Goal: Task Accomplishment & Management: Manage account settings

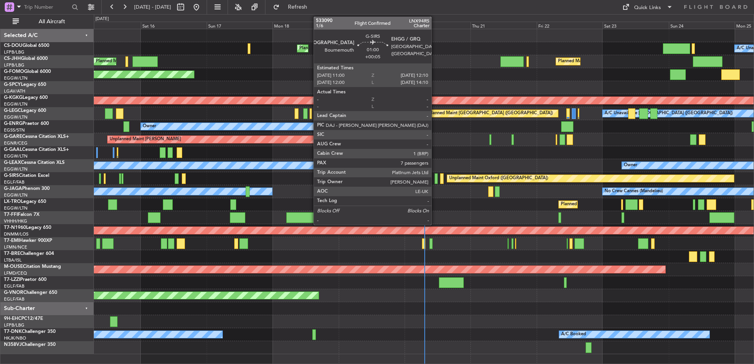
click at [435, 178] on div at bounding box center [437, 179] width 4 height 11
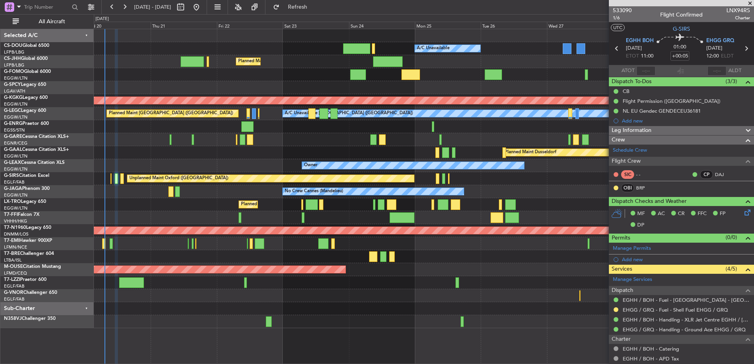
click at [569, 179] on div "Planned Maint [GEOGRAPHIC_DATA] ([GEOGRAPHIC_DATA]) A/C Unavailable No Crew Pla…" at bounding box center [424, 178] width 660 height 299
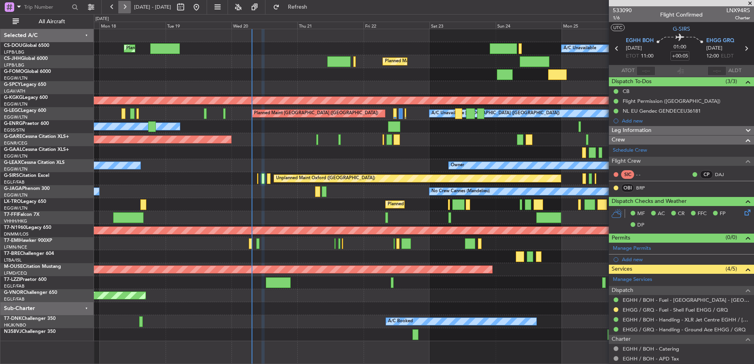
click at [129, 2] on button at bounding box center [124, 7] width 13 height 13
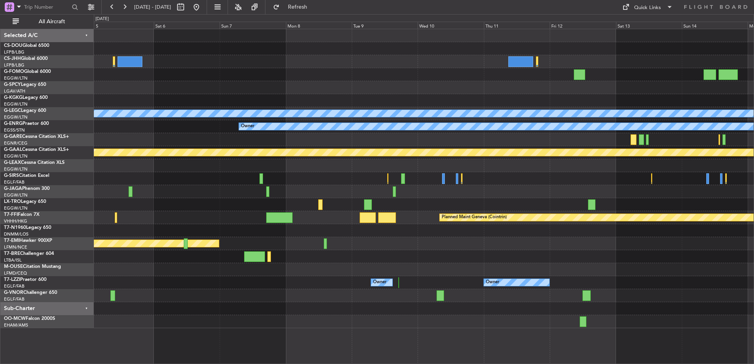
click at [521, 170] on div "A/C Unavailable [GEOGRAPHIC_DATA] ([GEOGRAPHIC_DATA]) Owner Planned [GEOGRAPHIC…" at bounding box center [424, 178] width 660 height 299
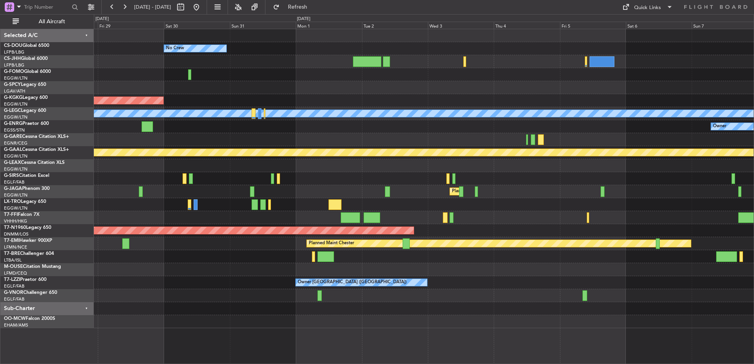
click at [655, 180] on div "No Crew AOG Maint [GEOGRAPHIC_DATA] ([GEOGRAPHIC_DATA]) A/C Unavailable [GEOGRA…" at bounding box center [424, 178] width 660 height 299
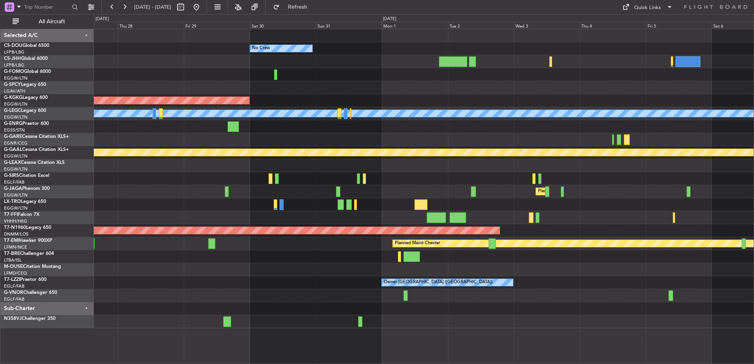
click at [203, 172] on div "Owner" at bounding box center [424, 165] width 660 height 13
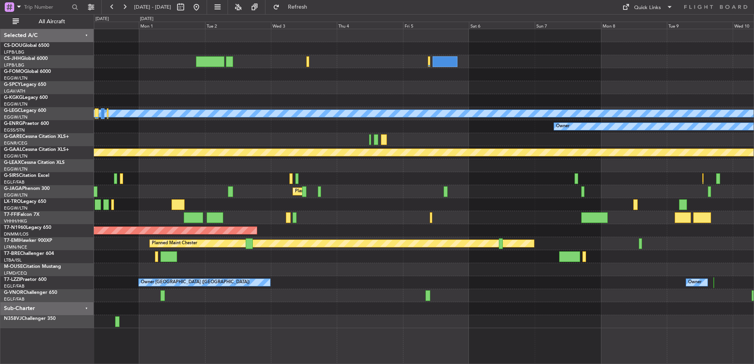
click at [177, 181] on div at bounding box center [424, 178] width 660 height 13
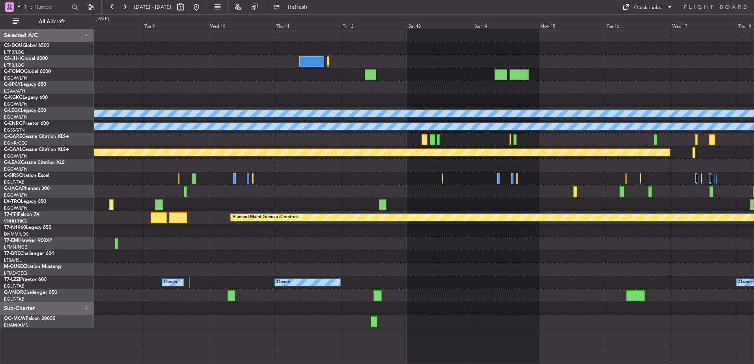
click at [207, 10] on fb-range-datepicker "[DATE] - [DATE]" at bounding box center [154, 7] width 106 height 14
click at [203, 9] on button at bounding box center [196, 7] width 13 height 13
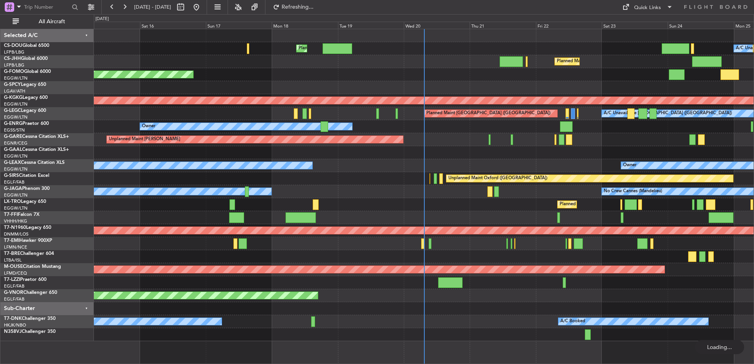
click at [342, 99] on div "A/C Unavailable Planned Maint [GEOGRAPHIC_DATA] ([GEOGRAPHIC_DATA]) Planned Mai…" at bounding box center [424, 185] width 660 height 312
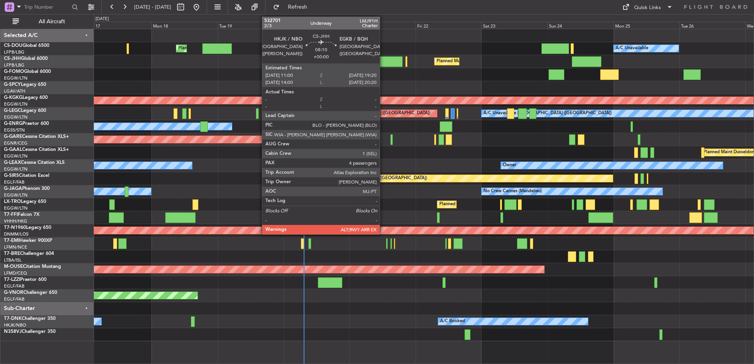
click at [383, 62] on div at bounding box center [390, 61] width 23 height 11
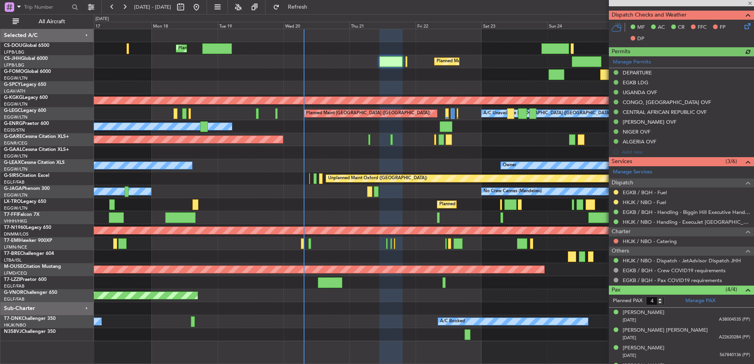
scroll to position [240, 0]
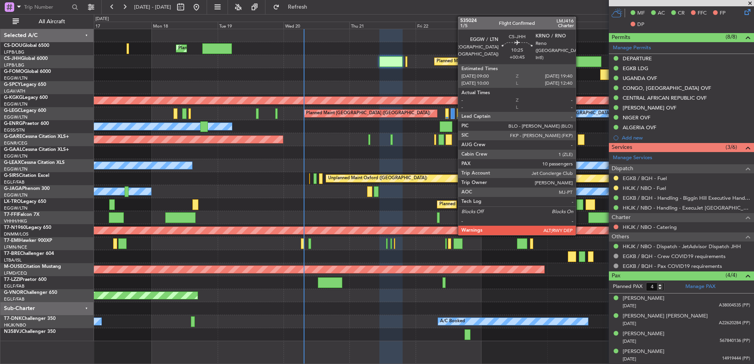
click at [579, 64] on div at bounding box center [587, 61] width 30 height 11
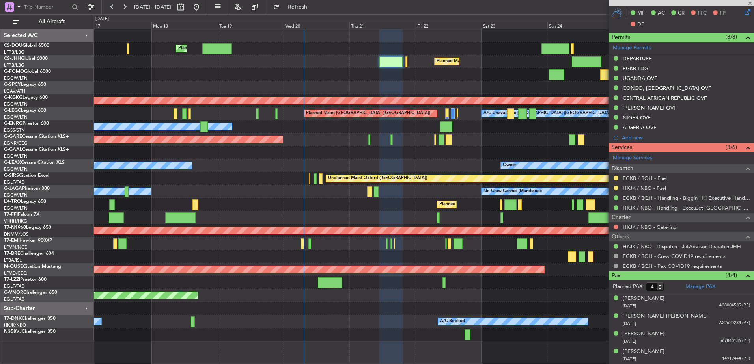
type input "+00:45"
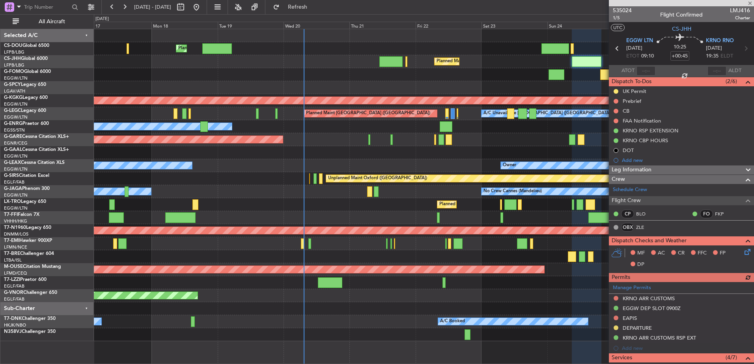
scroll to position [347, 0]
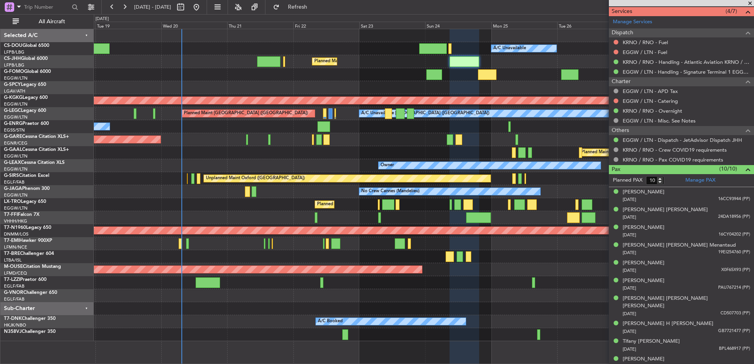
click at [351, 281] on div at bounding box center [424, 282] width 660 height 13
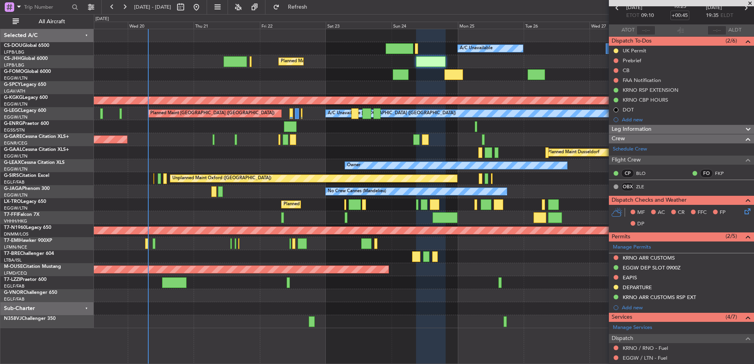
scroll to position [0, 0]
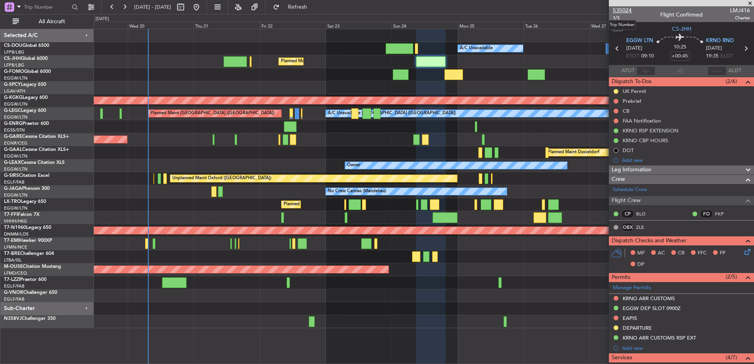
click at [621, 11] on span "535024" at bounding box center [622, 10] width 19 height 8
click at [266, 194] on div "No Crew Cannes (Mandelieu) Owner" at bounding box center [424, 191] width 660 height 13
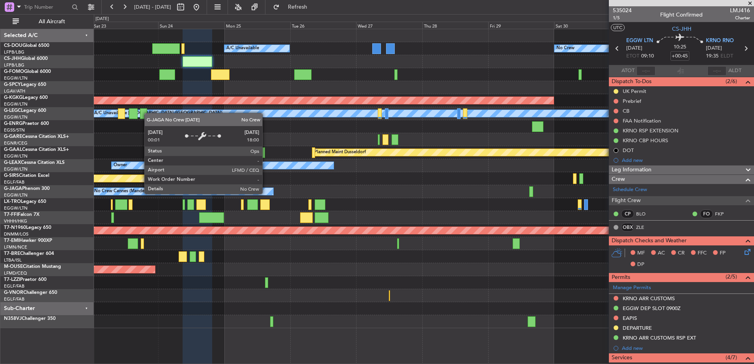
click at [266, 194] on div "No Crew Cannes (Mandelieu)" at bounding box center [182, 191] width 181 height 7
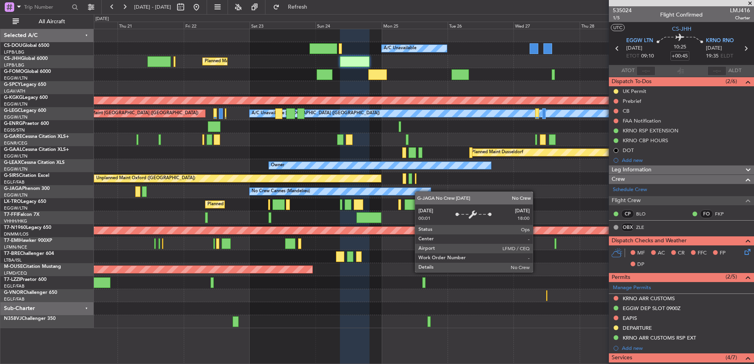
click at [423, 191] on div "No Crew Cannes (Mandelieu)" at bounding box center [340, 191] width 181 height 7
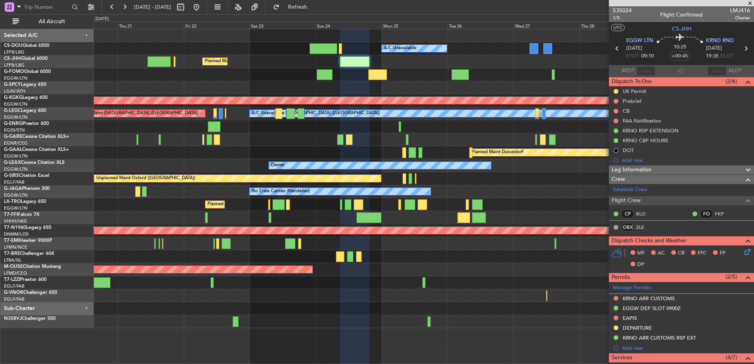
click at [748, 4] on span at bounding box center [750, 3] width 8 height 7
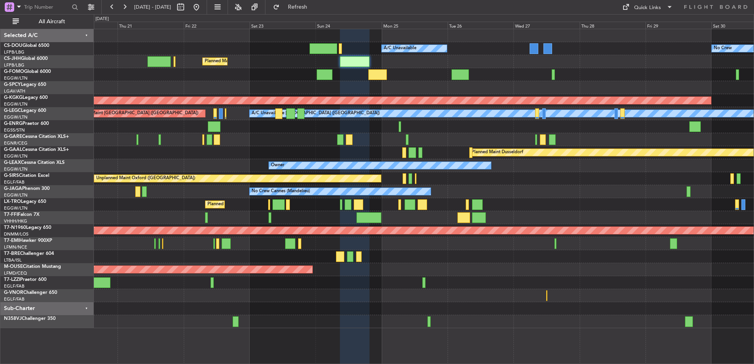
type input "0"
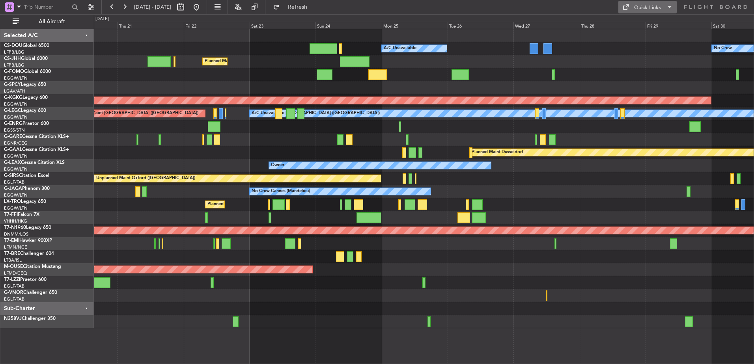
click at [665, 7] on span at bounding box center [669, 6] width 9 height 9
click at [646, 26] on button "Trip Builder" at bounding box center [647, 26] width 59 height 19
click at [674, 312] on div "No Crew Planned Maint Paris (Le Bourget) A/C Unavailable Planned Maint London (…" at bounding box center [424, 178] width 660 height 299
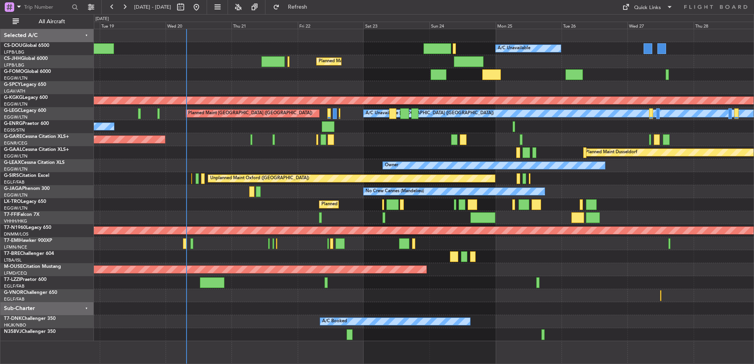
click at [381, 197] on div "Planned Maint Paris (Le Bourget) A/C Unavailable Planned Maint London (Luton) N…" at bounding box center [424, 185] width 660 height 312
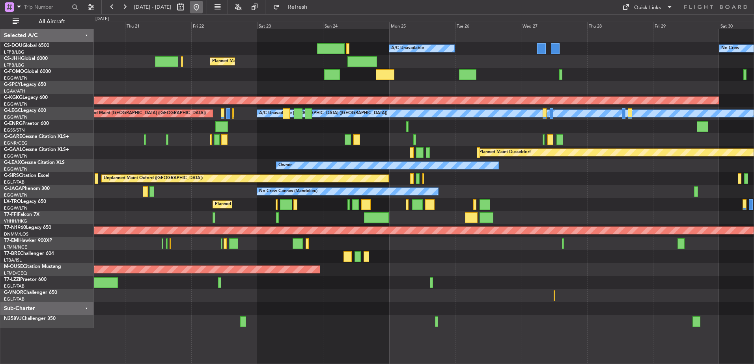
click at [203, 7] on button at bounding box center [196, 7] width 13 height 13
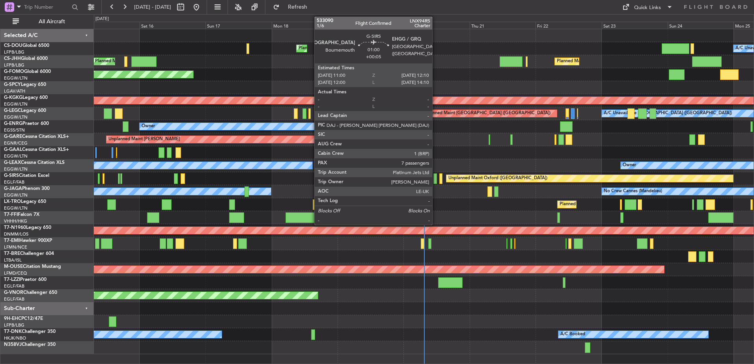
click at [436, 179] on div at bounding box center [435, 179] width 4 height 11
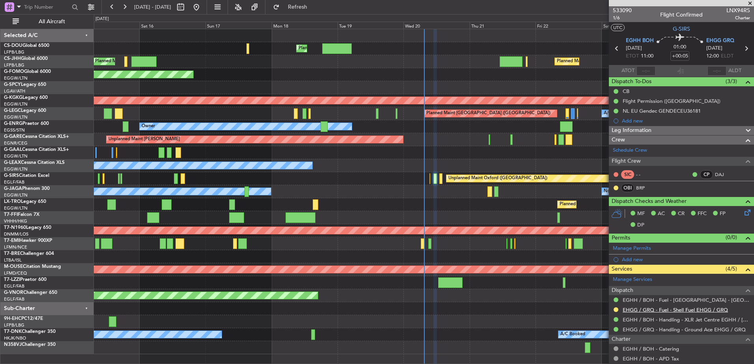
scroll to position [185, 0]
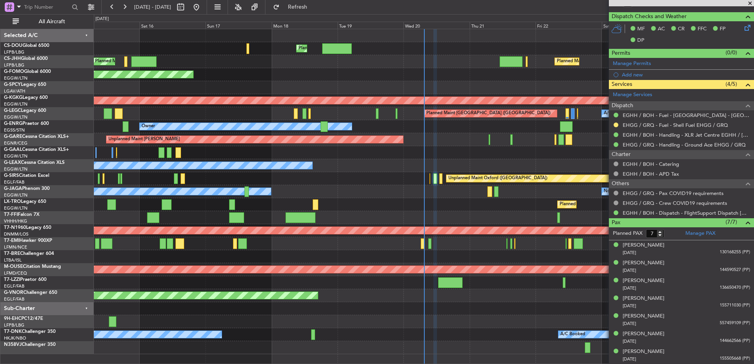
click at [429, 179] on div "Unplanned Maint Oxford (Kidlington) Planned Maint London (Farnborough)" at bounding box center [424, 178] width 660 height 13
click at [430, 178] on div "Unplanned Maint Oxford (Kidlington) Planned Maint London (Farnborough)" at bounding box center [424, 178] width 660 height 13
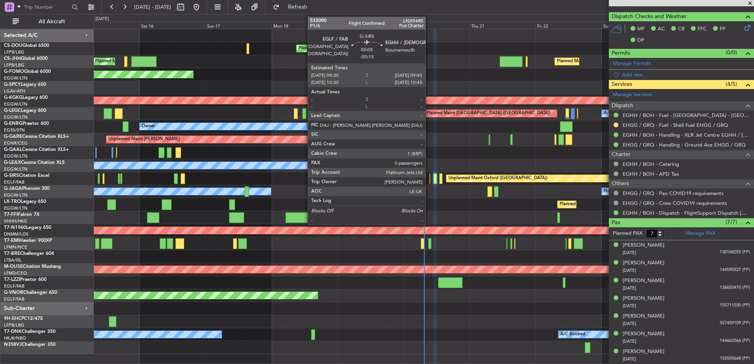
click at [429, 177] on div at bounding box center [429, 179] width 1 height 11
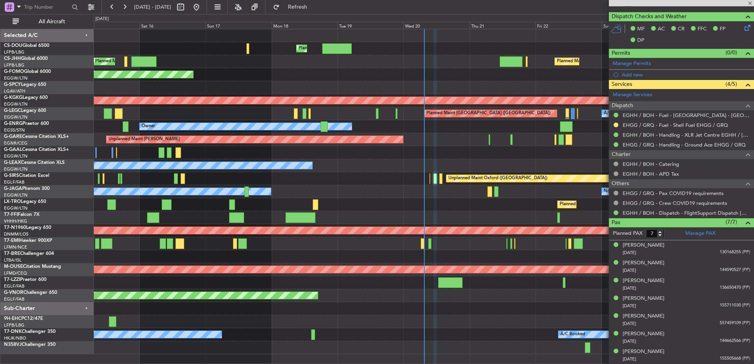
type input "-00:15"
type input "0"
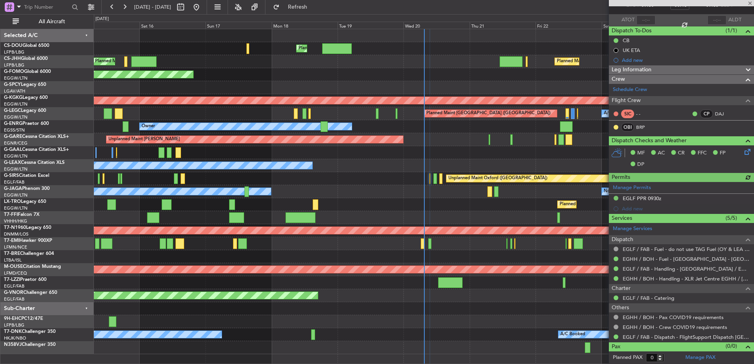
scroll to position [51, 0]
click at [633, 299] on link "EGLF / FAB - Catering" at bounding box center [649, 298] width 52 height 7
click at [649, 299] on link "EGLF / FAB - Catering" at bounding box center [649, 298] width 52 height 7
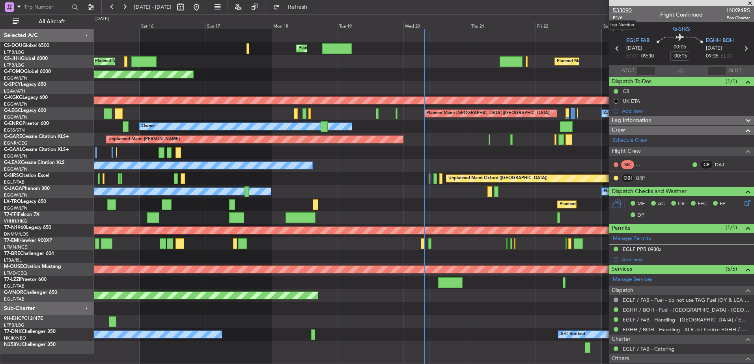
click at [621, 7] on span "533090" at bounding box center [622, 10] width 19 height 8
click at [621, 18] on mat-tooltip-component "Trip Number" at bounding box center [622, 25] width 39 height 21
click at [616, 18] on span "P1/6" at bounding box center [622, 18] width 19 height 7
click at [298, 3] on button "Refresh" at bounding box center [292, 7] width 47 height 13
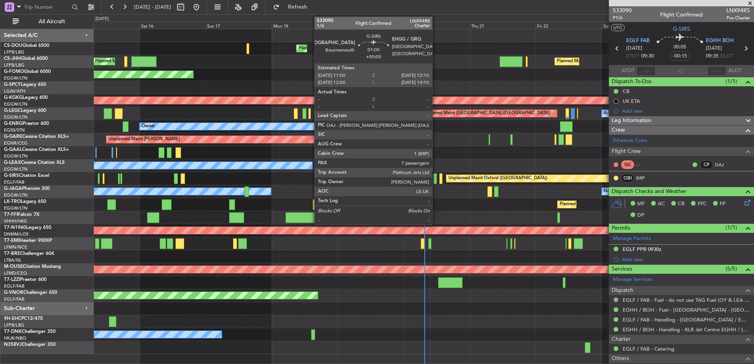
click at [436, 178] on div at bounding box center [435, 179] width 4 height 11
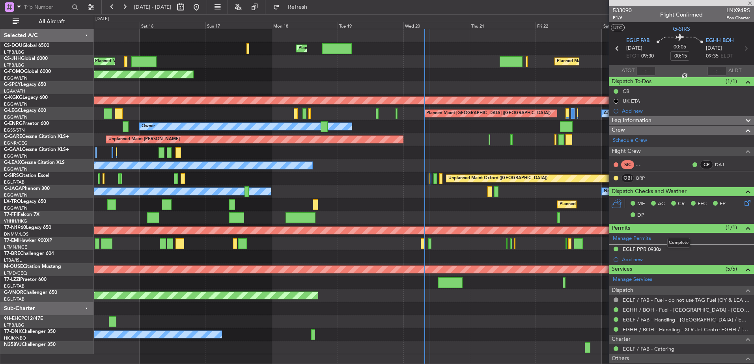
type input "+00:05"
type input "7"
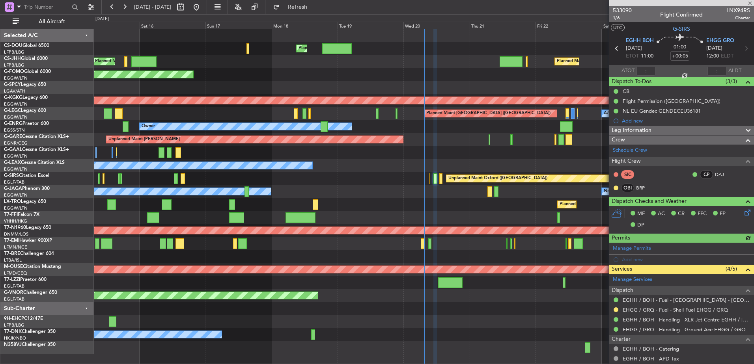
scroll to position [185, 0]
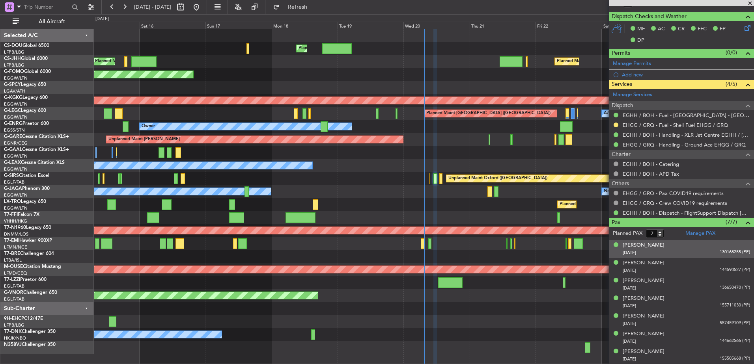
click at [672, 244] on div "Alana Rose Bungay 02/07/2021 130168255 (PP)" at bounding box center [686, 249] width 127 height 15
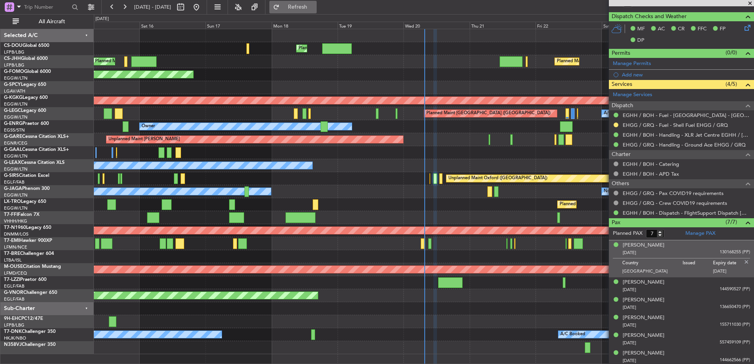
click at [314, 9] on span "Refresh" at bounding box center [297, 7] width 33 height 6
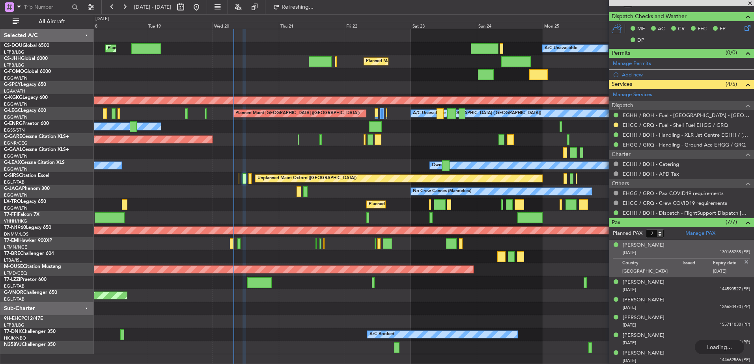
click at [291, 184] on div "Planned Maint London (Luton) Planned Maint Paris (Le Bourget) A/C Unavailable N…" at bounding box center [424, 191] width 660 height 325
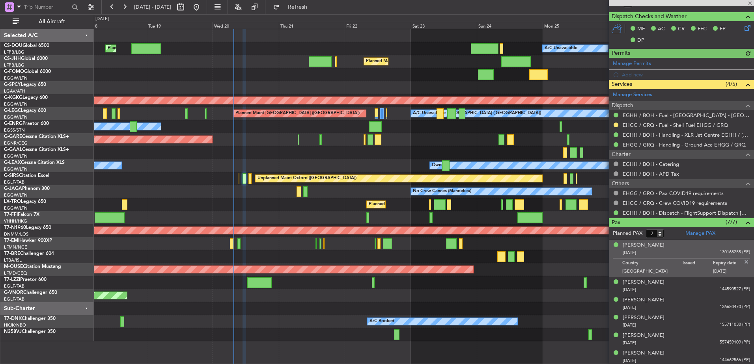
click at [392, 209] on div "Planned Maint [GEOGRAPHIC_DATA] ([GEOGRAPHIC_DATA])" at bounding box center [424, 204] width 660 height 13
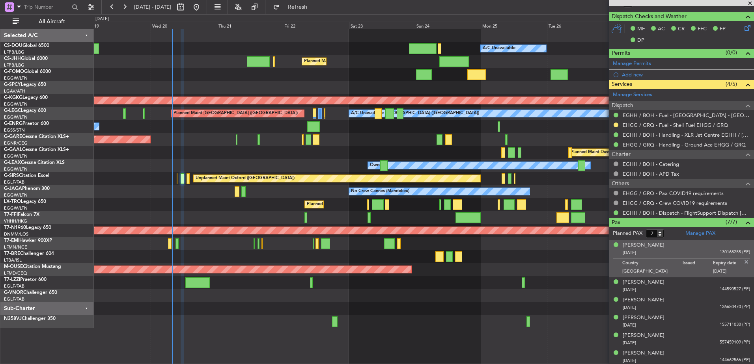
click at [383, 282] on div at bounding box center [424, 282] width 660 height 13
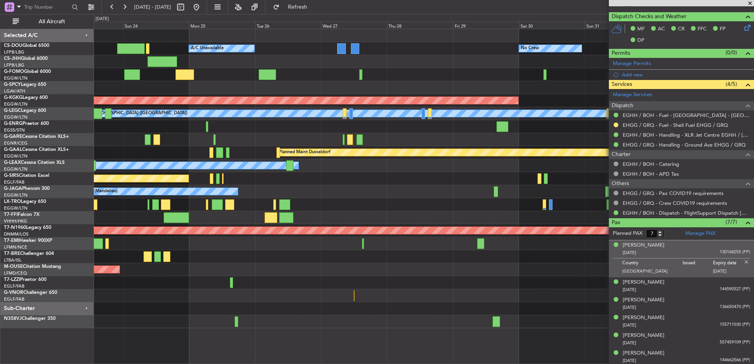
click at [267, 273] on div "Planned Maint Paris (Le Bourget) A/C Unavailable No Crew Planned Maint London (…" at bounding box center [424, 178] width 660 height 299
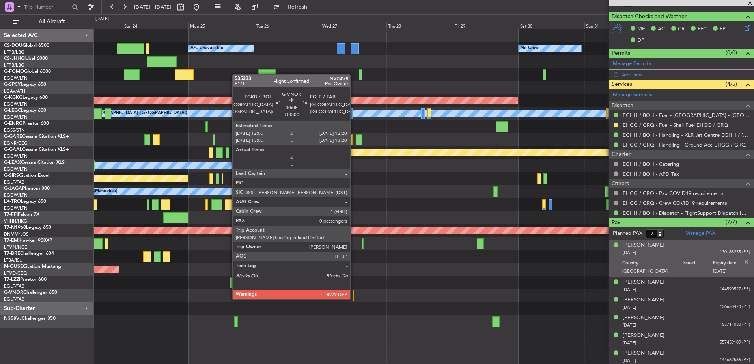
click at [354, 292] on div at bounding box center [353, 296] width 1 height 11
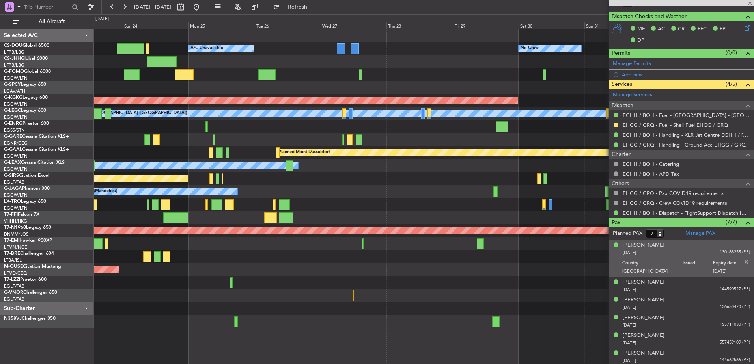
type input "0"
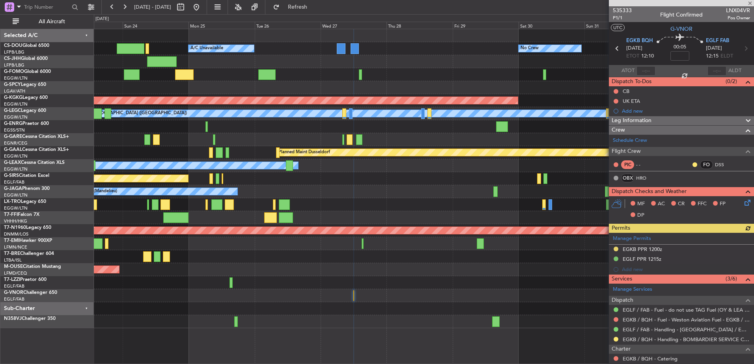
scroll to position [61, 0]
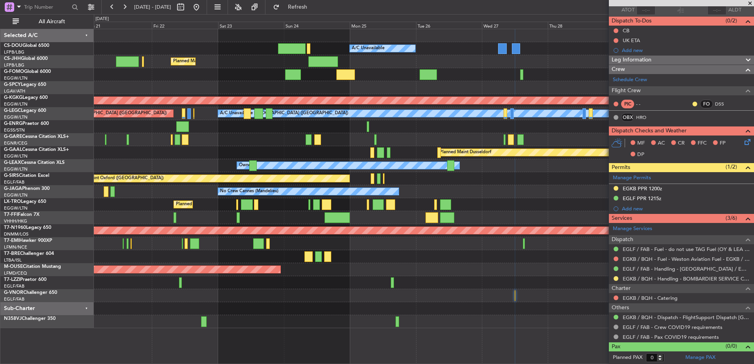
click at [540, 220] on div "No Crew Planned Maint Paris (Le Bourget) A/C Unavailable Planned Maint London (…" at bounding box center [424, 178] width 660 height 299
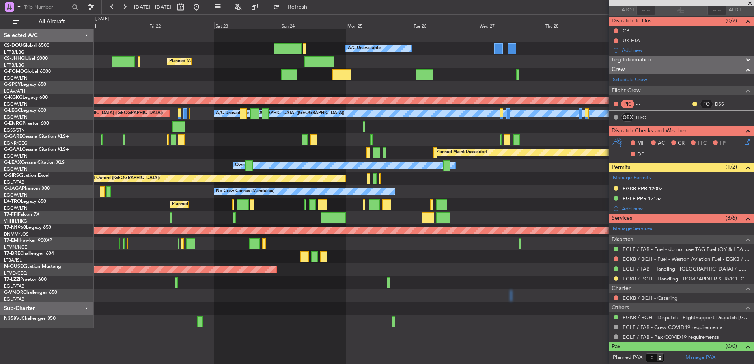
click at [476, 249] on div "No Crew Planned Maint Paris (Le Bourget) A/C Unavailable Planned Maint London (…" at bounding box center [424, 178] width 660 height 299
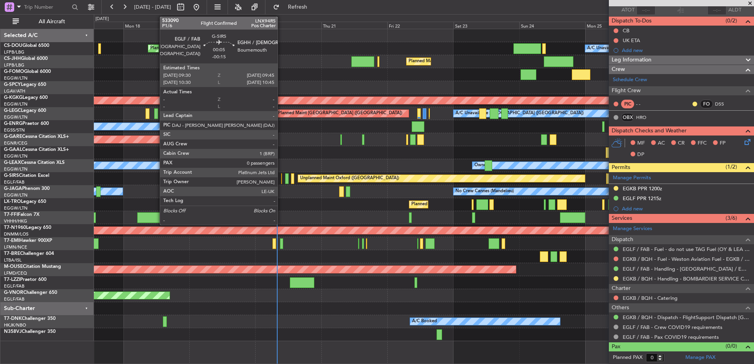
click at [281, 180] on div at bounding box center [281, 179] width 1 height 11
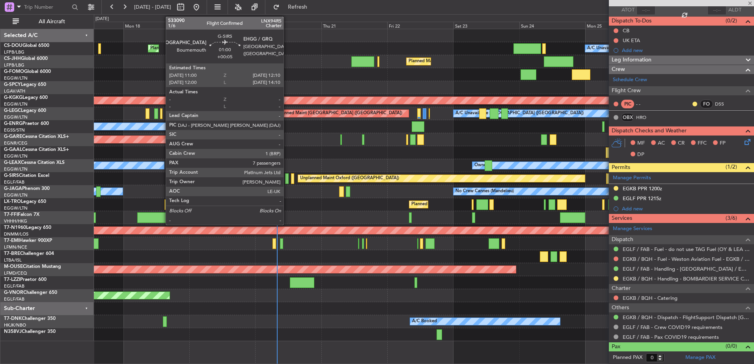
scroll to position [0, 0]
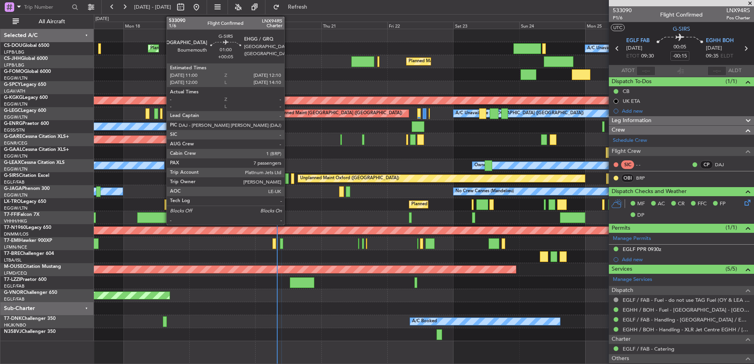
click at [288, 181] on div at bounding box center [287, 179] width 4 height 11
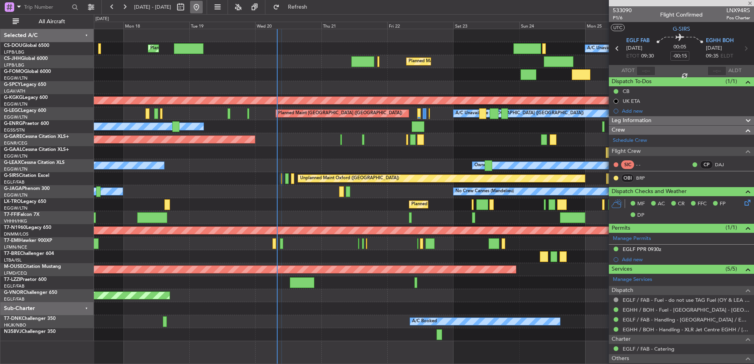
type input "+00:05"
type input "7"
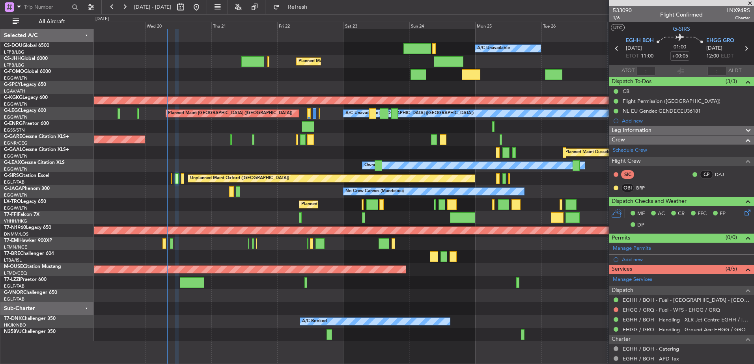
click at [342, 171] on div "Planned Maint Paris (Le Bourget) A/C Unavailable Planned Maint London (Luton) N…" at bounding box center [424, 185] width 660 height 312
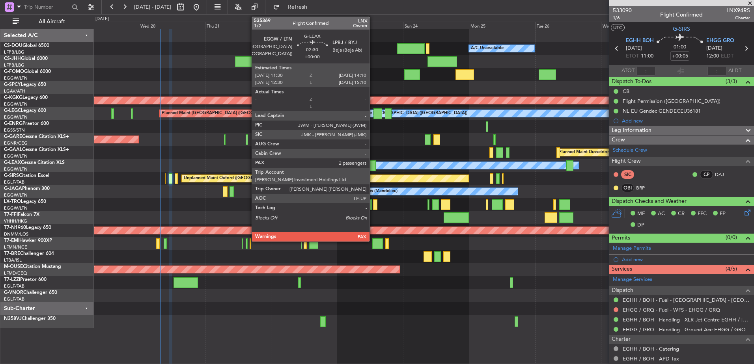
click at [373, 164] on div at bounding box center [371, 165] width 7 height 11
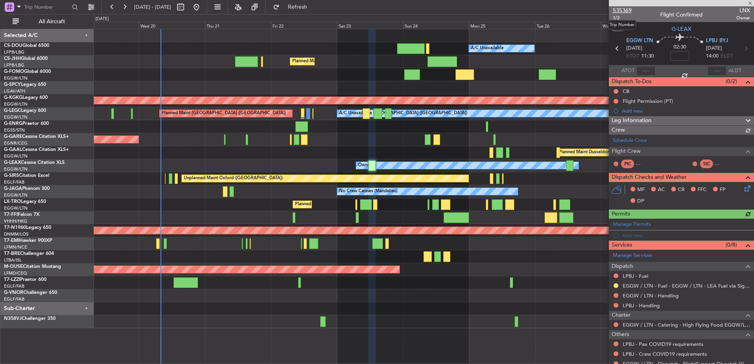
click at [626, 7] on span "535369" at bounding box center [622, 10] width 19 height 8
click at [641, 304] on link "LPBJ - Handling" at bounding box center [641, 305] width 37 height 7
click at [632, 275] on link "LPBJ - Fuel" at bounding box center [636, 276] width 26 height 7
click at [311, 7] on span "Refresh" at bounding box center [297, 7] width 33 height 6
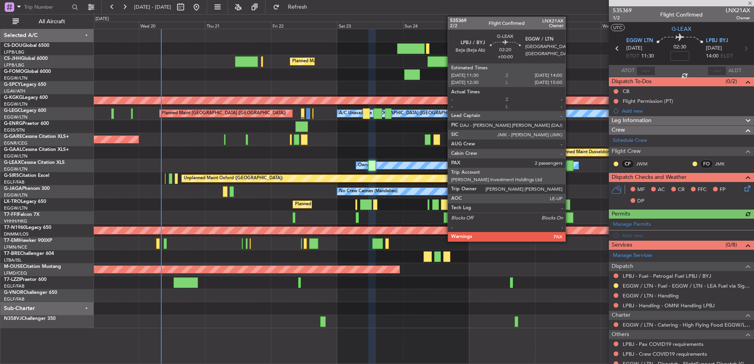
click at [569, 162] on div at bounding box center [569, 165] width 7 height 11
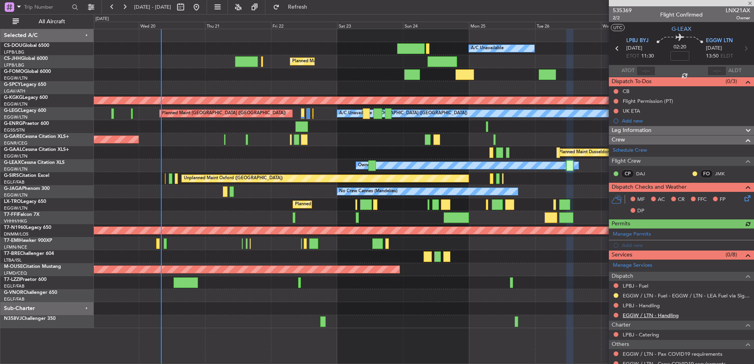
click at [636, 312] on link "EGGW / LTN - Handling" at bounding box center [651, 315] width 56 height 7
click at [642, 304] on link "LPBJ - Handling" at bounding box center [641, 305] width 37 height 7
click at [631, 287] on link "LPBJ - Fuel" at bounding box center [636, 286] width 26 height 7
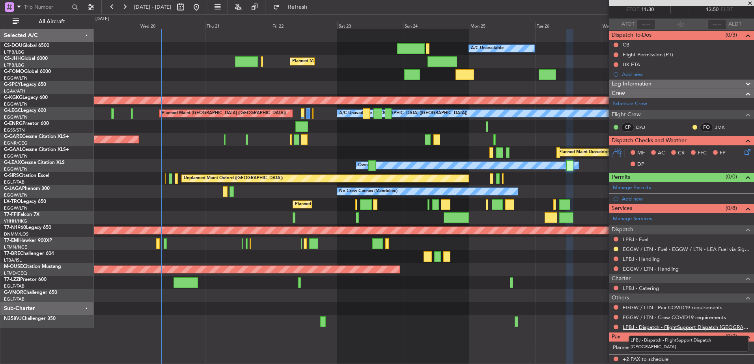
click at [638, 328] on link "LPBJ - Dispatch - FlightSupport Dispatch UK" at bounding box center [686, 327] width 127 height 7
click at [688, 349] on link "Manage PAX" at bounding box center [700, 348] width 30 height 8
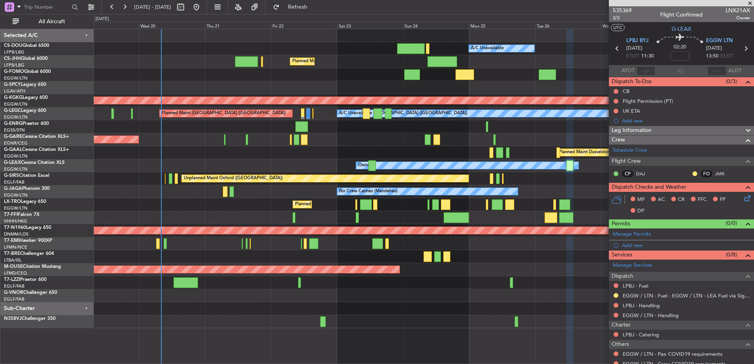
click at [625, 6] on div at bounding box center [681, 3] width 145 height 6
click at [626, 11] on span "535369" at bounding box center [622, 10] width 19 height 8
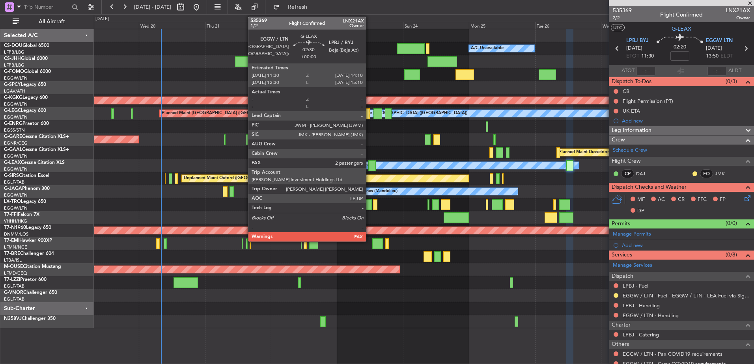
click at [371, 165] on div at bounding box center [371, 165] width 7 height 11
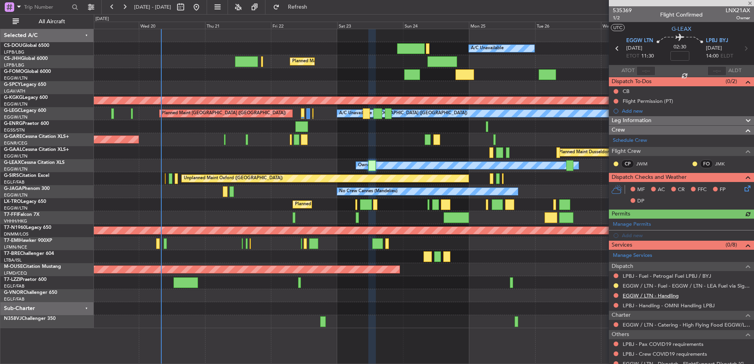
click at [641, 295] on link "EGGW / LTN - Handling" at bounding box center [651, 296] width 56 height 7
click at [625, 11] on span "535369" at bounding box center [622, 10] width 19 height 8
click at [310, 11] on button "Refresh" at bounding box center [292, 7] width 47 height 13
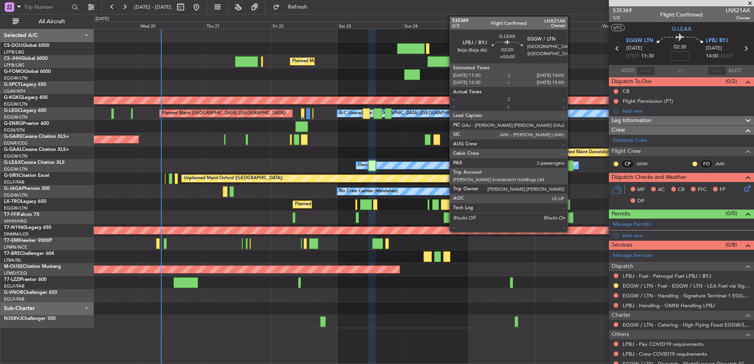
click at [571, 165] on div at bounding box center [569, 165] width 7 height 11
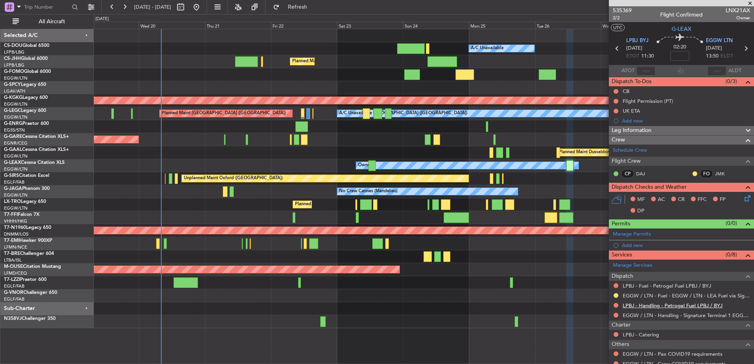
click at [640, 305] on link "LPBJ - Handling - Petrogal Fuel LPBJ / BYJ" at bounding box center [673, 305] width 100 height 7
click at [364, 127] on div "Owner" at bounding box center [424, 126] width 660 height 13
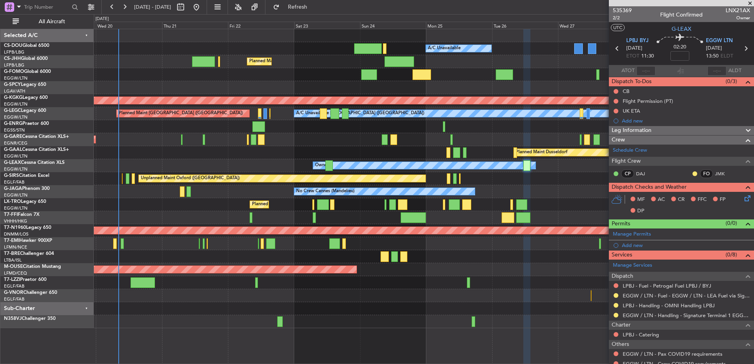
click at [367, 144] on div "Unplanned Maint [PERSON_NAME]" at bounding box center [424, 139] width 660 height 13
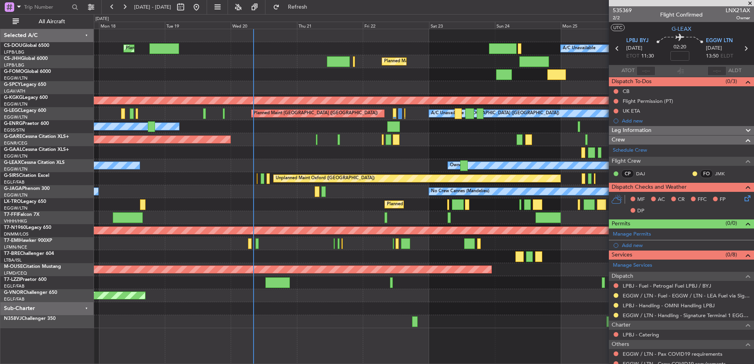
click at [435, 156] on div "Planned Maint Paris (Le Bourget) A/C Unavailable Planned Maint London (Luton) N…" at bounding box center [424, 178] width 660 height 299
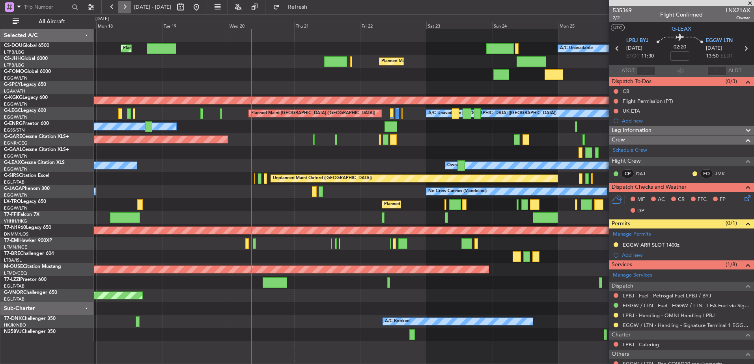
click at [124, 9] on button at bounding box center [124, 7] width 13 height 13
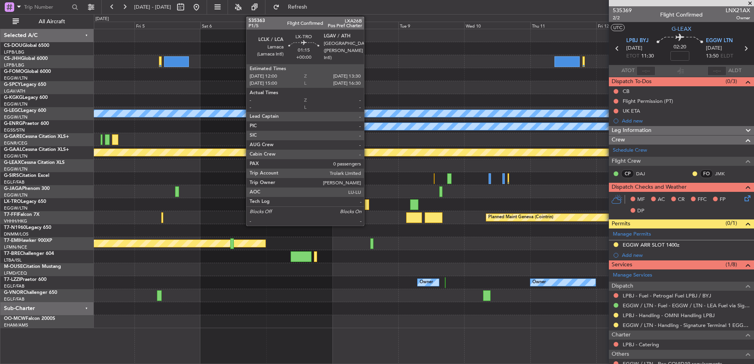
click at [368, 206] on div at bounding box center [367, 205] width 4 height 11
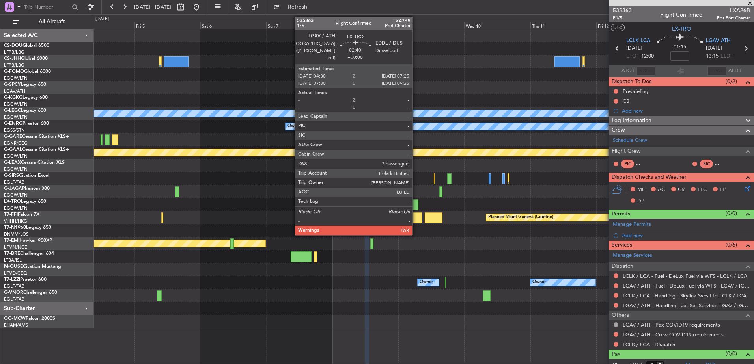
click at [416, 204] on div at bounding box center [414, 205] width 8 height 11
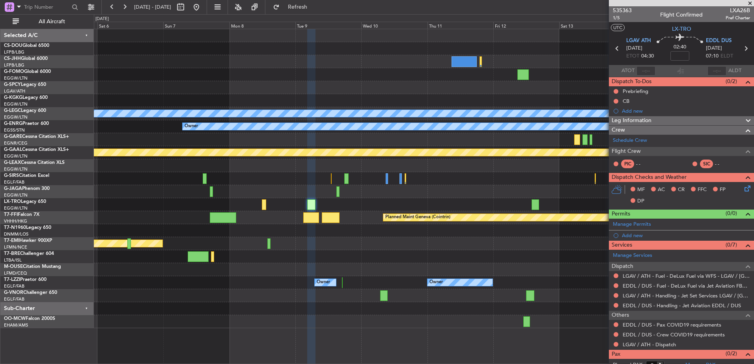
scroll to position [17, 0]
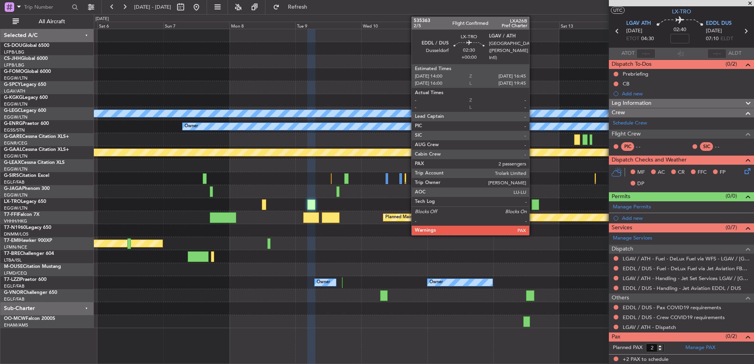
click at [533, 204] on div at bounding box center [536, 205] width 8 height 11
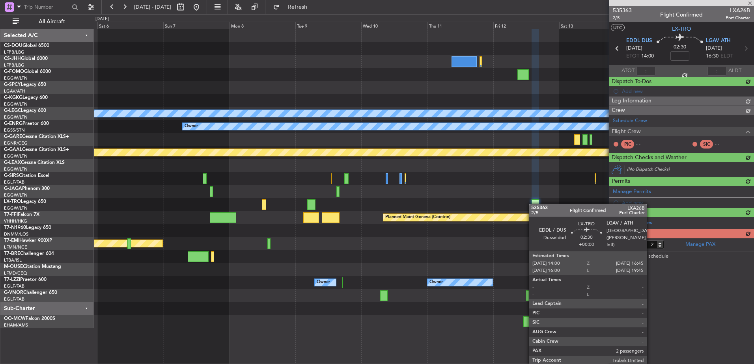
scroll to position [0, 0]
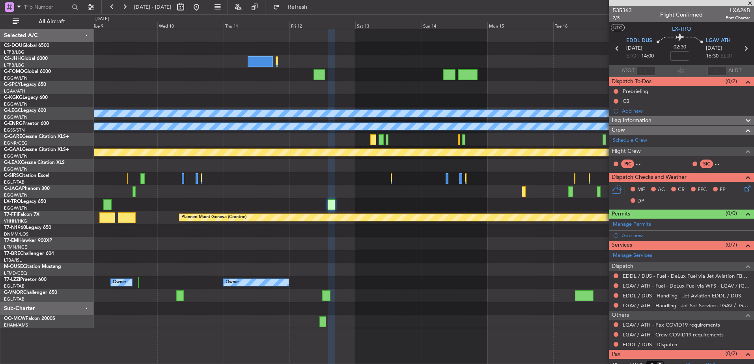
click at [318, 257] on div "A/C Unavailable London (Luton) Owner Planned Maint Dusseldorf Planned Maint Gen…" at bounding box center [424, 178] width 660 height 299
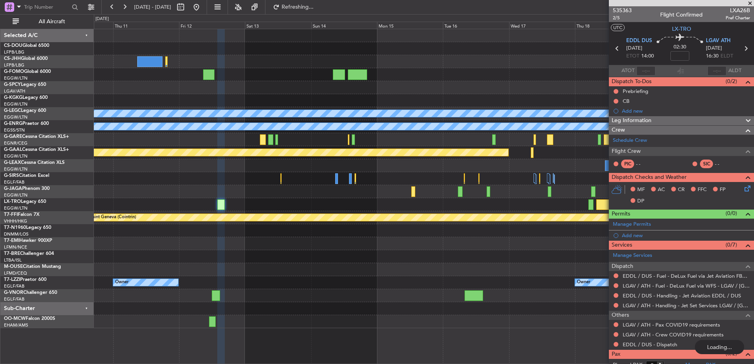
click at [307, 262] on div "A/C Unavailable London (Luton) Owner Planned Maint Dusseldorf Planned Maint Gen…" at bounding box center [424, 178] width 660 height 299
click at [188, 226] on div at bounding box center [424, 230] width 660 height 13
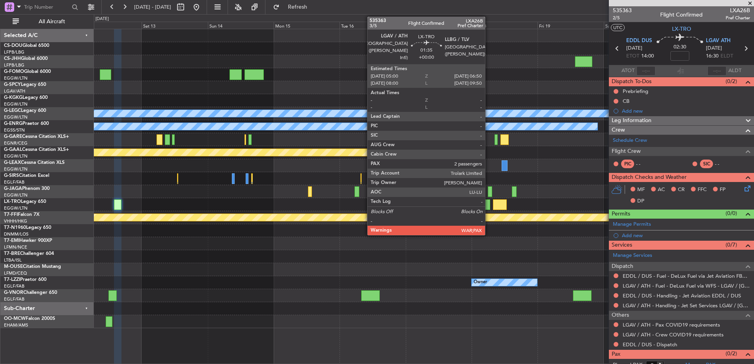
click at [489, 203] on div at bounding box center [487, 205] width 5 height 11
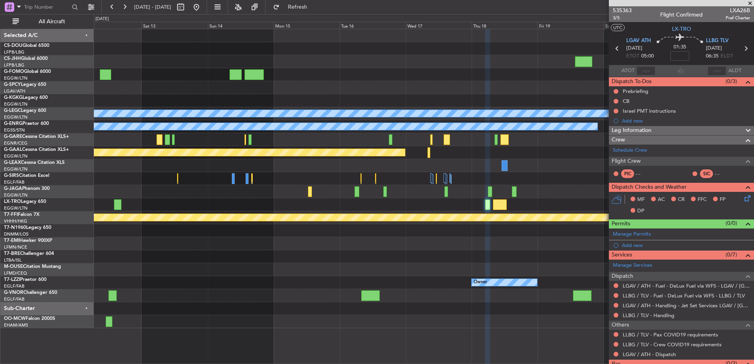
click at [530, 257] on div "A/C Unavailable London (Luton) Owner Planned Maint Dusseldorf Planned Maint Gen…" at bounding box center [424, 178] width 660 height 299
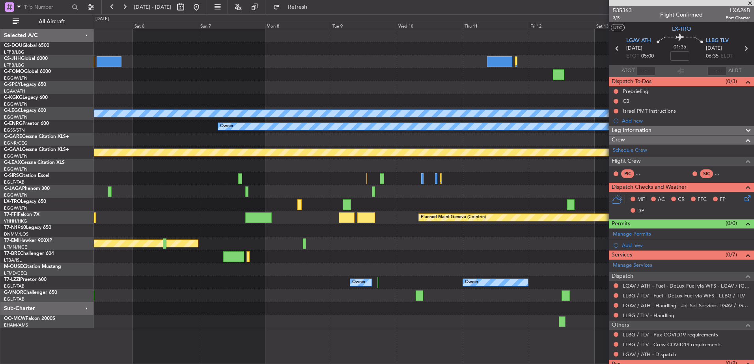
click at [585, 270] on div "A/C Unavailable London (Luton) Owner Planned Maint Dusseldorf Planned Maint Lon…" at bounding box center [424, 178] width 660 height 299
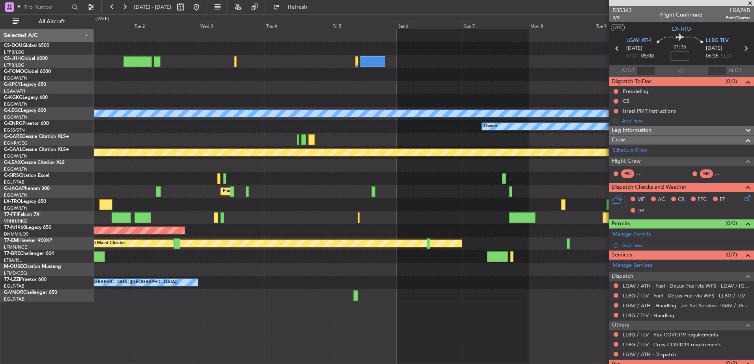
click at [556, 249] on div "No Crew AOG Maint Istanbul (Ataturk) A/C Unavailable London (Luton) Owner Plann…" at bounding box center [424, 165] width 660 height 273
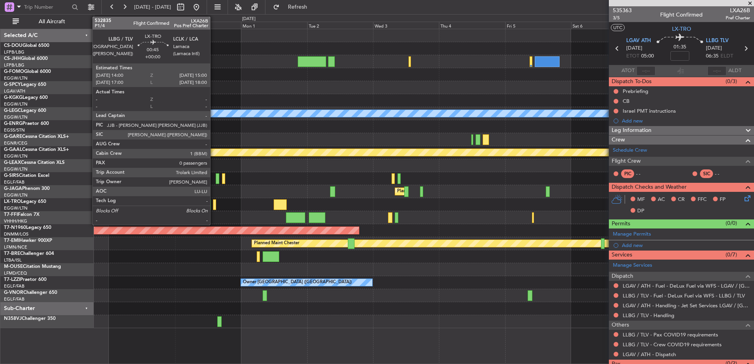
click at [214, 205] on div at bounding box center [214, 205] width 3 height 11
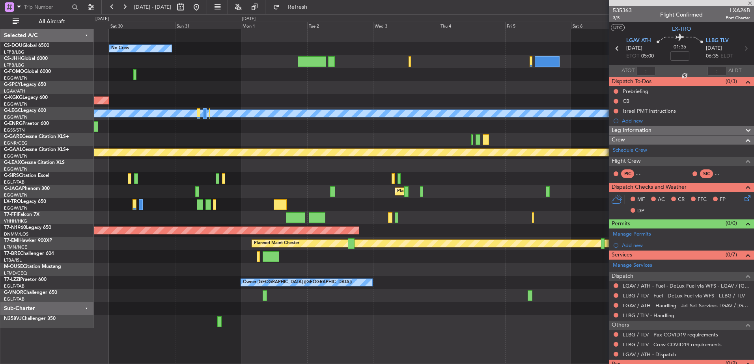
type input "0"
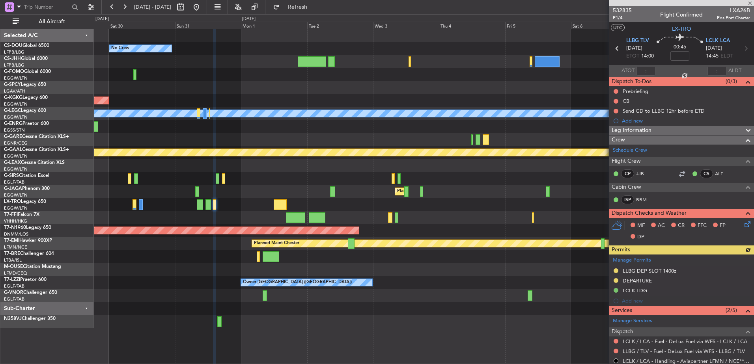
scroll to position [83, 0]
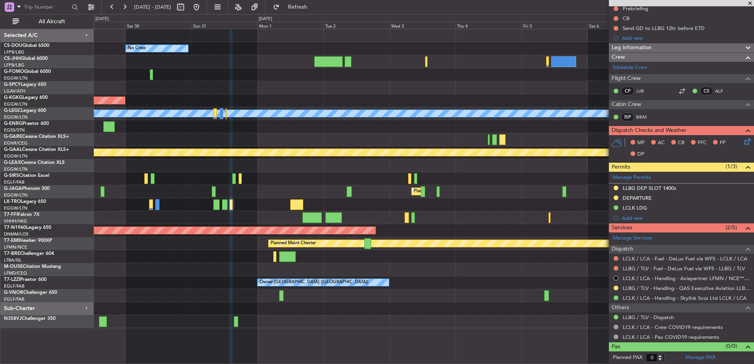
click at [498, 239] on div "No Crew AOG Maint Istanbul (Ataturk) A/C Unavailable London (Luton) Owner Plann…" at bounding box center [424, 178] width 660 height 299
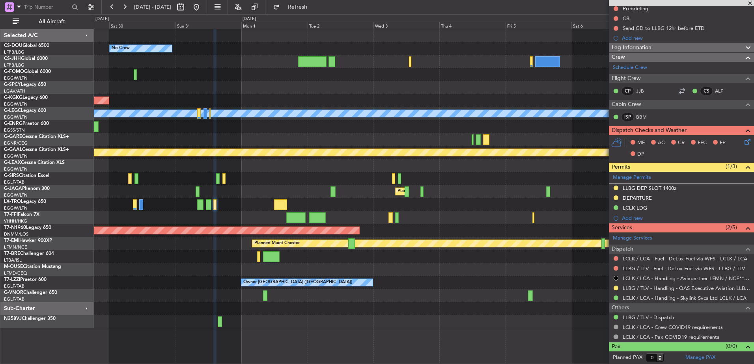
click at [386, 173] on div at bounding box center [424, 178] width 660 height 13
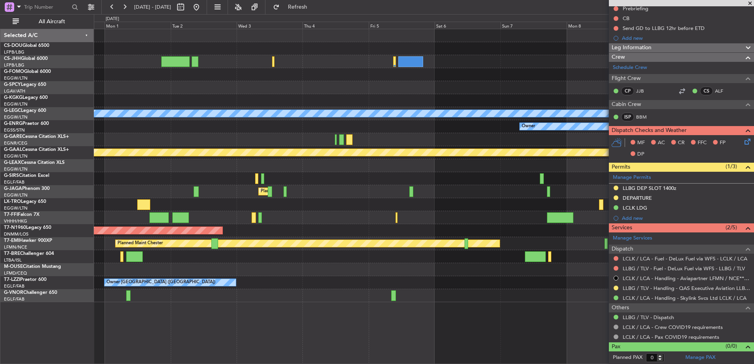
click at [375, 213] on div "Planned Maint Geneva (Cointrin)" at bounding box center [424, 217] width 660 height 13
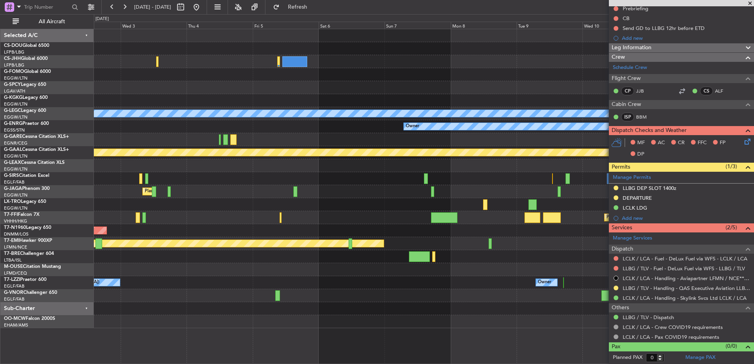
click at [186, 215] on div "A/C Unavailable London (Luton) Owner Planned Maint Dusseldorf Planned Maint Lon…" at bounding box center [424, 178] width 660 height 299
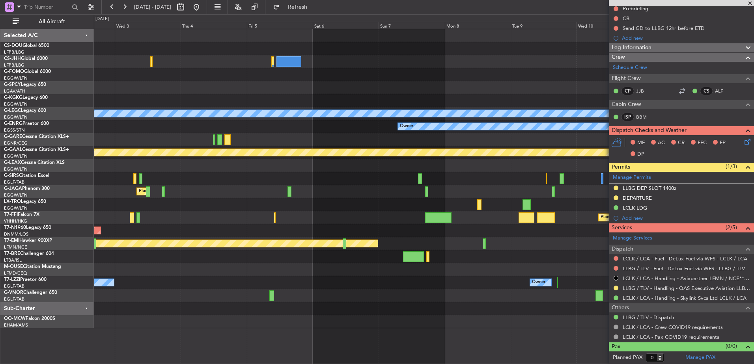
click at [539, 198] on div "A/C Unavailable London (Luton) Owner Planned Maint Dusseldorf Planned Maint Lon…" at bounding box center [424, 178] width 660 height 299
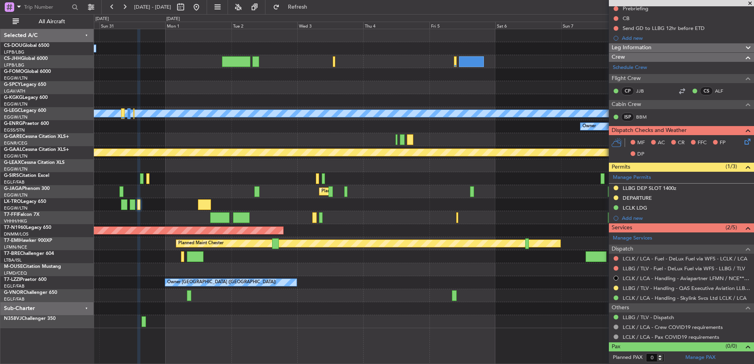
click at [393, 227] on div "No Crew AOG Maint Istanbul (Ataturk) A/C Unavailable London (Luton) Owner Plann…" at bounding box center [424, 178] width 660 height 299
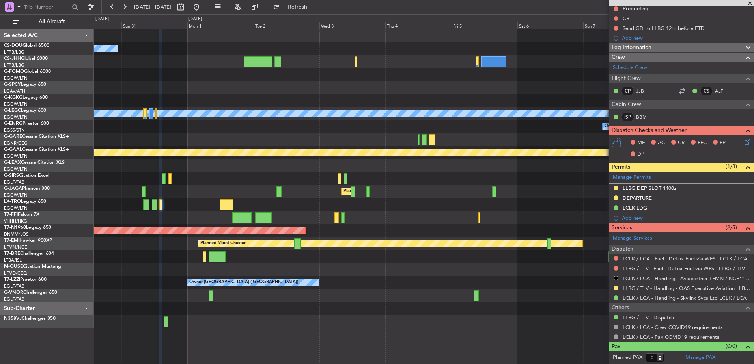
click at [285, 213] on div "Planned Maint Geneva (Cointrin)" at bounding box center [424, 217] width 660 height 13
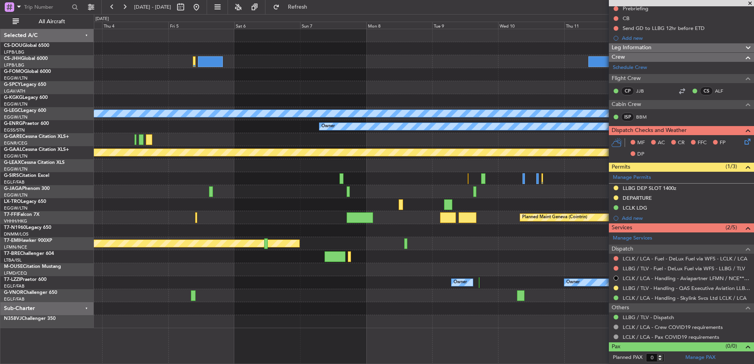
click at [195, 173] on div at bounding box center [424, 178] width 660 height 13
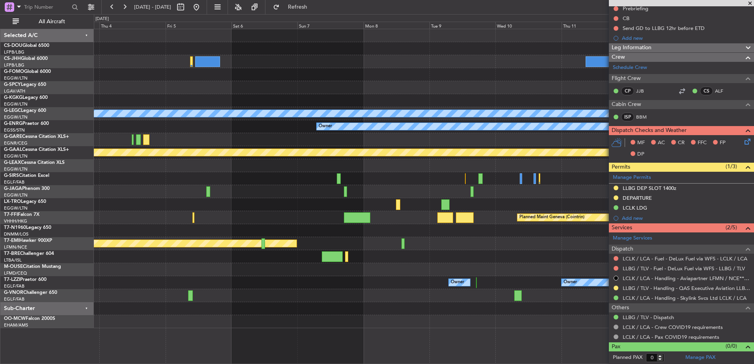
click at [246, 241] on div "A/C Unavailable London (Luton) Owner Planned Maint Dusseldorf Planned Maint Lon…" at bounding box center [424, 178] width 660 height 299
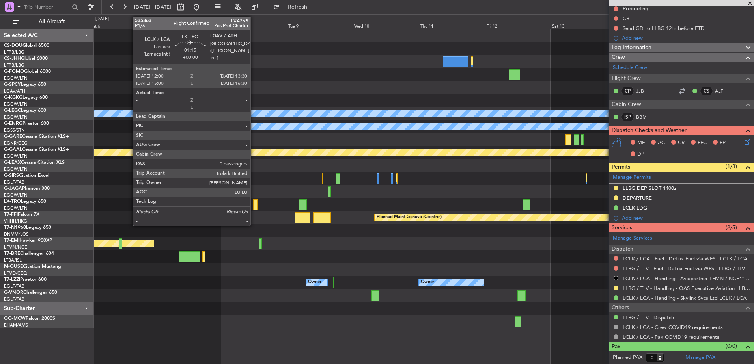
click at [254, 207] on div at bounding box center [255, 205] width 4 height 11
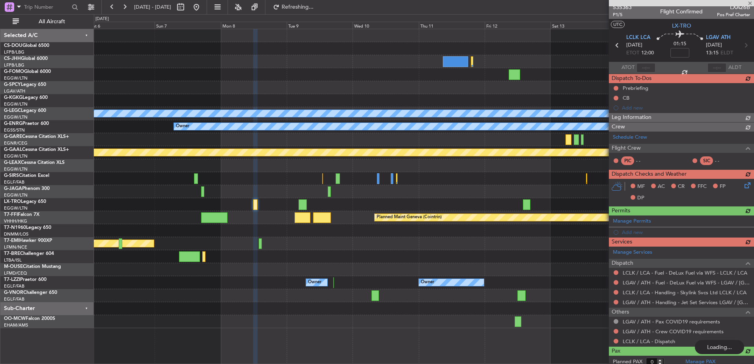
scroll to position [7, 0]
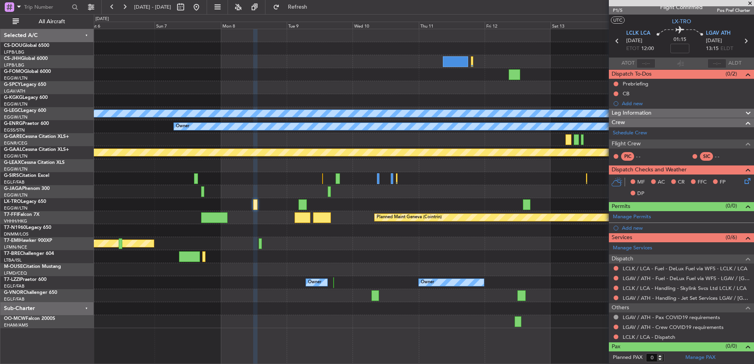
click at [574, 304] on div "A/C Unavailable London (Luton) Owner Planned Maint Dusseldorf Planned Maint Gen…" at bounding box center [424, 178] width 660 height 299
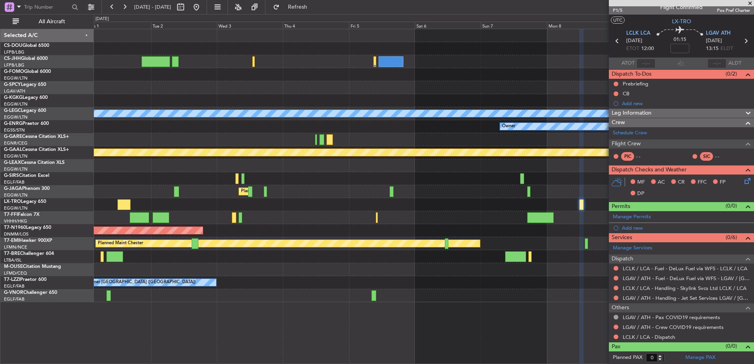
click at [383, 254] on div "No Crew AOG Maint Istanbul (Ataturk) A/C Unavailable London (Luton) Owner Plann…" at bounding box center [424, 165] width 660 height 273
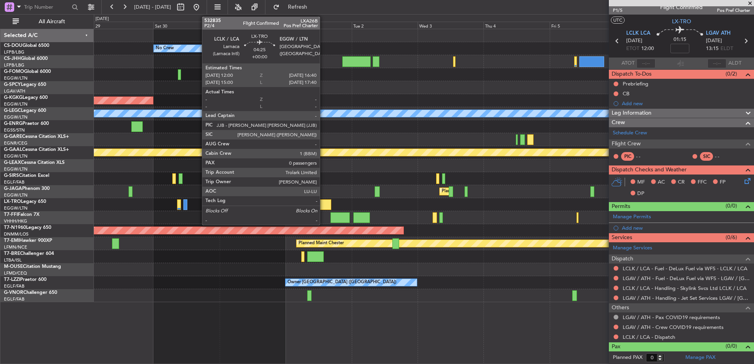
click at [319, 200] on div at bounding box center [324, 205] width 13 height 11
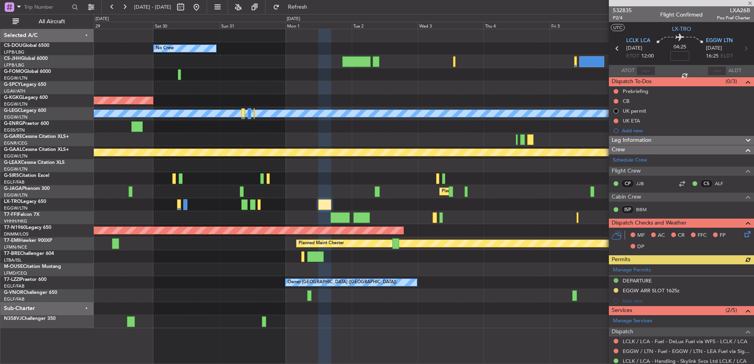
scroll to position [73, 0]
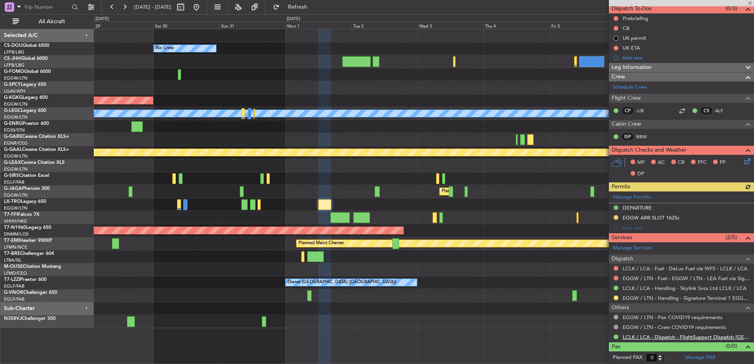
click at [650, 336] on link "LCLK / LCA - Dispatch - FlightSupport Dispatch UK" at bounding box center [686, 337] width 127 height 7
click at [318, 222] on div "Planned Maint Geneva (Cointrin)" at bounding box center [424, 217] width 660 height 13
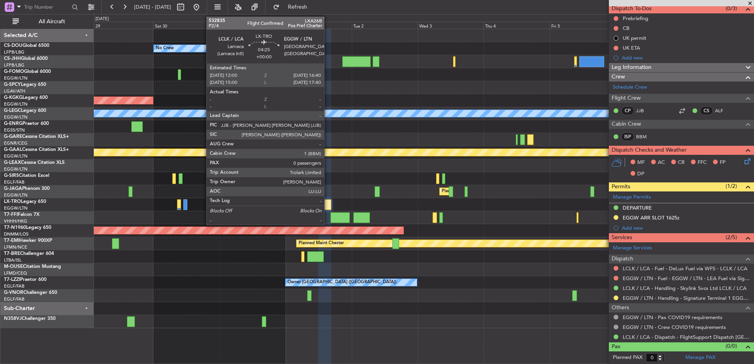
click at [325, 202] on div at bounding box center [324, 205] width 13 height 11
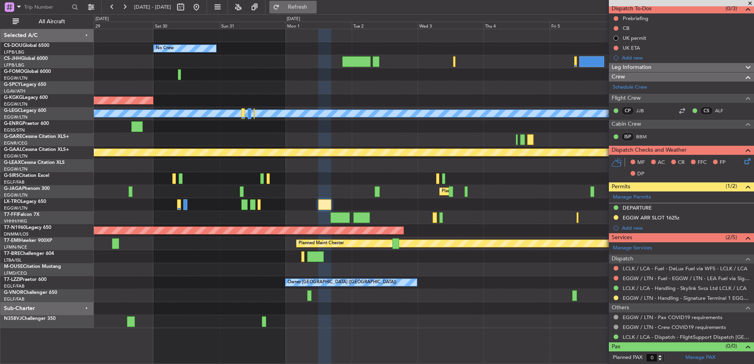
click at [314, 10] on span "Refresh" at bounding box center [297, 7] width 33 height 6
click at [446, 217] on div "Planned Maint Geneva (Cointrin)" at bounding box center [424, 217] width 660 height 13
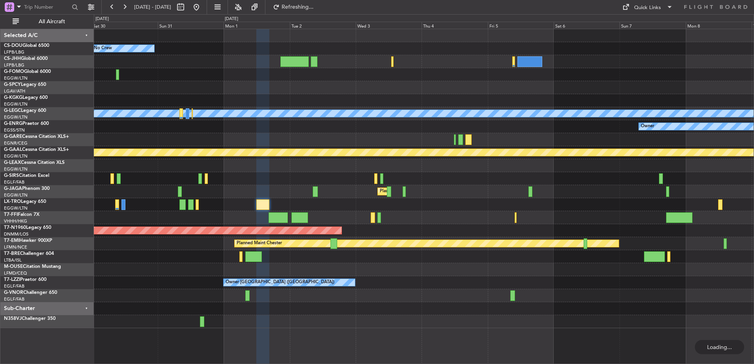
scroll to position [0, 0]
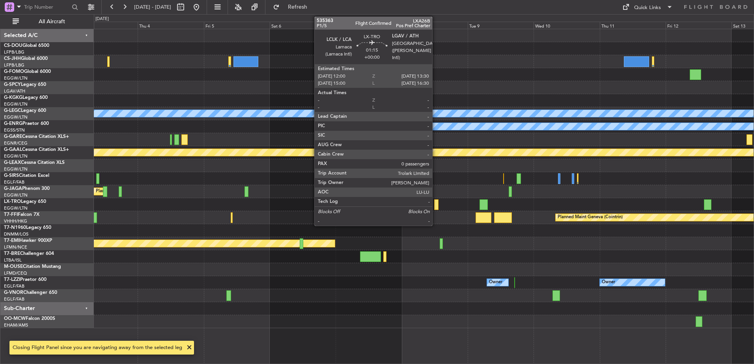
click at [436, 205] on div at bounding box center [436, 205] width 4 height 11
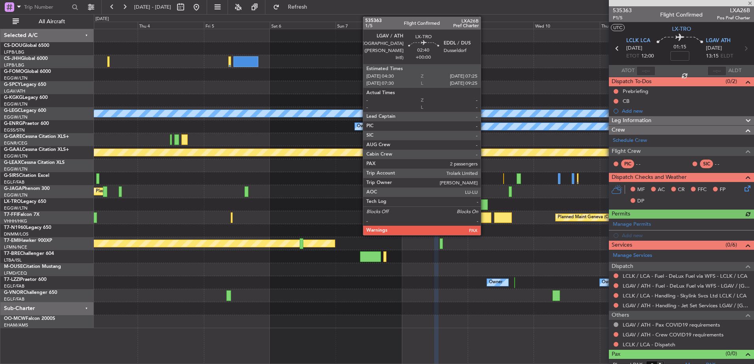
click at [484, 205] on div at bounding box center [484, 205] width 8 height 11
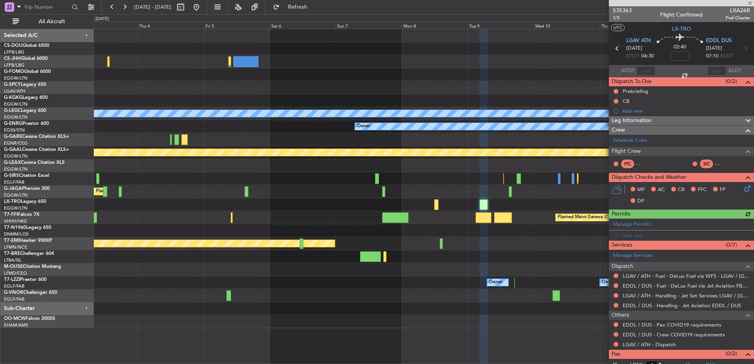
click at [552, 271] on div at bounding box center [424, 269] width 660 height 13
click at [162, 250] on div "A/C Unavailable [GEOGRAPHIC_DATA] ([GEOGRAPHIC_DATA]) Owner Planned [GEOGRAPHIC…" at bounding box center [424, 178] width 660 height 299
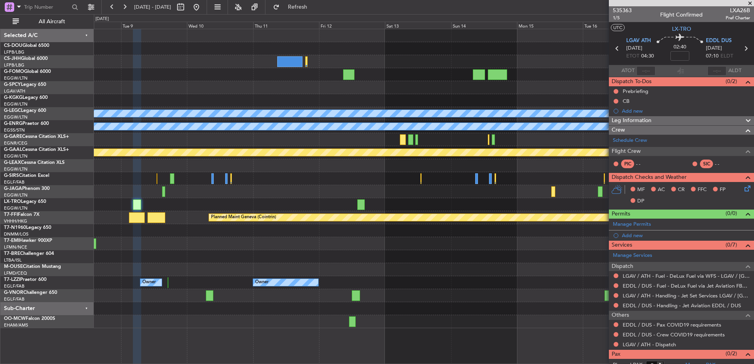
click at [361, 203] on div at bounding box center [361, 205] width 8 height 11
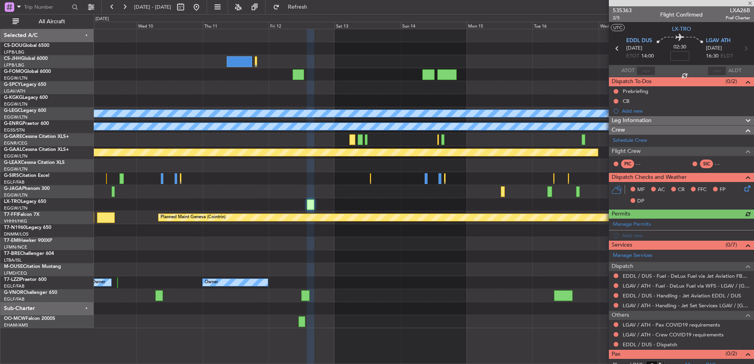
click at [411, 269] on div at bounding box center [424, 269] width 660 height 13
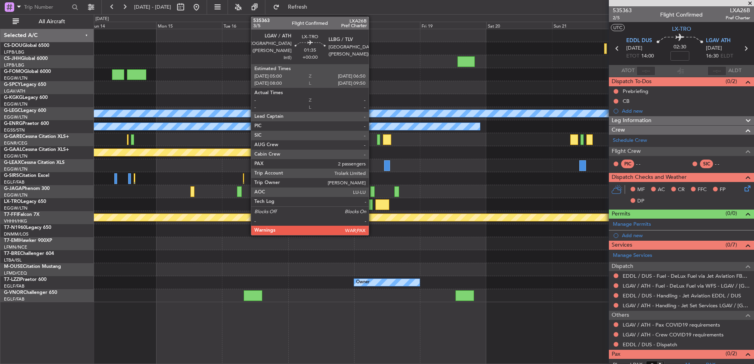
click at [371, 201] on div at bounding box center [370, 205] width 5 height 11
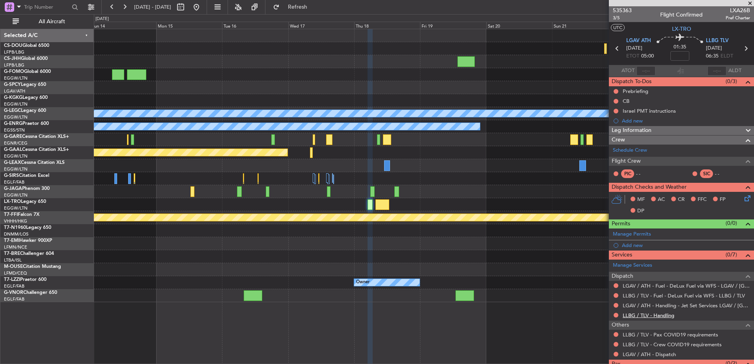
click at [641, 312] on link "LLBG / TLV - Handling" at bounding box center [649, 315] width 52 height 7
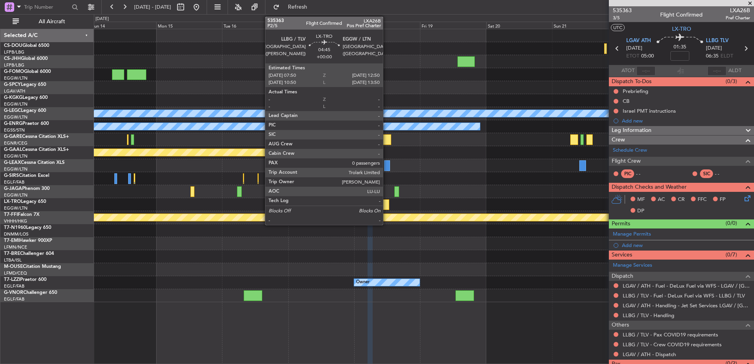
click at [383, 205] on div at bounding box center [382, 205] width 14 height 11
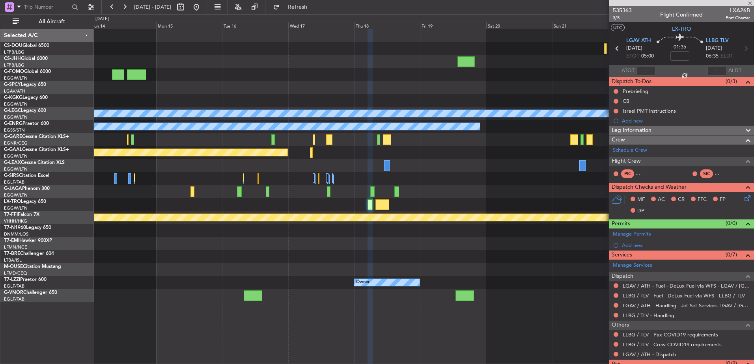
type input "0"
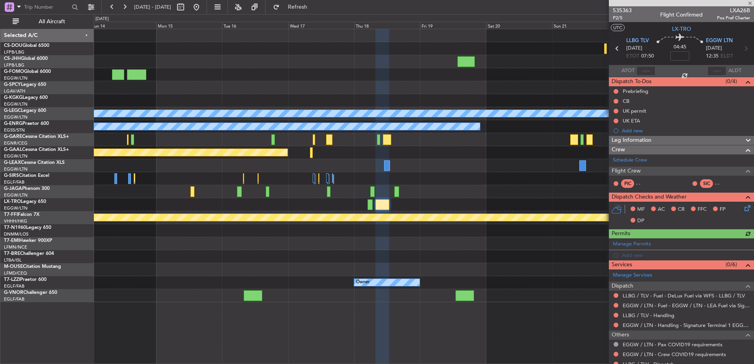
scroll to position [27, 0]
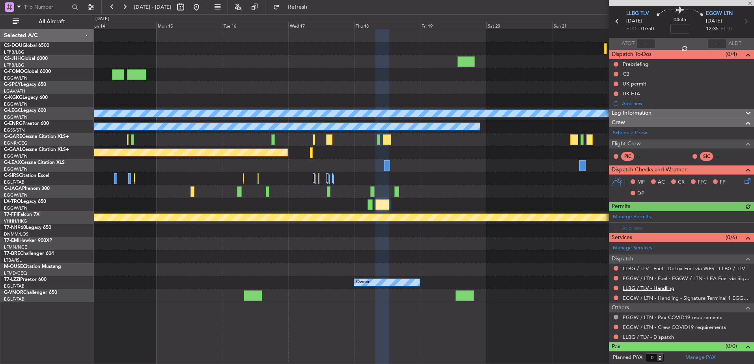
click at [636, 289] on link "LLBG / TLV - Handling" at bounding box center [649, 288] width 52 height 7
click at [517, 153] on div "A/C Unavailable [GEOGRAPHIC_DATA] ([GEOGRAPHIC_DATA]) Owner Planned [GEOGRAPHIC…" at bounding box center [424, 165] width 660 height 273
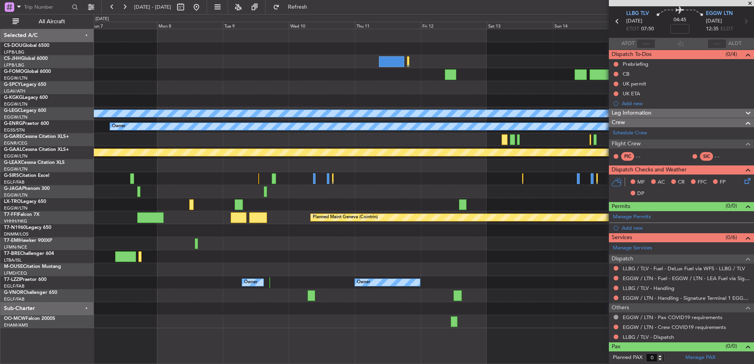
click at [369, 178] on div "A/C Unavailable [GEOGRAPHIC_DATA] ([GEOGRAPHIC_DATA]) Owner Planned [GEOGRAPHIC…" at bounding box center [424, 178] width 660 height 299
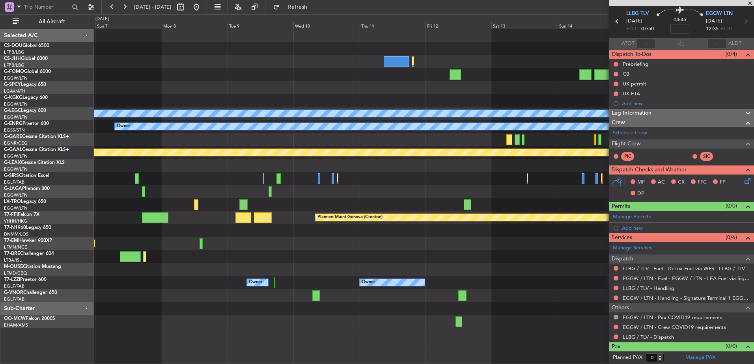
click at [503, 91] on div at bounding box center [424, 87] width 660 height 13
click at [203, 6] on button at bounding box center [196, 7] width 13 height 13
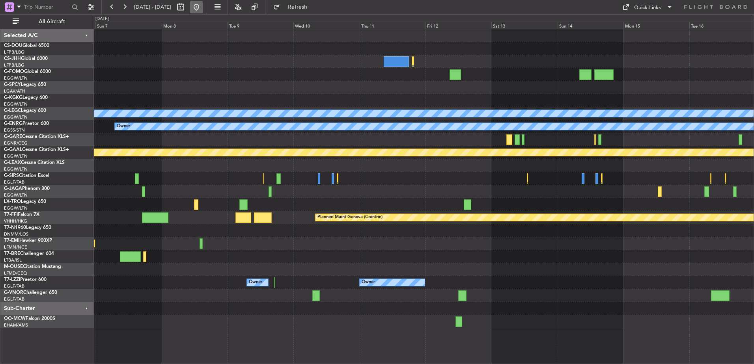
scroll to position [0, 0]
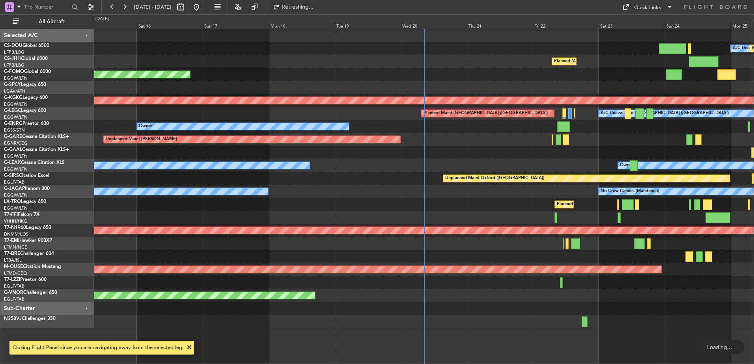
click at [371, 144] on div "Unplanned Maint [PERSON_NAME]" at bounding box center [424, 139] width 660 height 13
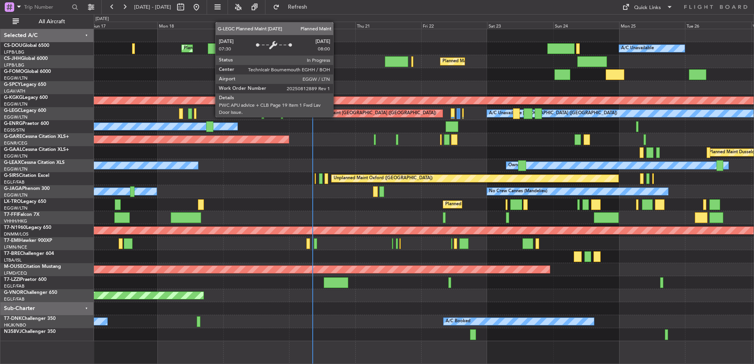
click at [337, 117] on div "Planned Maint [GEOGRAPHIC_DATA] ([GEOGRAPHIC_DATA])" at bounding box center [374, 114] width 124 height 12
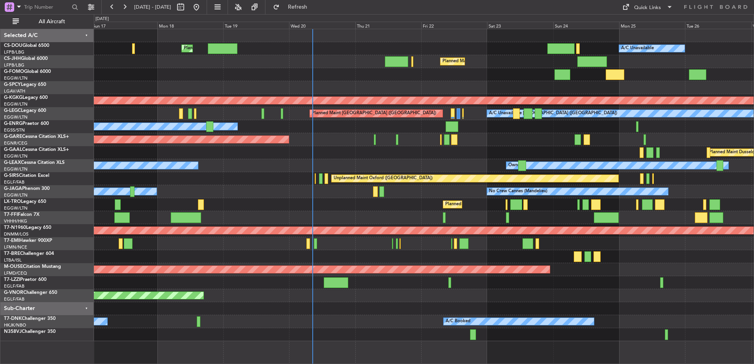
click at [331, 133] on div "Owner" at bounding box center [424, 126] width 660 height 13
click at [418, 157] on div "Planned Maint Paris (Le Bourget) A/C Unavailable Planned Maint London (Luton) U…" at bounding box center [424, 185] width 660 height 312
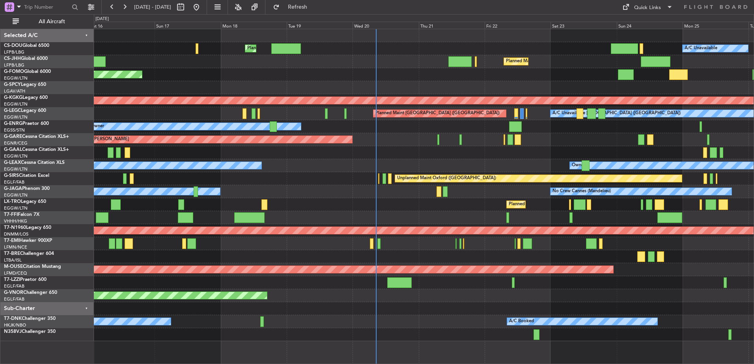
click at [591, 171] on div "Planned Maint Paris (Le Bourget) A/C Unavailable Planned Maint London (Luton) U…" at bounding box center [424, 185] width 660 height 312
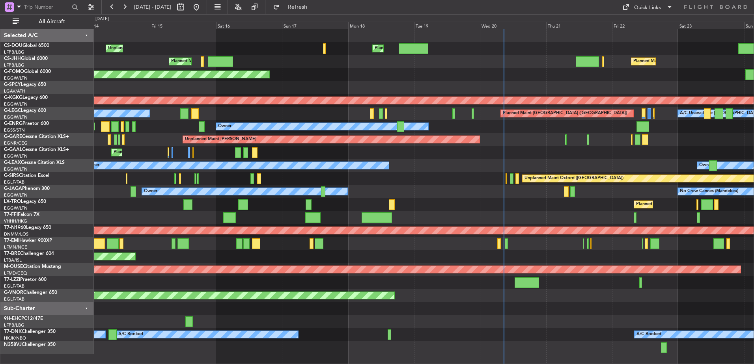
click at [510, 112] on div "Planned Maint [GEOGRAPHIC_DATA] ([GEOGRAPHIC_DATA])" at bounding box center [565, 114] width 124 height 12
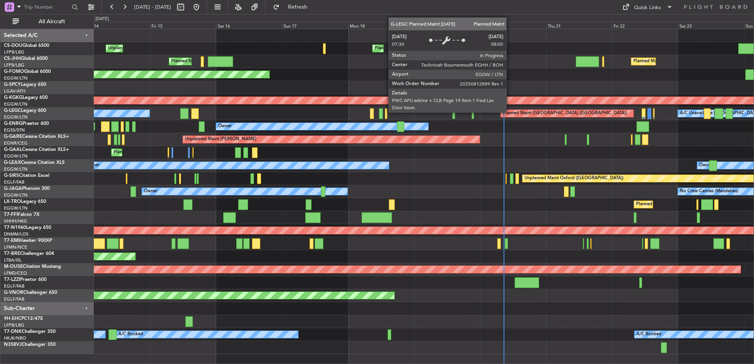
click at [510, 112] on div "Planned Maint [GEOGRAPHIC_DATA] ([GEOGRAPHIC_DATA])" at bounding box center [565, 114] width 124 height 12
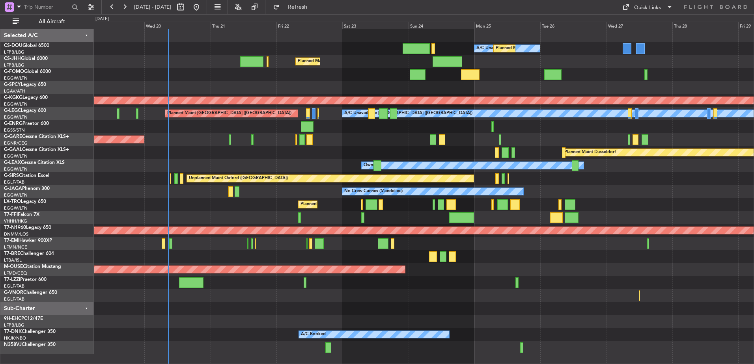
click at [170, 207] on div "A/C Unavailable Planned Maint Paris (Le Bourget) Planned Maint London (Luton) N…" at bounding box center [424, 191] width 660 height 325
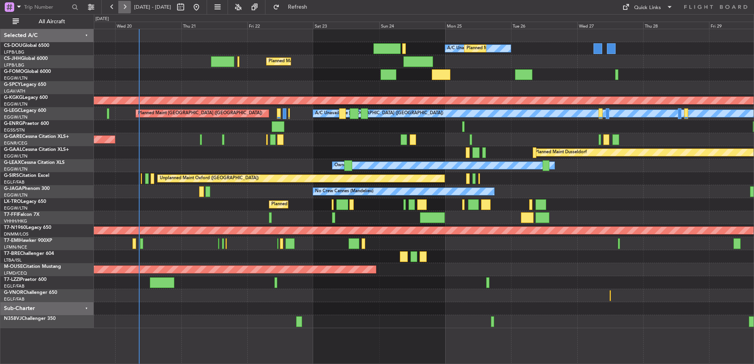
click at [125, 4] on button at bounding box center [124, 7] width 13 height 13
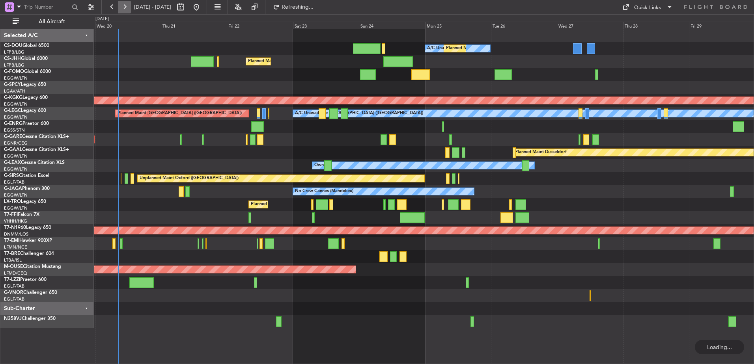
click at [125, 4] on button at bounding box center [124, 7] width 13 height 13
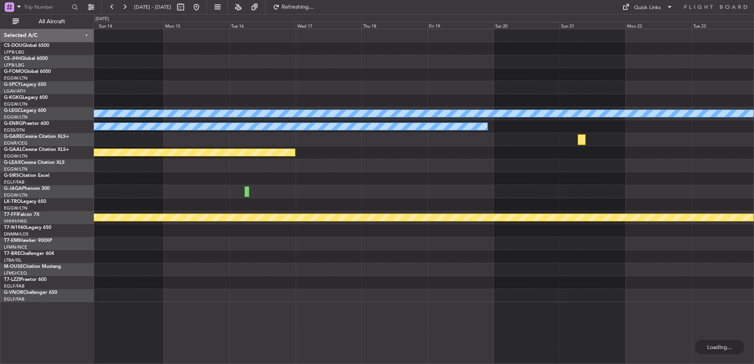
click at [648, 247] on div "A/C Unavailable London (Luton) Owner Planned Maint Dusseldorf Planned Maint Gen…" at bounding box center [424, 165] width 660 height 273
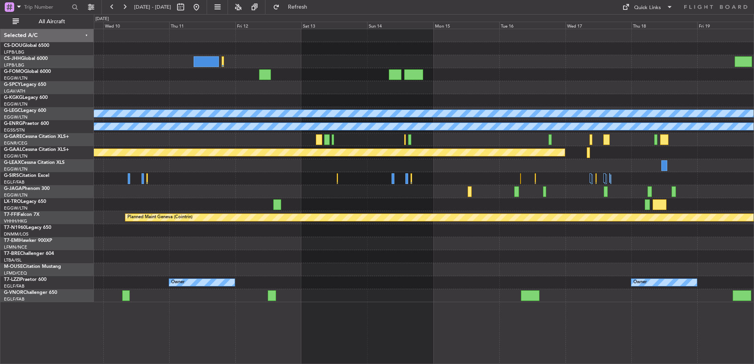
click at [551, 243] on div "A/C Unavailable [GEOGRAPHIC_DATA] ([GEOGRAPHIC_DATA]) Owner Planned [GEOGRAPHIC…" at bounding box center [424, 165] width 660 height 273
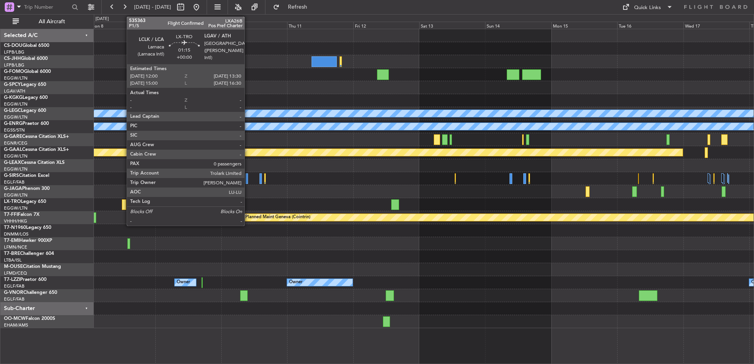
click at [125, 205] on div at bounding box center [124, 205] width 4 height 11
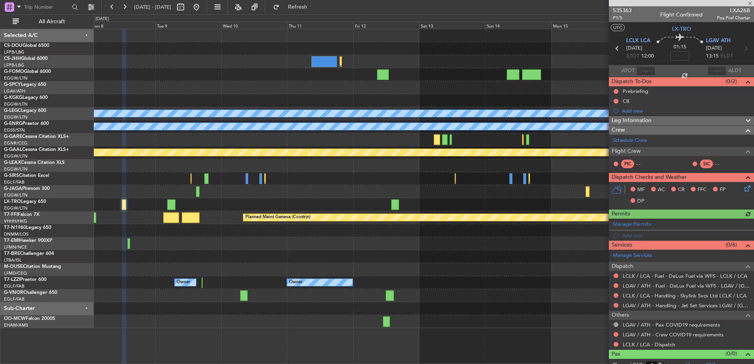
scroll to position [7, 0]
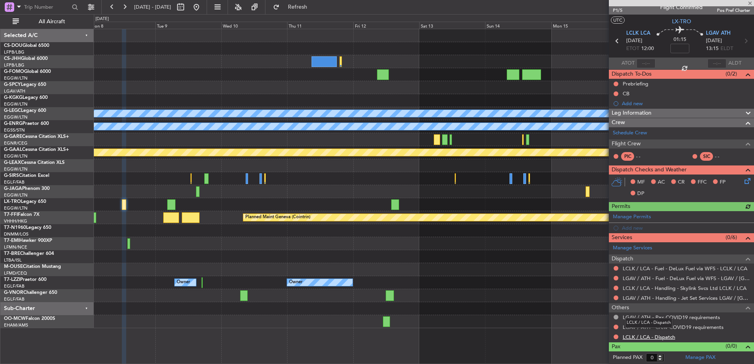
click at [657, 338] on link "LCLK / LCA - Dispatch" at bounding box center [649, 337] width 52 height 7
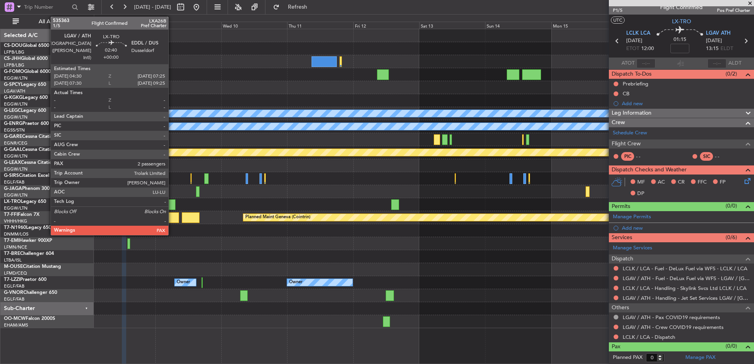
click at [172, 204] on div at bounding box center [171, 205] width 8 height 11
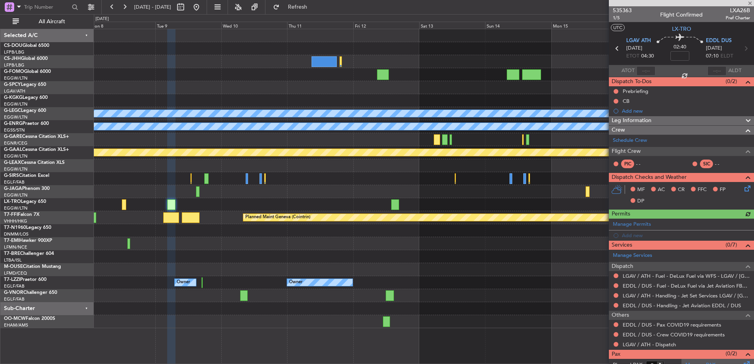
scroll to position [17, 0]
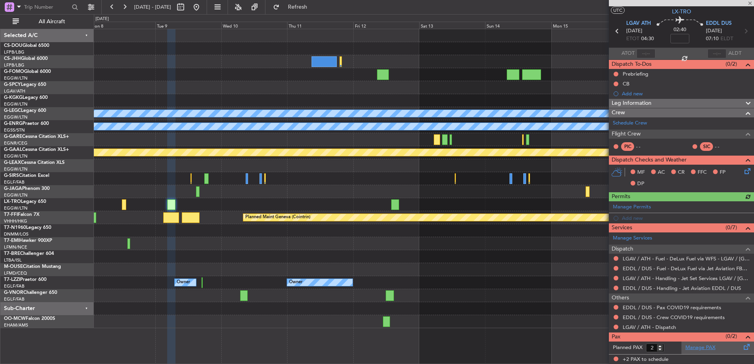
click at [697, 351] on link "Manage PAX" at bounding box center [700, 348] width 30 height 8
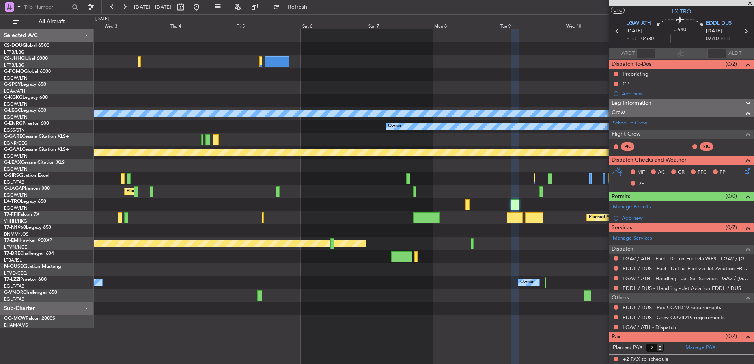
click at [520, 255] on div "A/C Unavailable London (Luton) Owner Planned Maint Dusseldorf Planned Maint Lon…" at bounding box center [424, 178] width 660 height 299
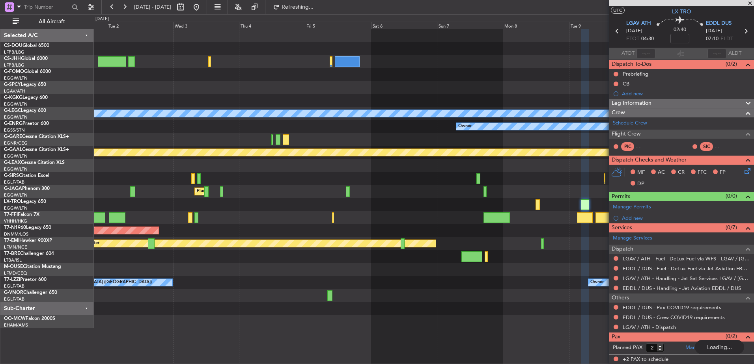
click at [593, 274] on div "A/C Unavailable London (Luton) Owner Planned Maint Dusseldorf Planned Maint Lon…" at bounding box center [424, 178] width 660 height 299
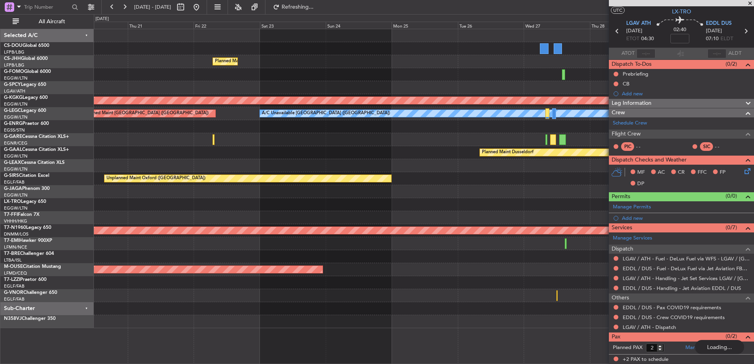
click at [508, 213] on div at bounding box center [424, 217] width 660 height 13
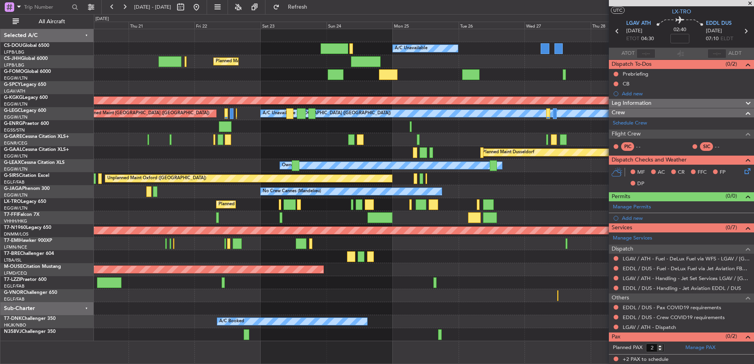
click at [236, 197] on div "Planned Maint Paris (Le Bourget) A/C Unavailable No Crew Planned Maint London (…" at bounding box center [424, 185] width 660 height 312
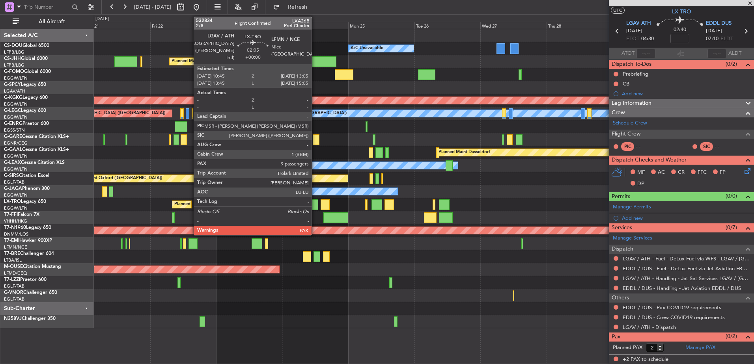
click at [315, 203] on div at bounding box center [315, 205] width 7 height 11
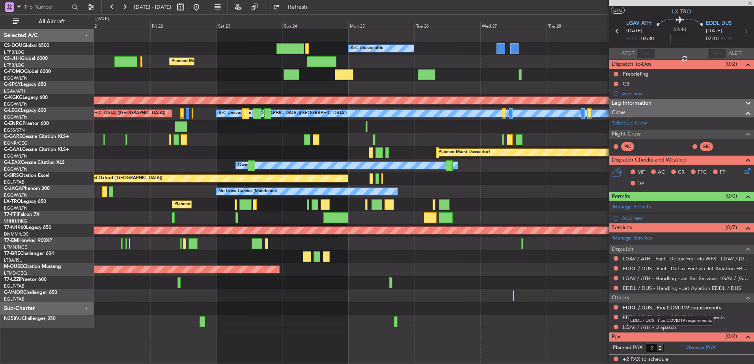
type input "9"
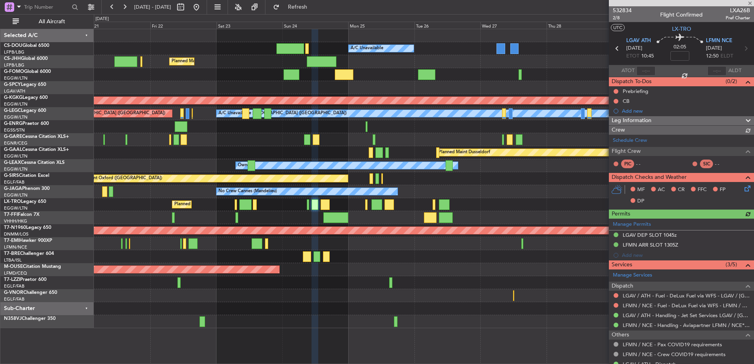
scroll to position [213, 0]
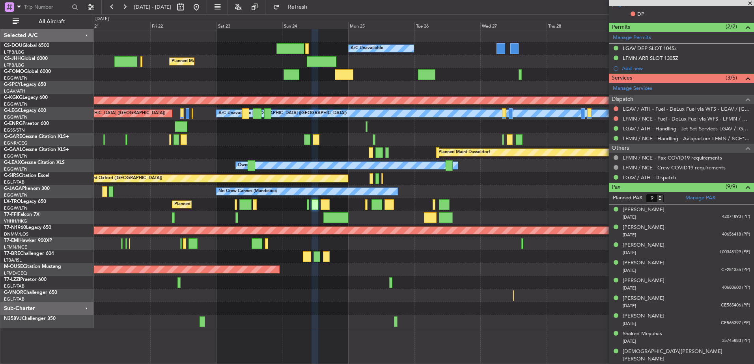
click at [530, 291] on div "No Crew Planned Maint Paris (Le Bourget) A/C Unavailable Planned Maint London (…" at bounding box center [424, 178] width 660 height 299
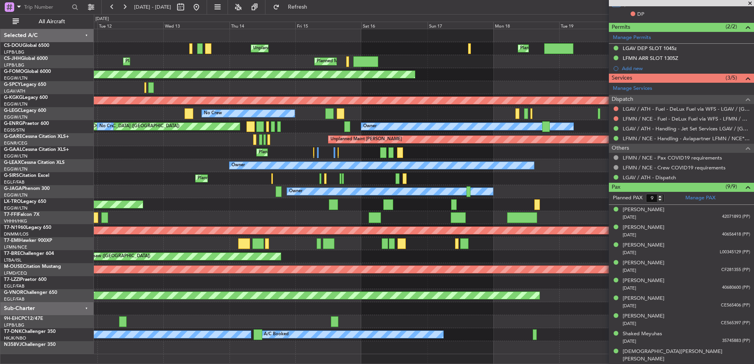
click at [492, 228] on div "Planned Maint London (Luton) Unplanned Maint Paris (Le Bourget) Planned Maint P…" at bounding box center [424, 191] width 660 height 325
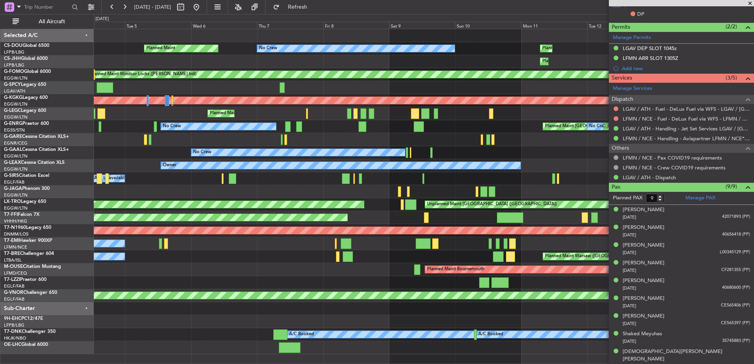
click at [491, 217] on div "Planned Maint Paris (Le Bourget) No Crew Unplanned Maint Paris (Le Bourget) Pla…" at bounding box center [424, 191] width 660 height 325
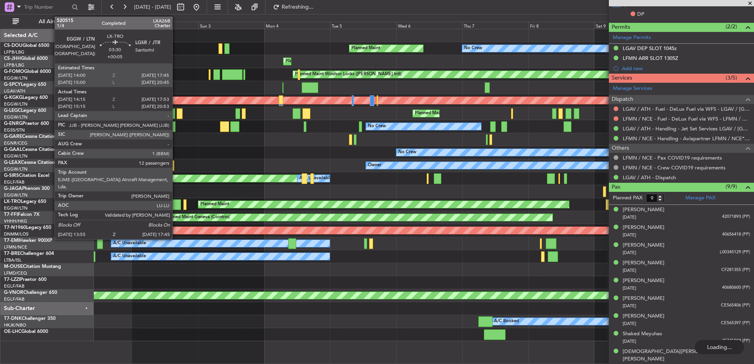
click at [177, 202] on div at bounding box center [175, 205] width 11 height 11
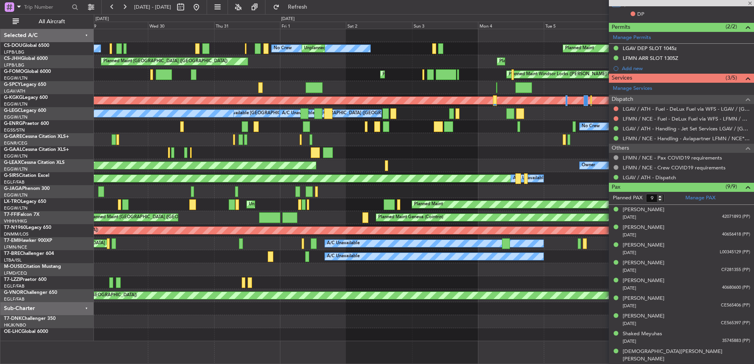
click at [362, 215] on div "No Crew Planned Maint No Crew Unplanned Maint Paris (Le Bourget) No Crew Unplan…" at bounding box center [424, 185] width 660 height 312
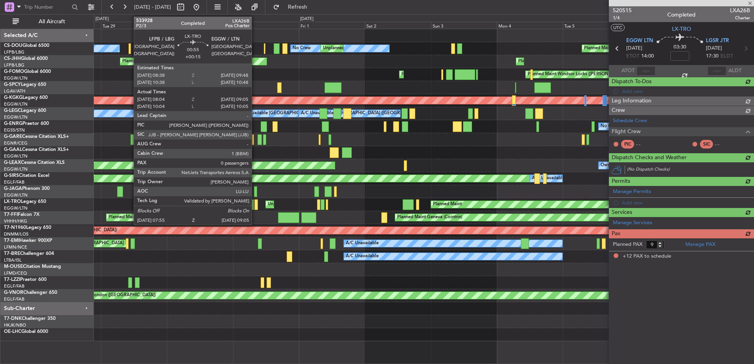
type input "+00:05"
type input "14:15"
type input "17:38"
type input "12"
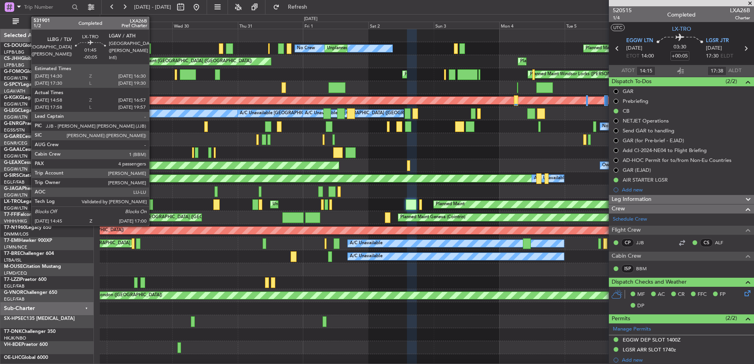
click at [153, 205] on div at bounding box center [150, 205] width 6 height 11
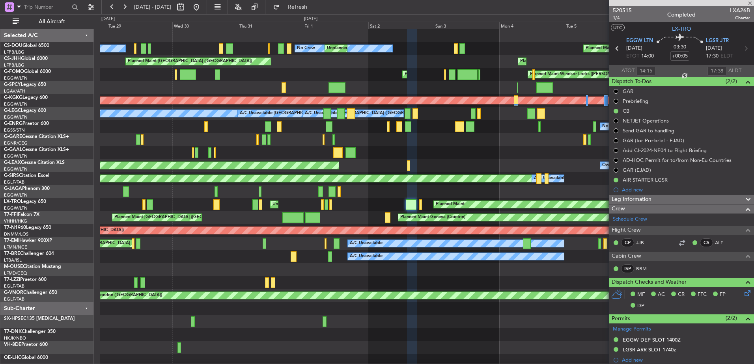
type input "-00:05"
type input "14:58"
type input "16:42"
type input "4"
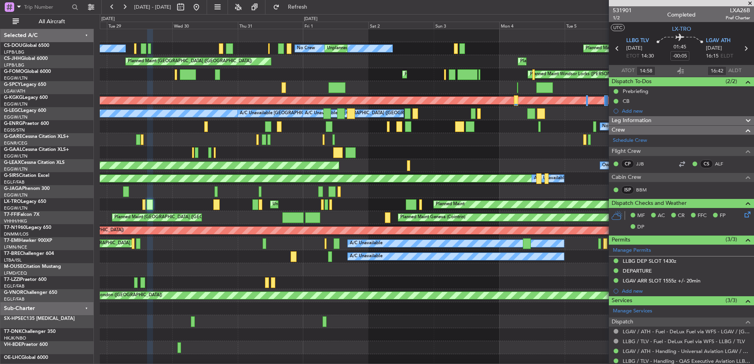
scroll to position [153, 0]
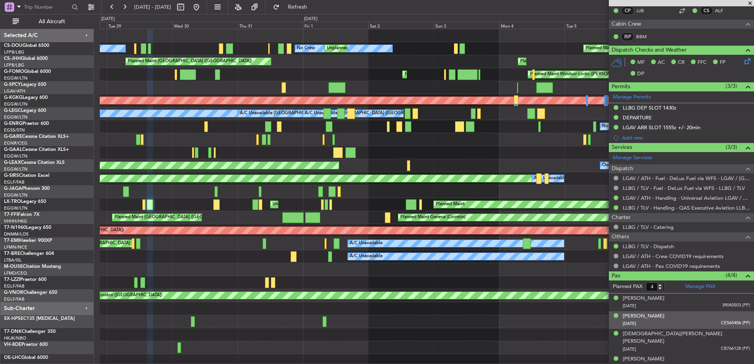
click at [671, 321] on div "31/07/1956 CE565406 (PP)" at bounding box center [686, 324] width 127 height 8
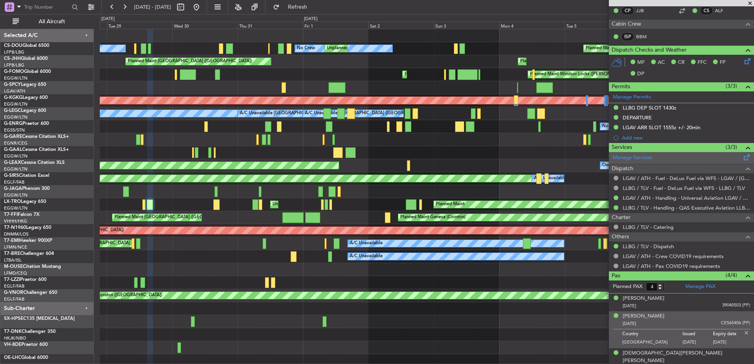
scroll to position [0, 0]
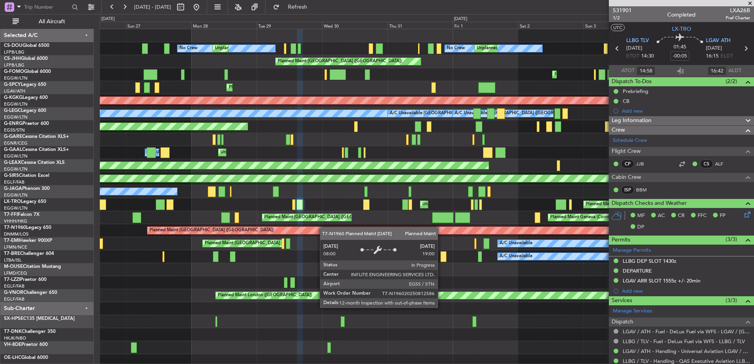
click at [331, 228] on div "Planned Maint No Crew Unplanned Maint Paris (Le Bourget) No Crew Unplanned Main…" at bounding box center [427, 198] width 654 height 338
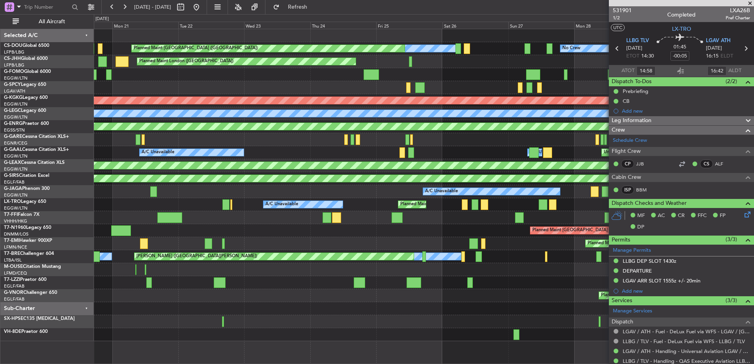
click at [481, 265] on div "Unplanned Maint Paris (Le Bourget) No Crew No Crew Planned Maint Paris (Le Bour…" at bounding box center [424, 185] width 660 height 312
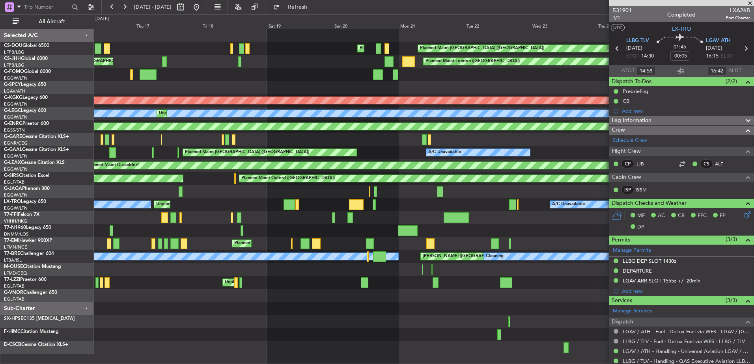
click at [284, 204] on div at bounding box center [290, 205] width 12 height 11
type input "-00:35"
type input "06:24"
type input "10:08"
type input "2"
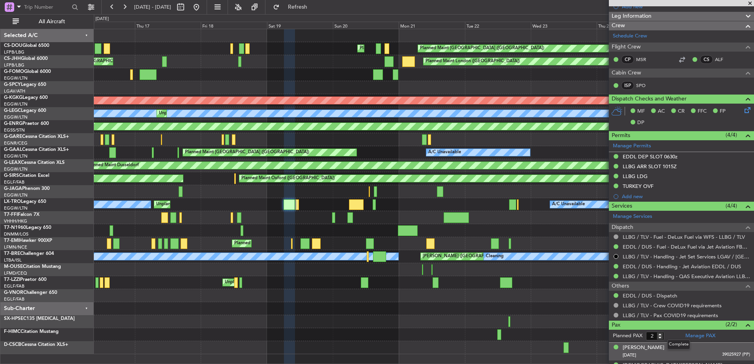
scroll to position [138, 0]
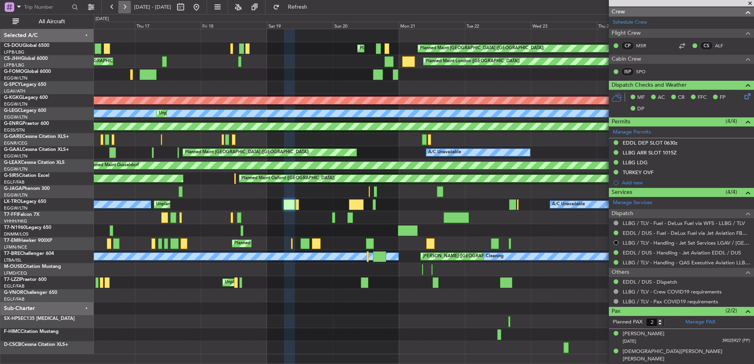
click at [123, 5] on button at bounding box center [124, 7] width 13 height 13
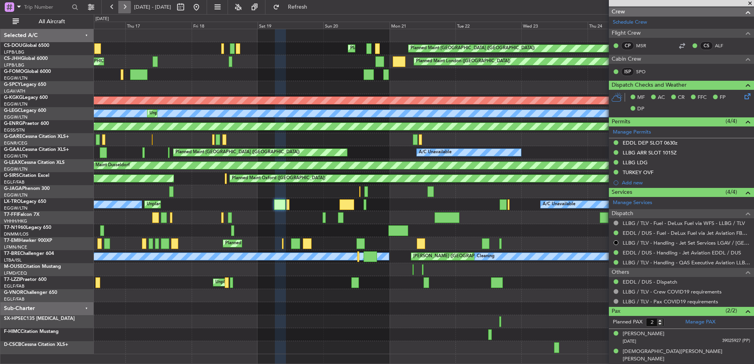
click at [123, 5] on button at bounding box center [124, 7] width 13 height 13
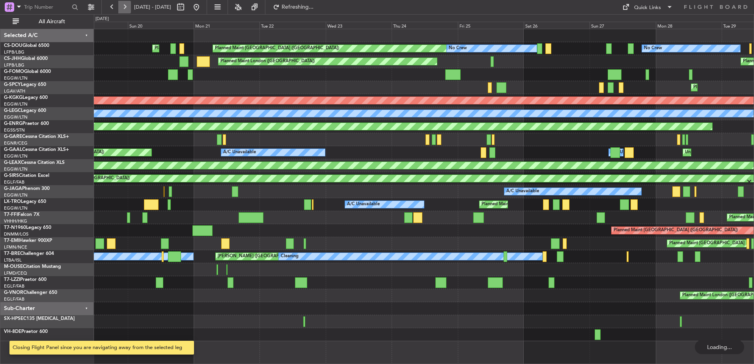
scroll to position [0, 0]
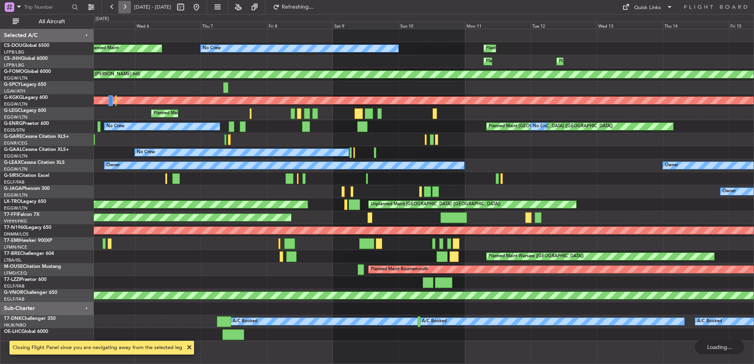
click at [123, 5] on button at bounding box center [124, 7] width 13 height 13
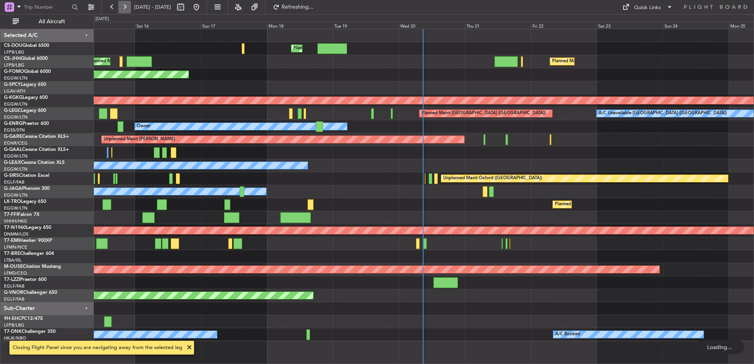
click at [123, 5] on button at bounding box center [124, 7] width 13 height 13
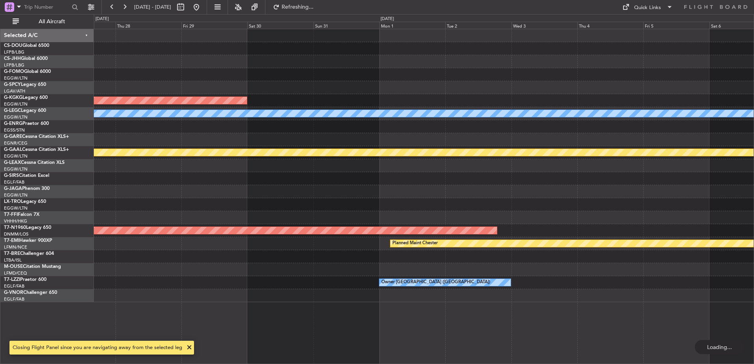
click at [212, 192] on div "AOG Maint Istanbul (Ataturk) A/C Unavailable London (Luton) Owner Planned Maint…" at bounding box center [424, 165] width 660 height 273
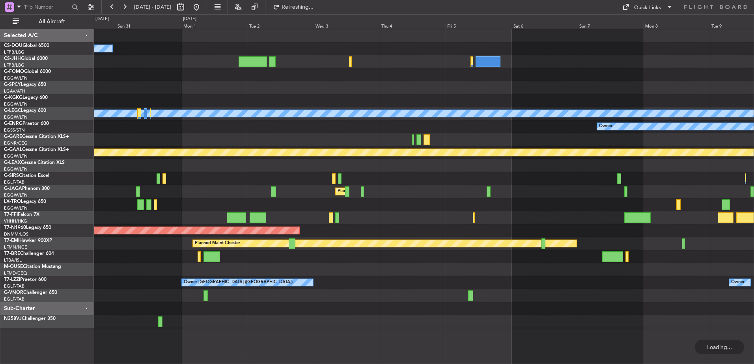
click at [266, 217] on div "No Crew AOG Maint Istanbul (Ataturk) A/C Unavailable London (Luton) Owner Plann…" at bounding box center [424, 178] width 660 height 299
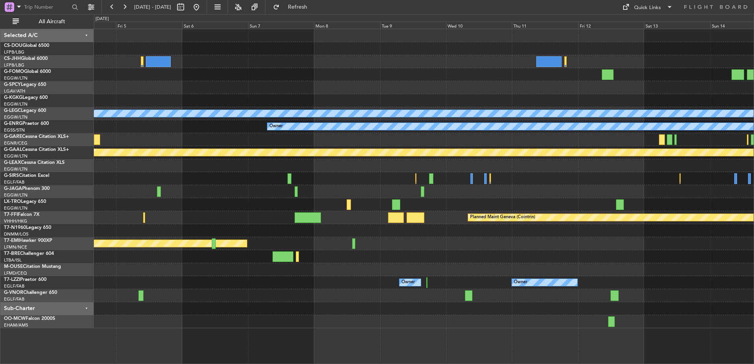
click at [319, 243] on div "Planned Maint Chester" at bounding box center [424, 243] width 660 height 13
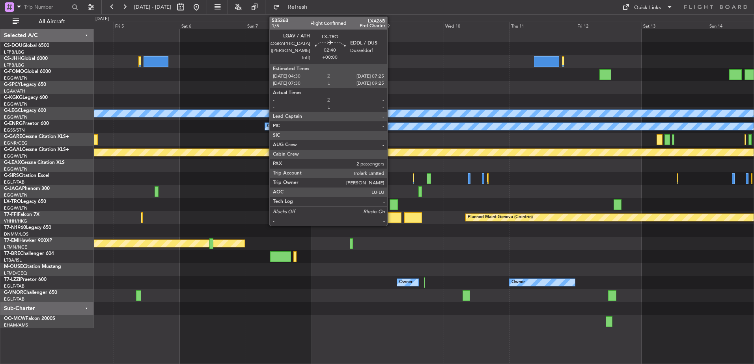
click at [392, 202] on div at bounding box center [394, 205] width 8 height 11
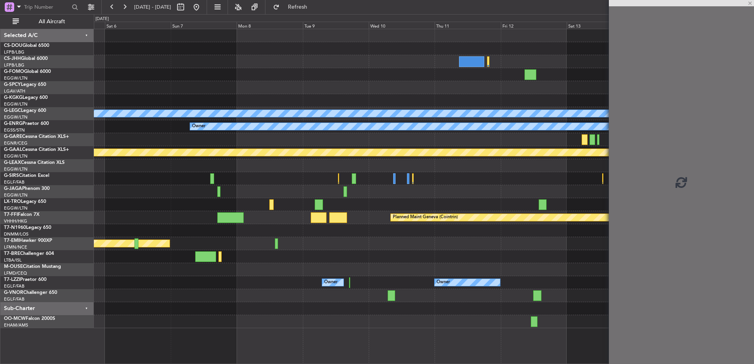
click at [318, 193] on div "Planned Maint [GEOGRAPHIC_DATA] ([GEOGRAPHIC_DATA])" at bounding box center [424, 191] width 660 height 13
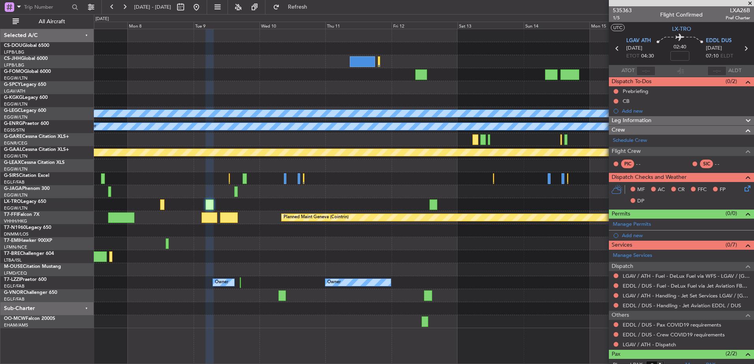
scroll to position [43, 0]
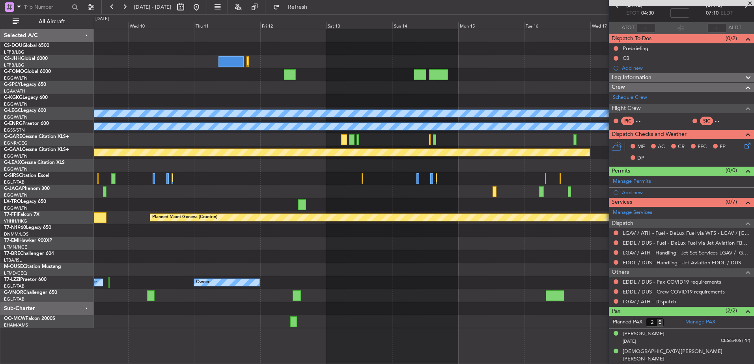
click at [252, 237] on div "A/C Unavailable London (Luton) Owner Planned Maint Dusseldorf Planned Maint Gen…" at bounding box center [424, 178] width 660 height 299
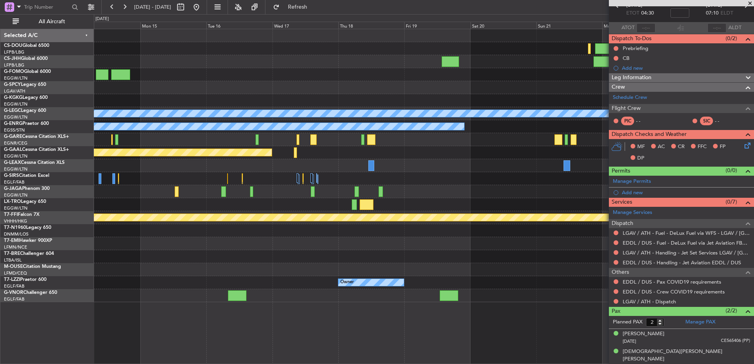
scroll to position [0, 0]
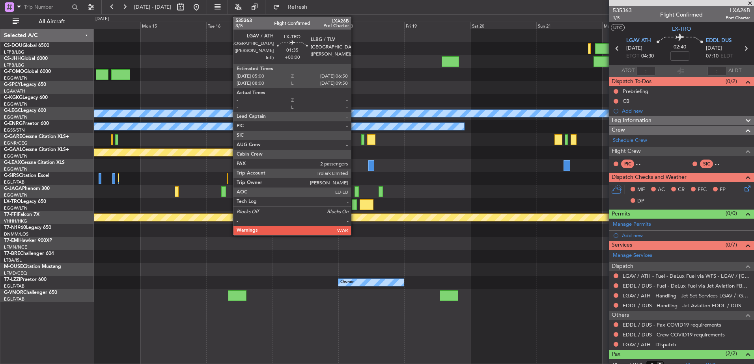
click at [354, 203] on div at bounding box center [354, 205] width 5 height 11
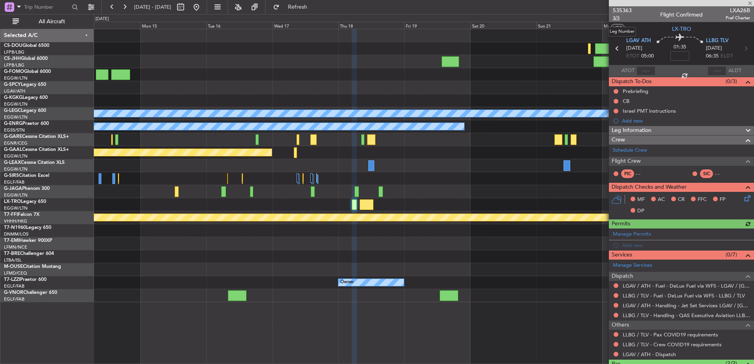
click at [618, 17] on span "3/5" at bounding box center [622, 18] width 19 height 7
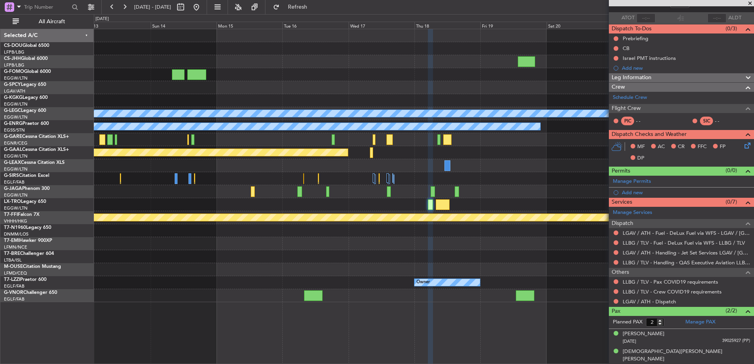
click at [508, 232] on div at bounding box center [424, 230] width 660 height 13
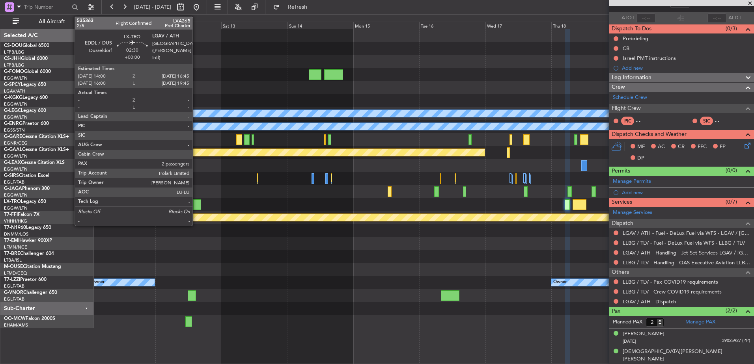
click at [197, 203] on div at bounding box center [197, 205] width 8 height 11
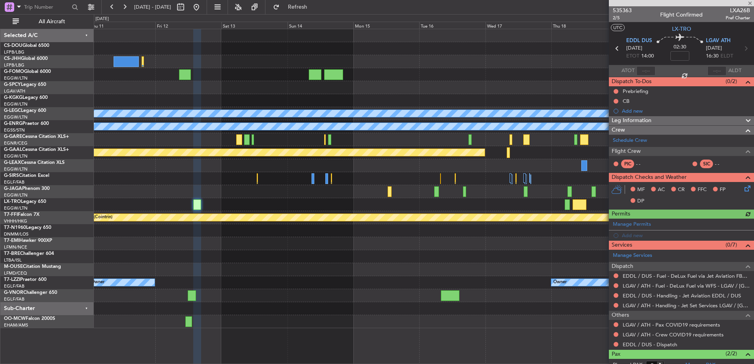
scroll to position [43, 0]
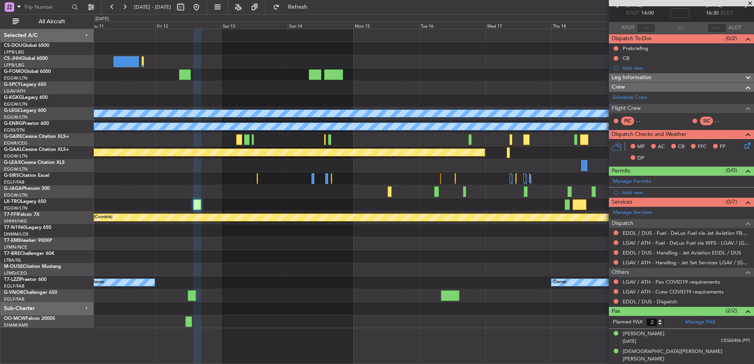
click at [746, 3] on span at bounding box center [750, 3] width 8 height 7
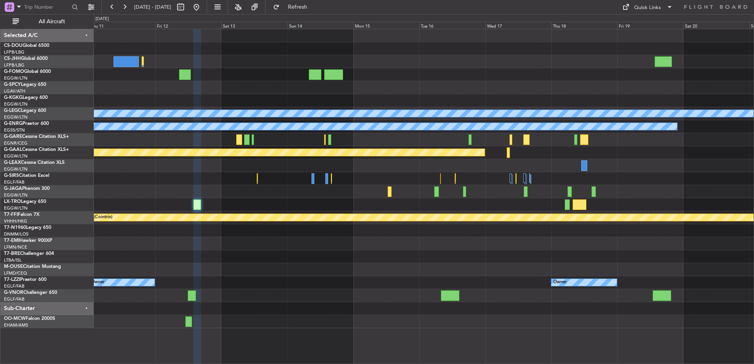
type input "0"
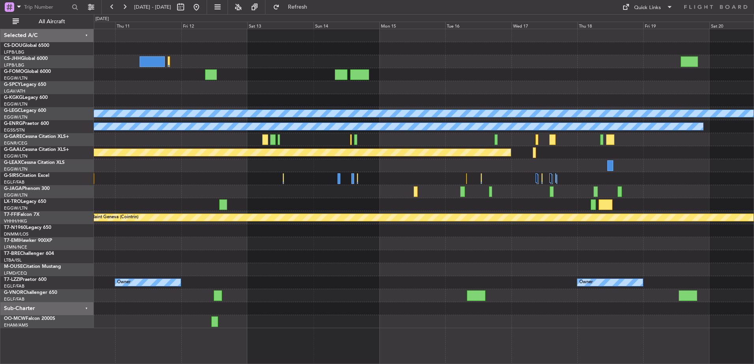
click at [556, 285] on div "A/C Unavailable London (Luton) Owner Planned Maint Dusseldorf Planned Maint Gen…" at bounding box center [424, 178] width 660 height 299
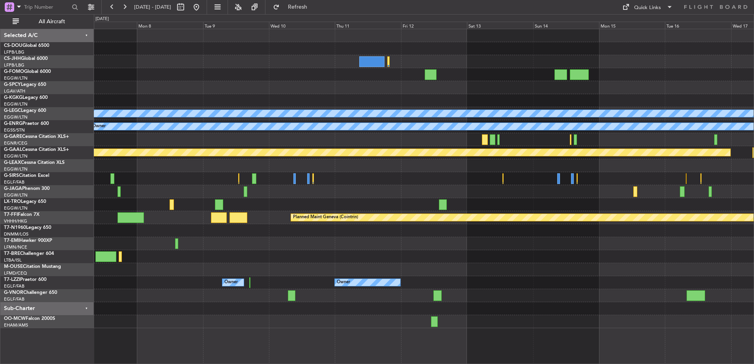
click at [474, 298] on div at bounding box center [424, 295] width 660 height 13
click at [358, 290] on div at bounding box center [424, 295] width 660 height 13
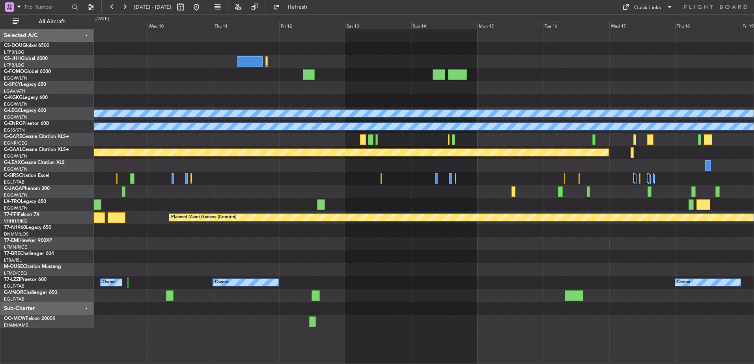
click at [615, 179] on div at bounding box center [424, 178] width 660 height 13
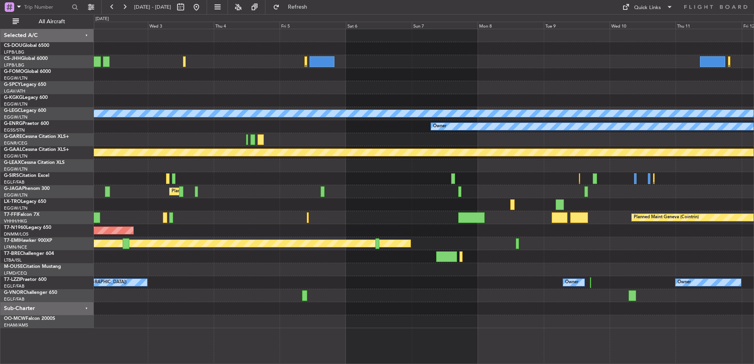
click at [612, 199] on div "No Crew A/C Unavailable London (Luton) Owner Planned Maint Dusseldorf Planned M…" at bounding box center [424, 178] width 660 height 299
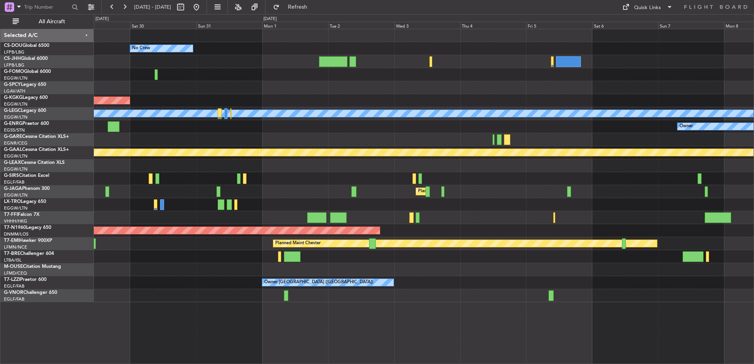
click at [554, 216] on div "No Crew AOG Maint Istanbul (Ataturk) A/C Unavailable London (Luton) Owner Plann…" at bounding box center [424, 165] width 660 height 273
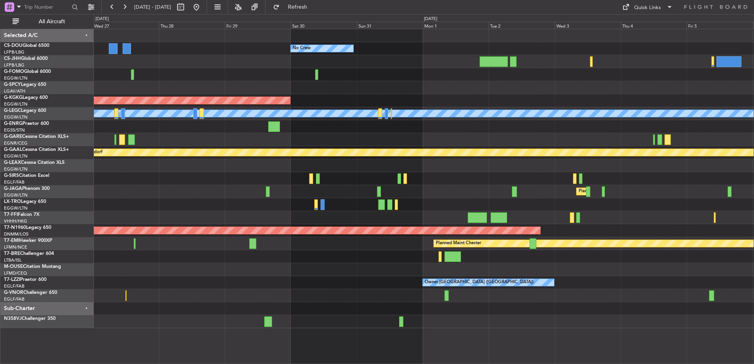
click at [289, 280] on div "Owner [GEOGRAPHIC_DATA] ([GEOGRAPHIC_DATA])" at bounding box center [424, 282] width 660 height 13
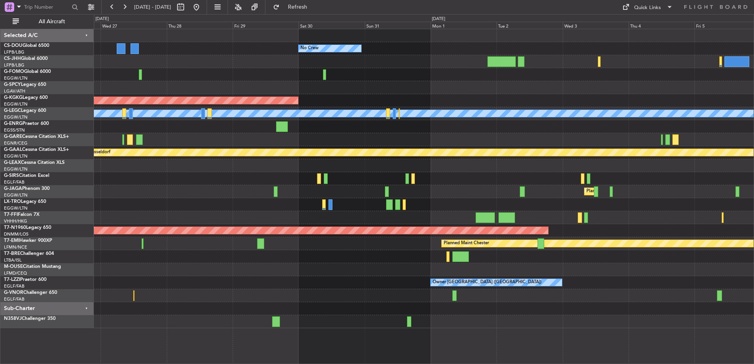
click at [291, 267] on div at bounding box center [424, 269] width 660 height 13
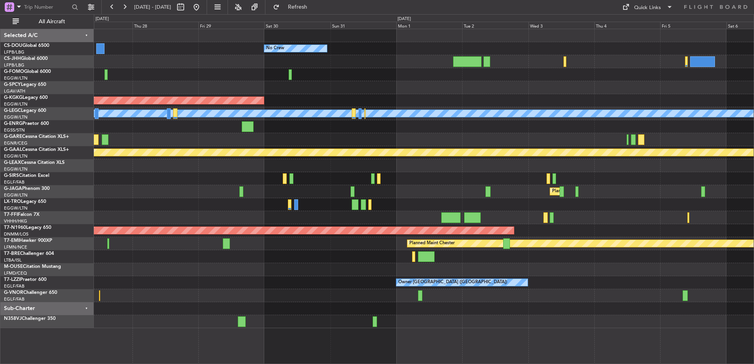
click at [378, 301] on div at bounding box center [424, 295] width 660 height 13
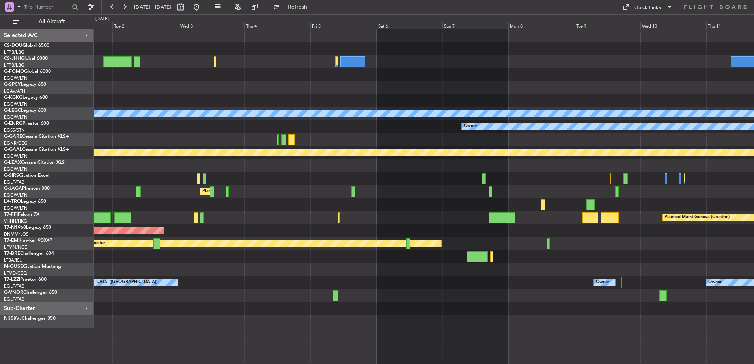
click at [331, 289] on div "No Crew A/C Unavailable London (Luton) Owner Planned Maint Dusseldorf Planned M…" at bounding box center [424, 178] width 660 height 299
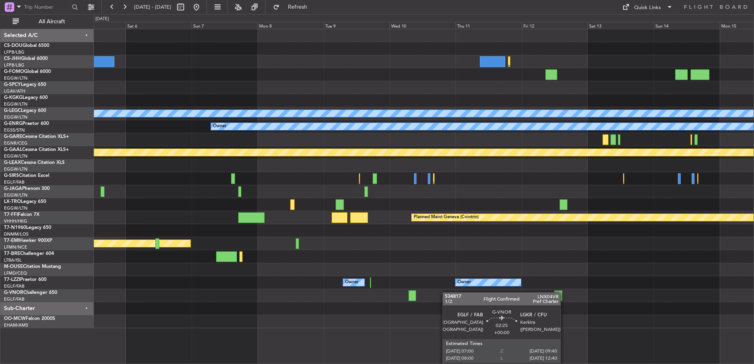
click at [388, 287] on div "Owner Owner Owner" at bounding box center [424, 282] width 660 height 13
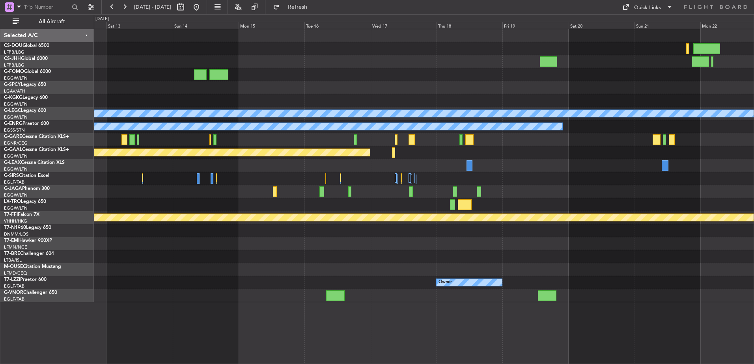
click at [642, 268] on div "A/C Unavailable London (Luton) Owner Planned Maint Dusseldorf Planned Maint Gen…" at bounding box center [424, 165] width 660 height 273
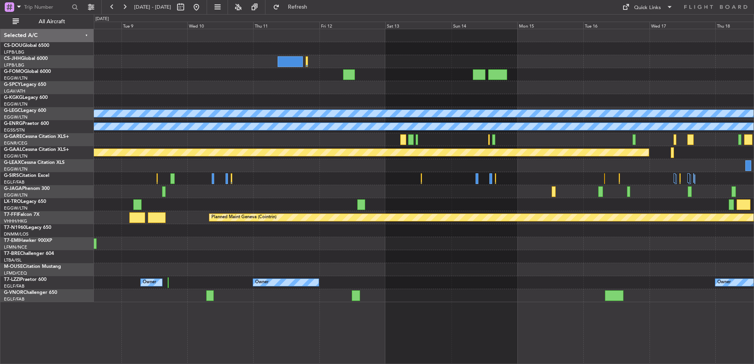
click at [650, 225] on div at bounding box center [424, 230] width 660 height 13
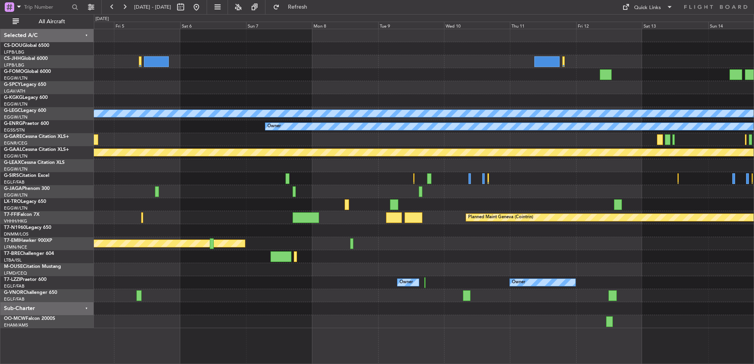
click at [642, 232] on div "A/C Unavailable London (Luton) Owner Planned Maint Dusseldorf Planned Maint Lon…" at bounding box center [424, 178] width 660 height 299
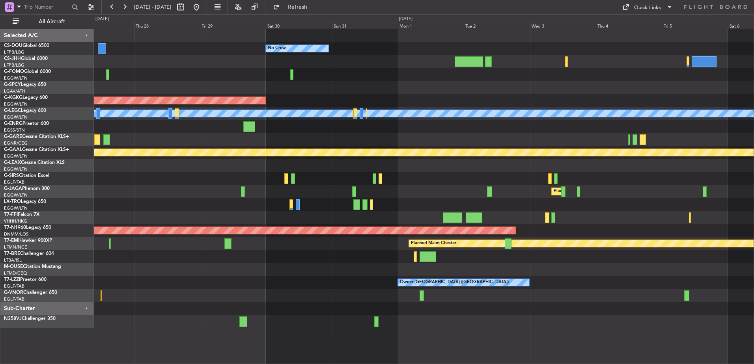
click at [503, 257] on div "No Crew Planned Maint Paris (Le Bourget) A/C Unavailable AOG Maint Istanbul (At…" at bounding box center [424, 178] width 660 height 299
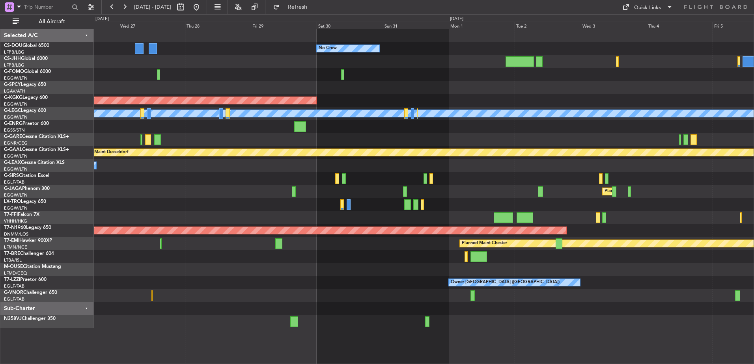
click at [341, 125] on div "Owner" at bounding box center [424, 126] width 660 height 13
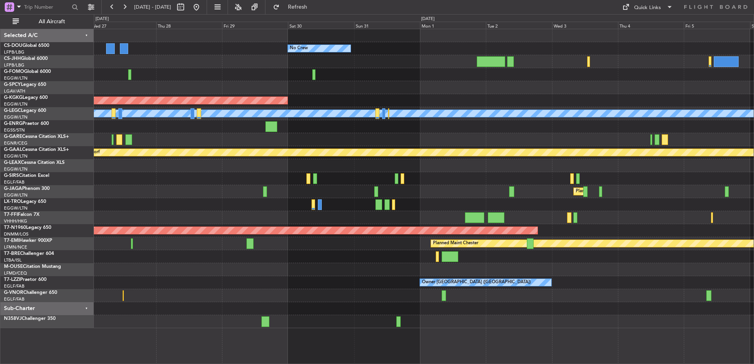
click at [310, 87] on div at bounding box center [424, 87] width 660 height 13
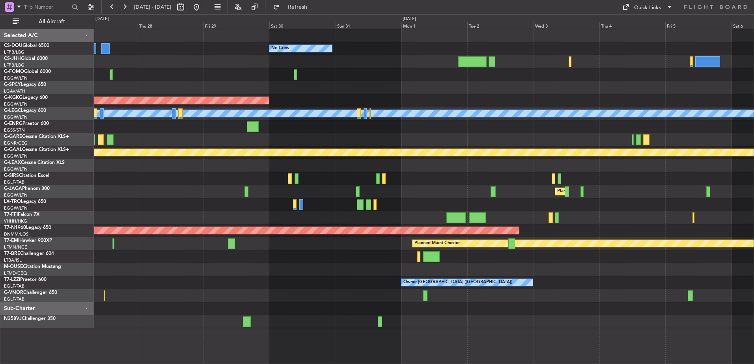
click at [299, 87] on div at bounding box center [424, 87] width 660 height 13
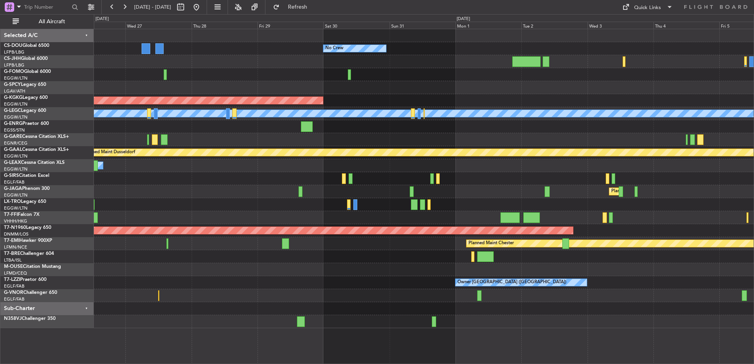
click at [426, 96] on div "No Crew Planned Maint Paris (Le Bourget) A/C Unavailable AOG Maint Istanbul (At…" at bounding box center [424, 178] width 660 height 299
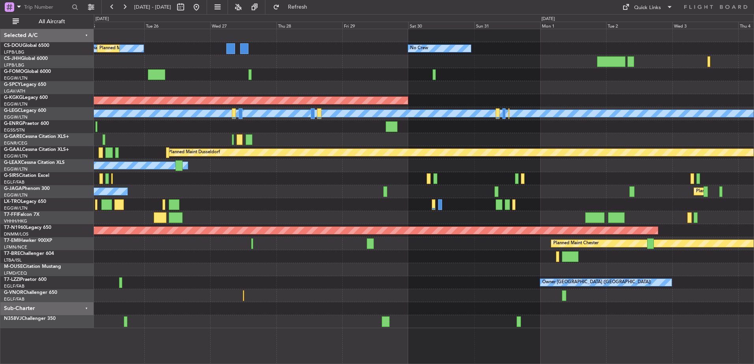
click at [588, 203] on div "No Crew A/C Unavailable Planned Maint Paris (Le Bourget) AOG Maint Istanbul (At…" at bounding box center [424, 178] width 660 height 299
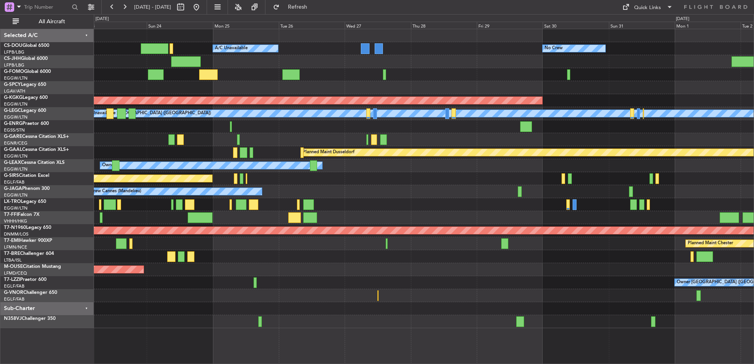
click at [566, 176] on div "Planned Maint Paris (Le Bourget) A/C Unavailable No Crew Planned Maint London (…" at bounding box center [424, 178] width 660 height 299
click at [467, 182] on div "Planned Maint Paris (Le Bourget) A/C Unavailable No Crew Planned Maint London (…" at bounding box center [424, 178] width 660 height 299
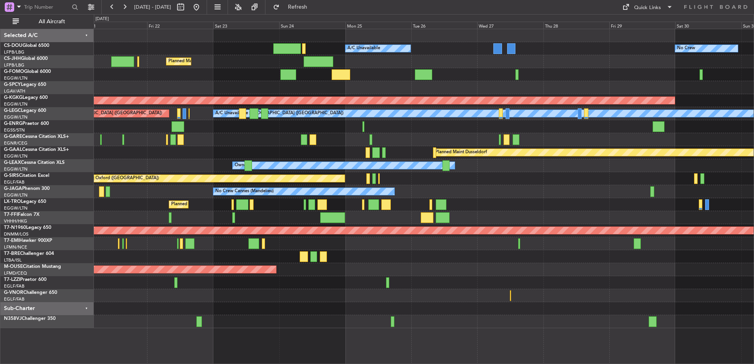
click at [350, 133] on div "Owner" at bounding box center [424, 126] width 660 height 13
click at [239, 135] on div "No Crew Planned Maint Paris (Le Bourget) A/C Unavailable Planned Maint London (…" at bounding box center [424, 178] width 660 height 299
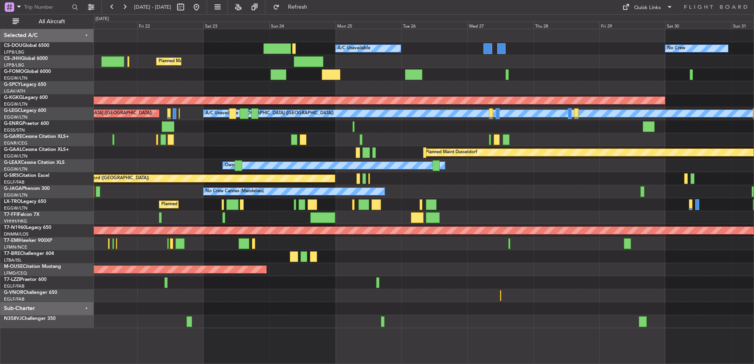
click at [249, 137] on div "Unplanned Maint [PERSON_NAME]" at bounding box center [424, 139] width 660 height 13
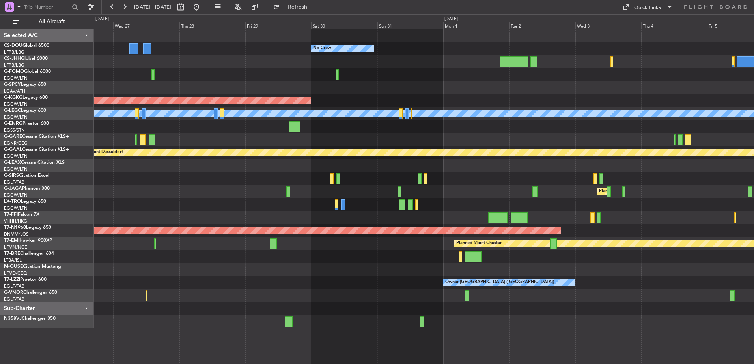
click at [177, 218] on div "No Crew A/C Unavailable Planned Maint Paris (Le Bourget) AOG Maint Istanbul (At…" at bounding box center [424, 178] width 660 height 299
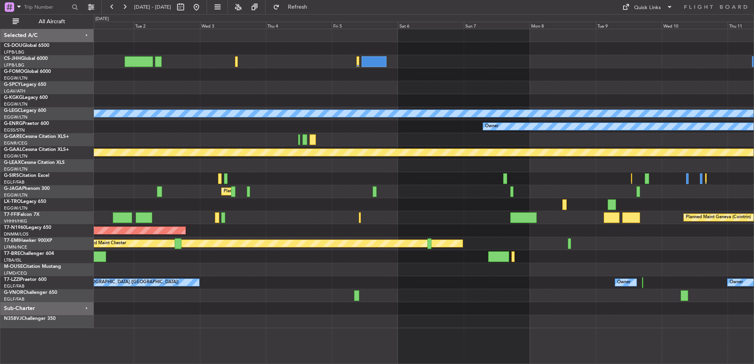
click at [307, 211] on div "No Crew AOG Maint Istanbul (Ataturk) A/C Unavailable London (Luton) Owner Plann…" at bounding box center [424, 178] width 660 height 299
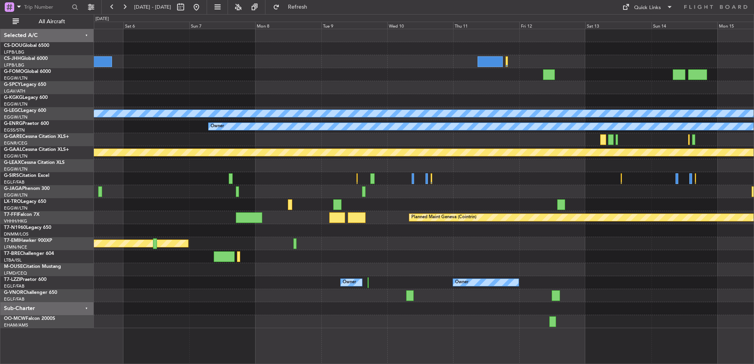
click at [525, 235] on div "A/C Unavailable London (Luton) Owner Planned Maint Dusseldorf Planned Maint Lon…" at bounding box center [424, 178] width 660 height 299
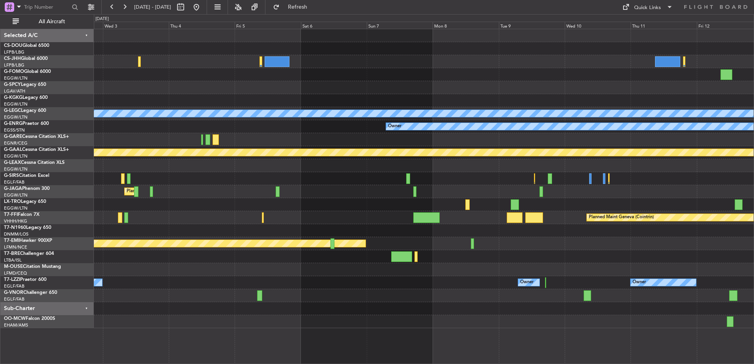
click at [552, 211] on div "A/C Unavailable London (Luton) Owner Planned Maint Dusseldorf Planned Maint Lon…" at bounding box center [424, 178] width 660 height 299
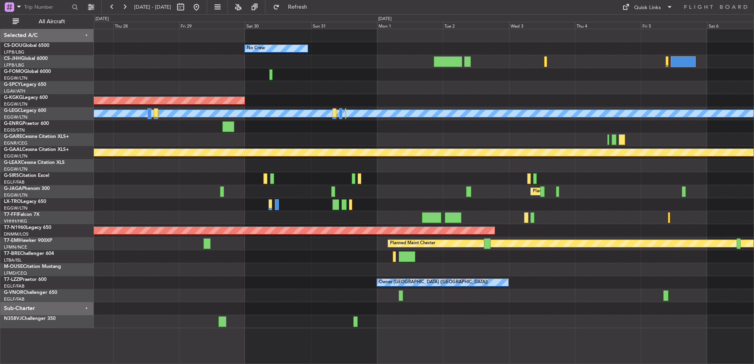
click at [640, 207] on div "No Crew Planned Maint Paris (Le Bourget) A/C Unavailable AOG Maint Istanbul (At…" at bounding box center [424, 178] width 660 height 299
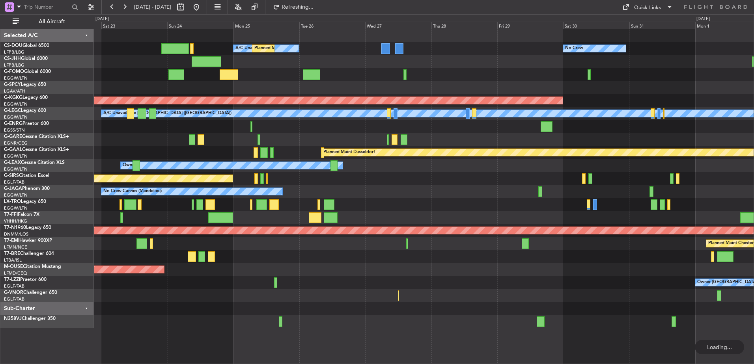
click at [659, 234] on div "No Crew A/C Unavailable Planned Maint Paris (Le Bourget) Planned Maint London (…" at bounding box center [424, 178] width 660 height 299
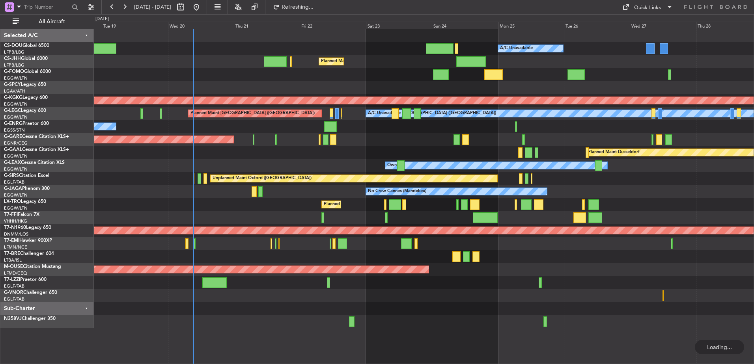
click at [481, 143] on div "Unplanned Maint [PERSON_NAME]" at bounding box center [424, 139] width 660 height 13
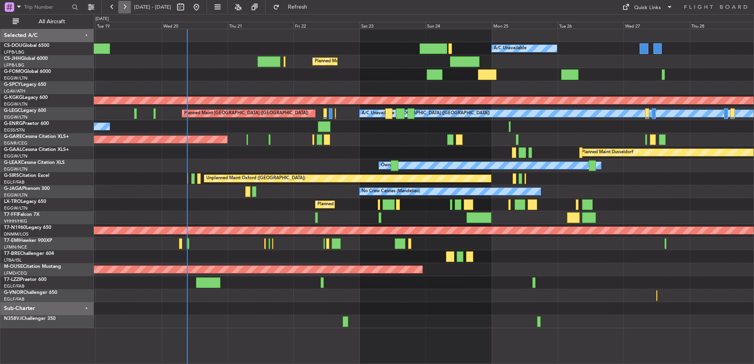
click at [121, 6] on button at bounding box center [124, 7] width 13 height 13
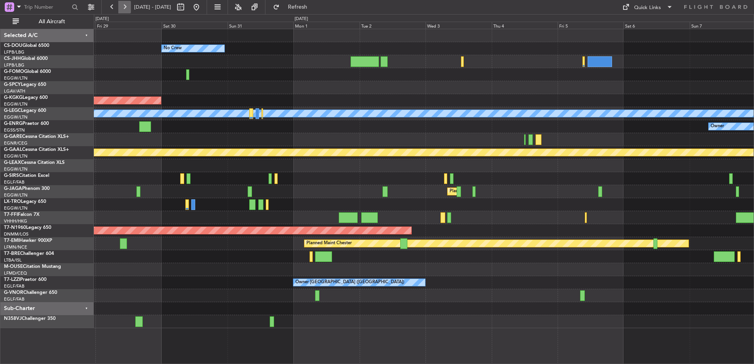
click at [121, 6] on button at bounding box center [124, 7] width 13 height 13
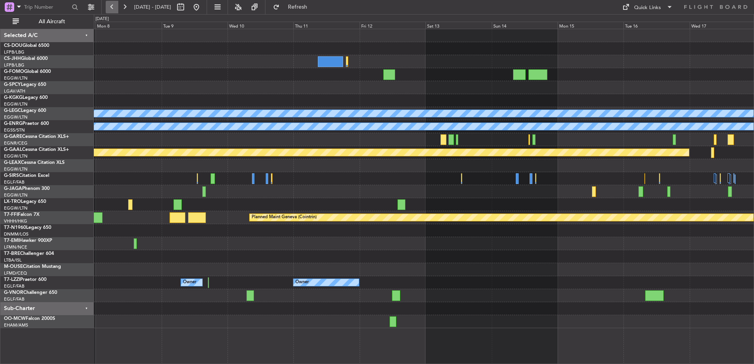
click at [111, 9] on button at bounding box center [112, 7] width 13 height 13
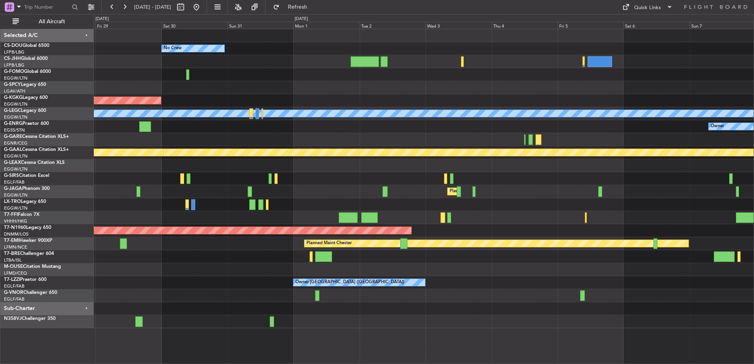
click at [664, 168] on div "No Crew AOG Maint Istanbul (Ataturk) A/C Unavailable London (Luton) Owner Plann…" at bounding box center [424, 178] width 660 height 299
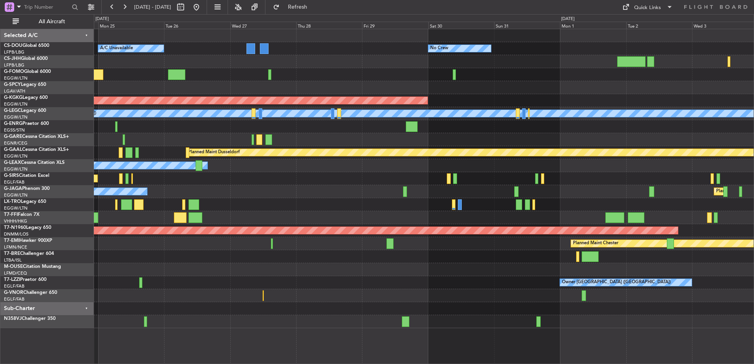
click at [271, 297] on div at bounding box center [424, 295] width 660 height 13
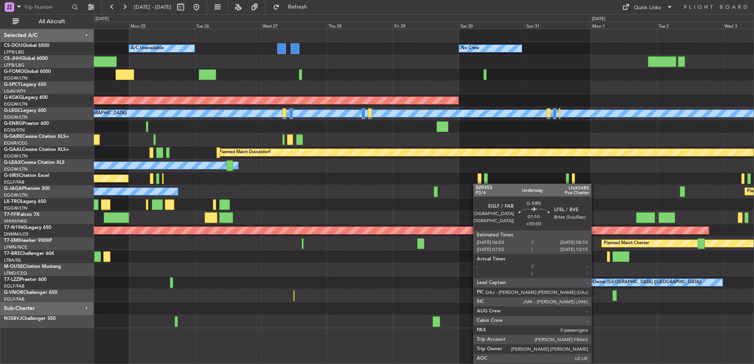
click at [322, 216] on div "No Crew Planned Maint Paris (Le Bourget) A/C Unavailable Planned Maint London (…" at bounding box center [424, 178] width 660 height 299
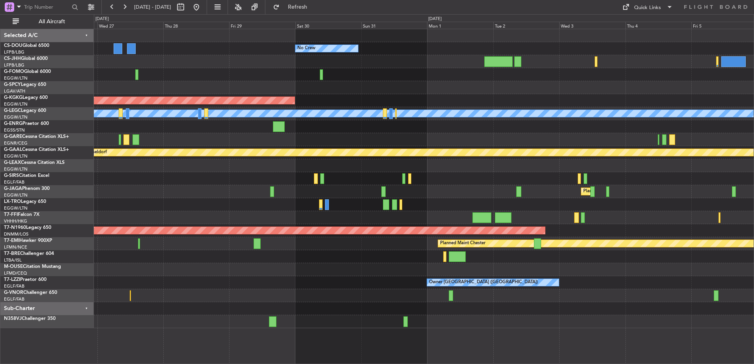
click at [357, 160] on div "Owner" at bounding box center [424, 165] width 660 height 13
click at [645, 7] on div "Quick Links" at bounding box center [647, 8] width 27 height 8
click at [641, 29] on button "Trip Builder" at bounding box center [647, 26] width 59 height 19
click at [636, 12] on button "Quick Links" at bounding box center [647, 7] width 58 height 13
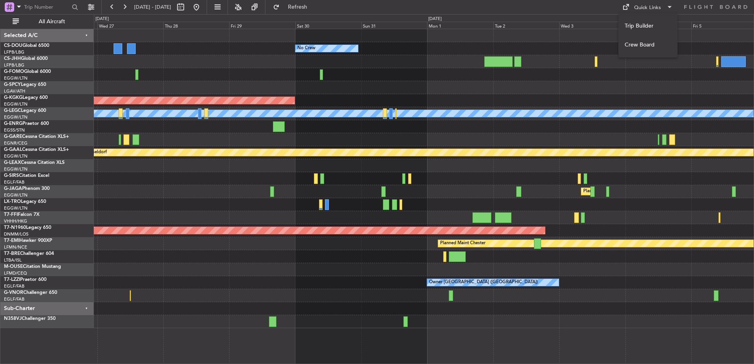
drag, startPoint x: 549, startPoint y: 190, endPoint x: 435, endPoint y: 188, distance: 114.4
click at [435, 188] on div at bounding box center [377, 182] width 754 height 364
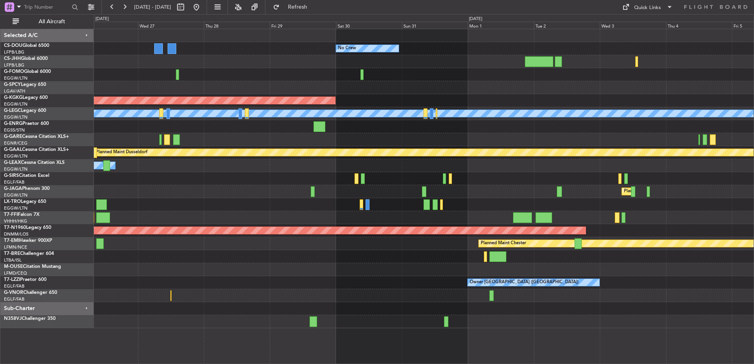
click at [555, 177] on div "Unplanned Maint Oxford ([GEOGRAPHIC_DATA])" at bounding box center [424, 178] width 660 height 13
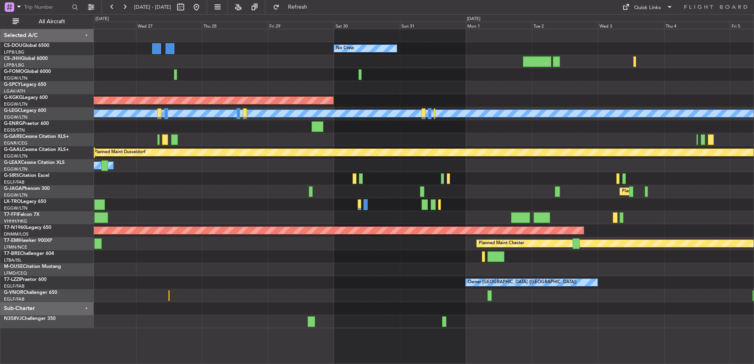
click at [373, 128] on div "Owner" at bounding box center [424, 126] width 660 height 13
click at [649, 8] on div "Quick Links" at bounding box center [647, 8] width 27 height 8
click at [645, 22] on button "Trip Builder" at bounding box center [647, 26] width 59 height 19
click at [312, 88] on div at bounding box center [424, 87] width 660 height 13
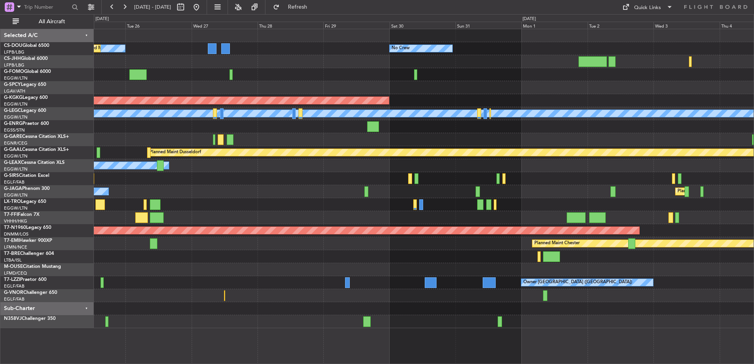
click at [412, 123] on div at bounding box center [424, 126] width 660 height 13
click at [347, 284] on div at bounding box center [347, 283] width 5 height 11
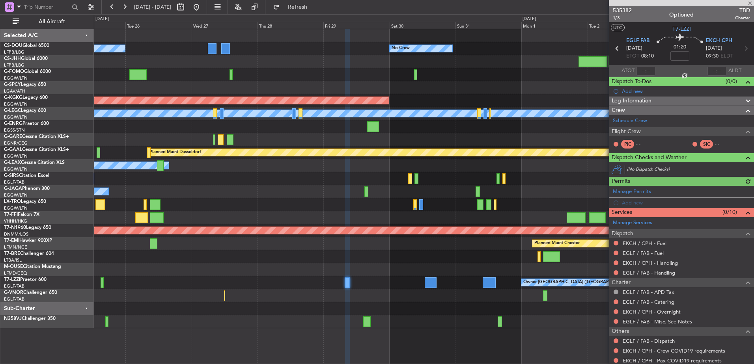
click at [640, 306] on div "EGLF / FAB - Catering" at bounding box center [681, 302] width 145 height 10
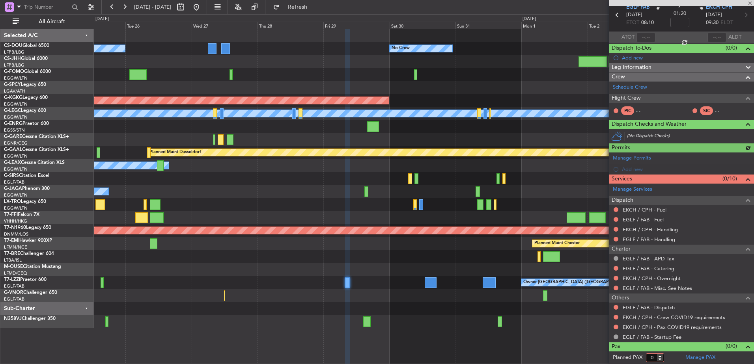
click at [655, 358] on input "0" at bounding box center [655, 358] width 18 height 9
type input "12"
click at [586, 357] on div "Planned Maint Paris (Le Bourget) A/C Unavailable No Crew AOG Maint Istanbul (At…" at bounding box center [424, 197] width 660 height 336
click at [671, 358] on form "Planned PAX 12" at bounding box center [645, 358] width 73 height 13
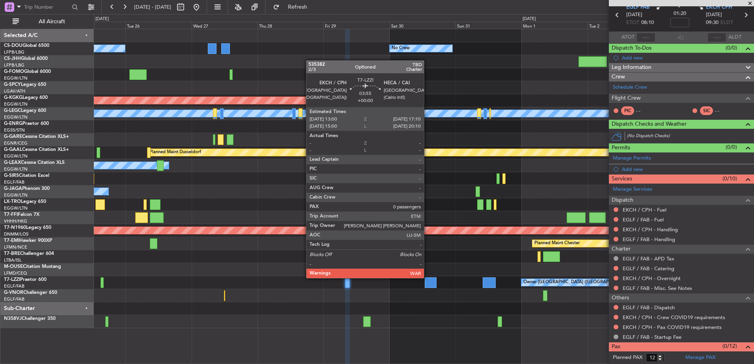
click at [430, 278] on div at bounding box center [431, 283] width 12 height 11
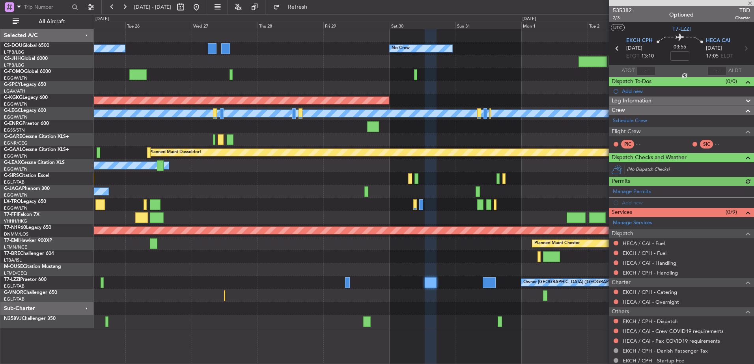
scroll to position [24, 0]
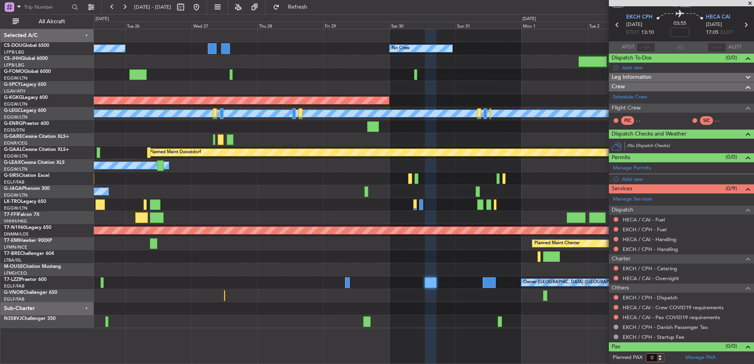
click at [655, 359] on input "0" at bounding box center [655, 358] width 18 height 9
type input "12"
click at [675, 356] on form "Planned PAX 12" at bounding box center [645, 358] width 73 height 13
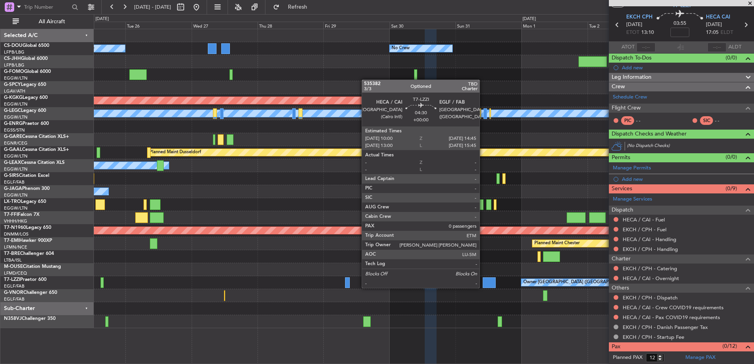
click at [483, 287] on div at bounding box center [489, 283] width 13 height 11
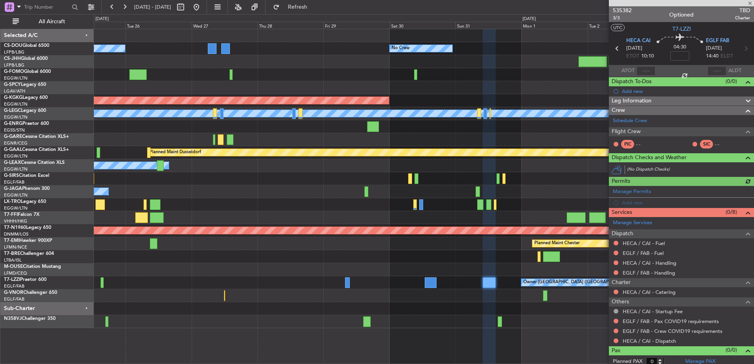
scroll to position [4, 0]
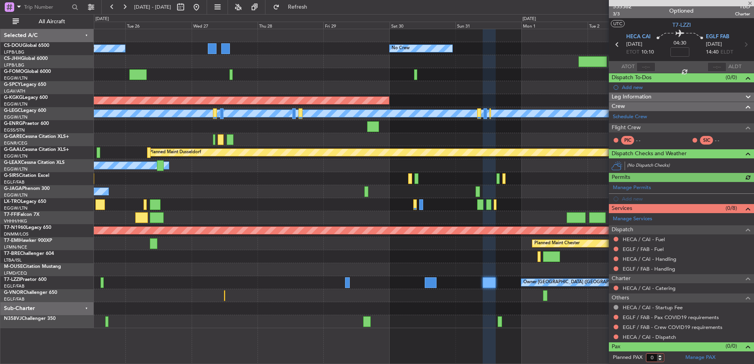
click at [649, 360] on input "0" at bounding box center [655, 358] width 18 height 9
type input "12"
click at [674, 358] on form "Planned PAX 12" at bounding box center [645, 358] width 73 height 13
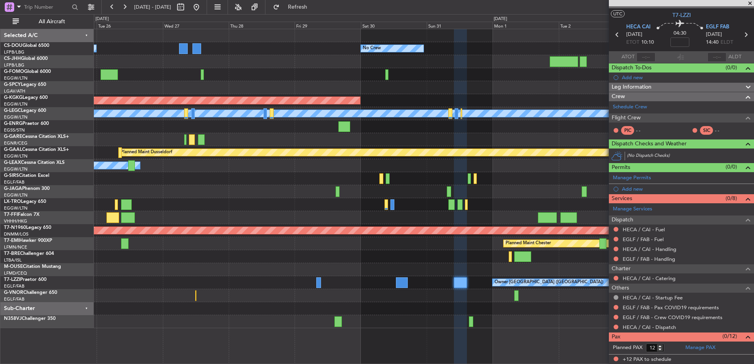
click at [415, 136] on div at bounding box center [424, 139] width 660 height 13
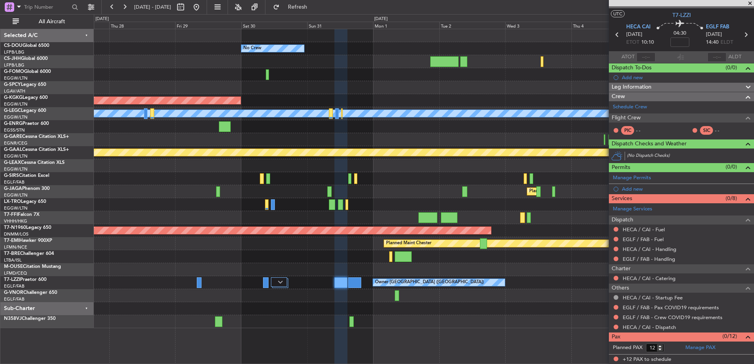
click at [355, 243] on div "No Crew Planned Maint Paris (Le Bourget) A/C Unavailable AOG Maint Istanbul (At…" at bounding box center [424, 178] width 660 height 299
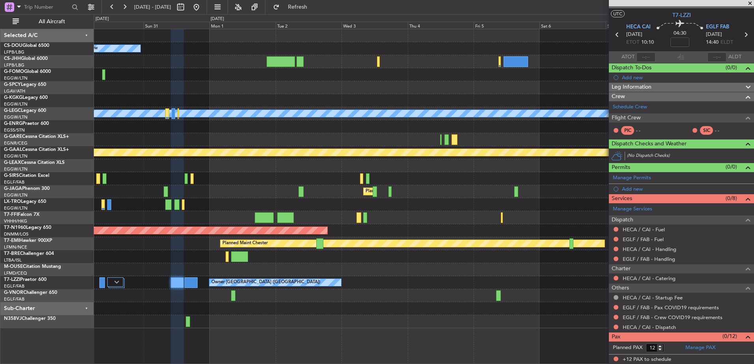
click at [280, 275] on div "No Crew AOG Maint Istanbul (Ataturk) A/C Unavailable London (Luton) Planned Mai…" at bounding box center [424, 178] width 660 height 299
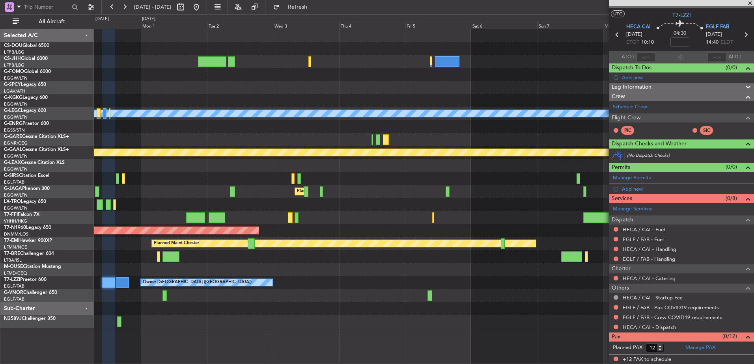
click at [276, 281] on div "Owner London (Farnborough) Owner Owner" at bounding box center [424, 282] width 660 height 13
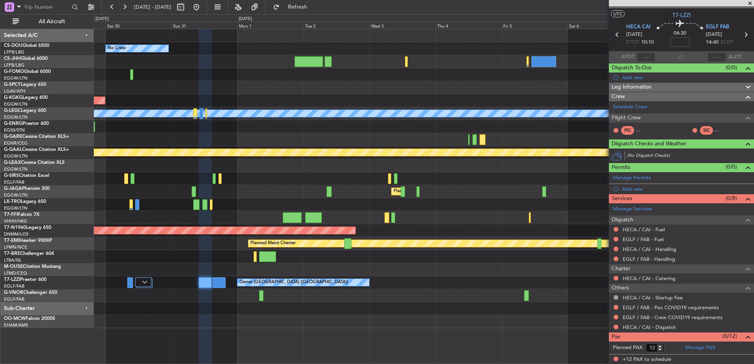
click at [575, 280] on div "Owner London (Farnborough) Owner Owner" at bounding box center [424, 282] width 660 height 13
click at [314, 7] on span "Refresh" at bounding box center [297, 7] width 33 height 6
click at [300, 4] on button "Refresh" at bounding box center [292, 7] width 47 height 13
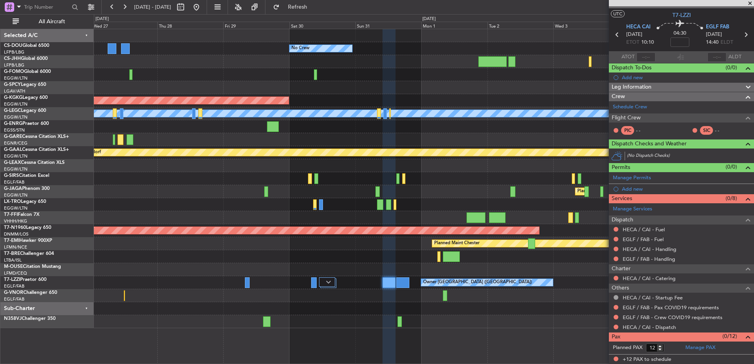
click at [448, 136] on div "No Crew A/C Unavailable Planned Maint Paris (Le Bourget) AOG Maint Istanbul (At…" at bounding box center [424, 178] width 660 height 299
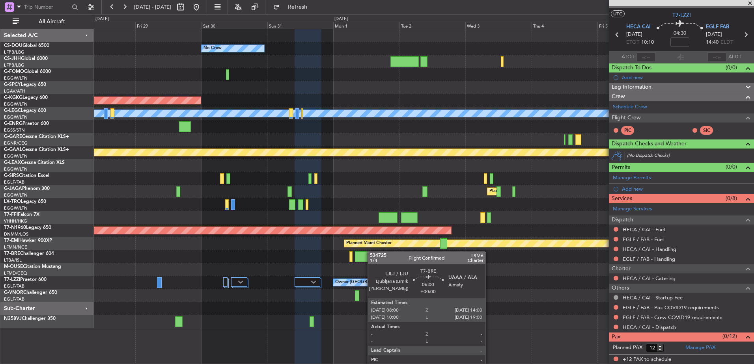
click at [371, 252] on div at bounding box center [363, 257] width 17 height 11
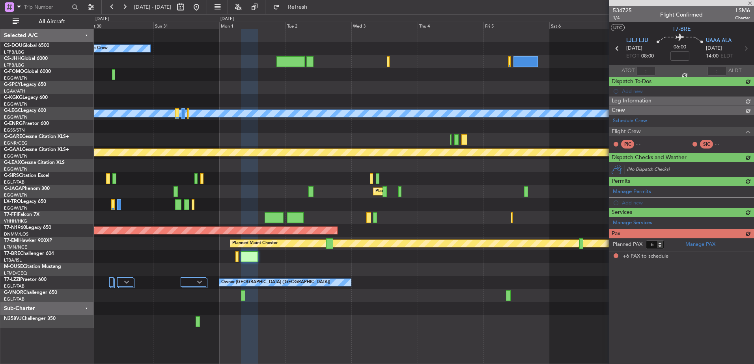
scroll to position [0, 0]
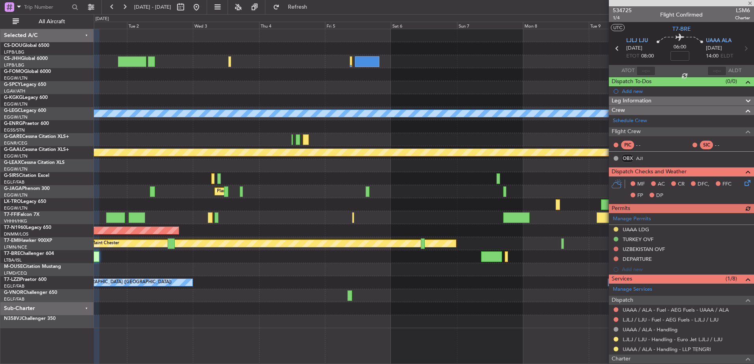
click at [313, 271] on div "No Crew A/C Unavailable London (Luton) Planned Maint Dusseldorf Planned Maint L…" at bounding box center [424, 178] width 660 height 299
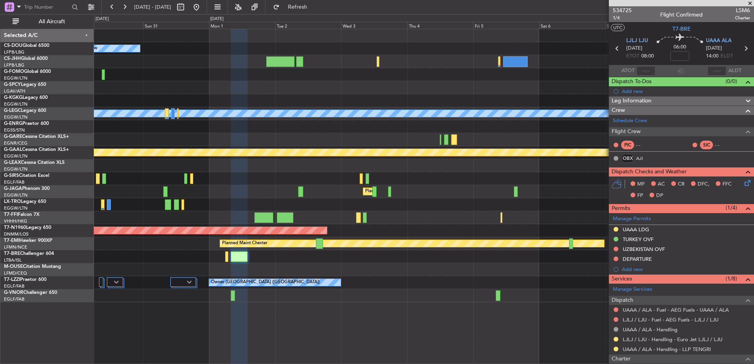
click at [532, 228] on div "No Crew AOG Maint Istanbul (Ataturk) A/C Unavailable London (Luton) Planned Mai…" at bounding box center [424, 165] width 660 height 273
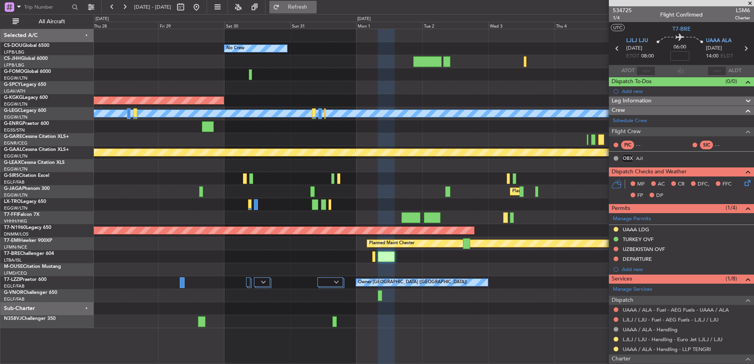
click at [317, 11] on button "Refresh" at bounding box center [292, 7] width 47 height 13
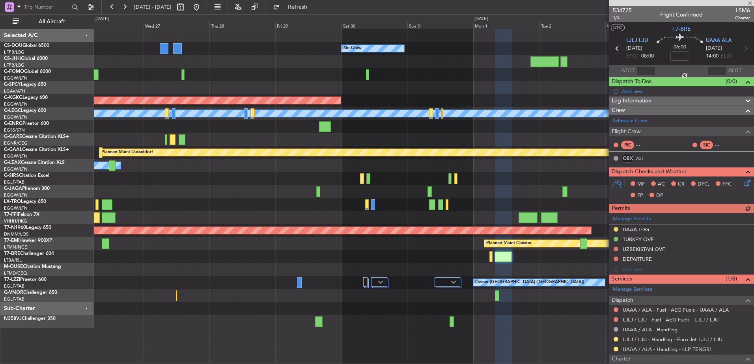
click at [373, 259] on div "No Crew A/C Unavailable Planned Maint [GEOGRAPHIC_DATA] ([GEOGRAPHIC_DATA]) AOG…" at bounding box center [424, 178] width 660 height 299
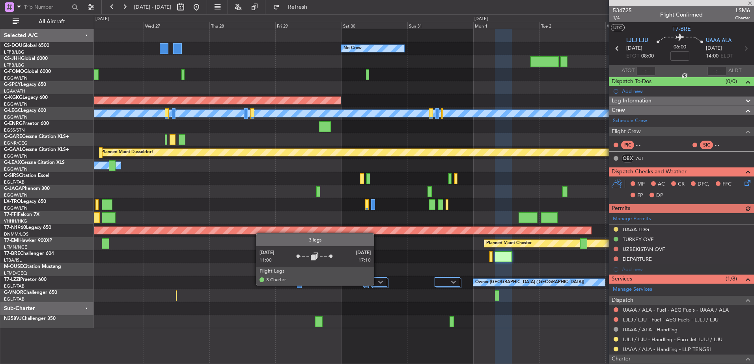
click at [377, 285] on div at bounding box center [379, 282] width 16 height 9
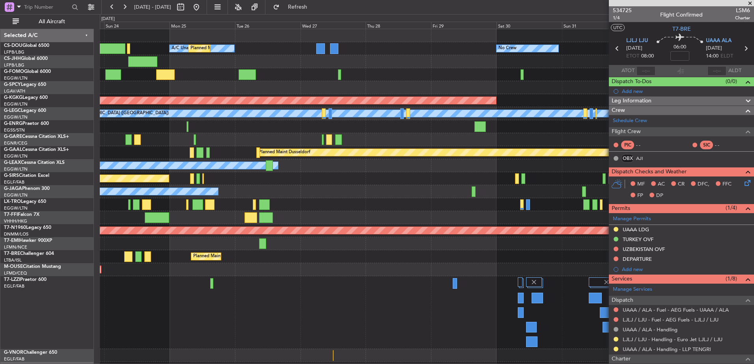
scroll to position [15, 0]
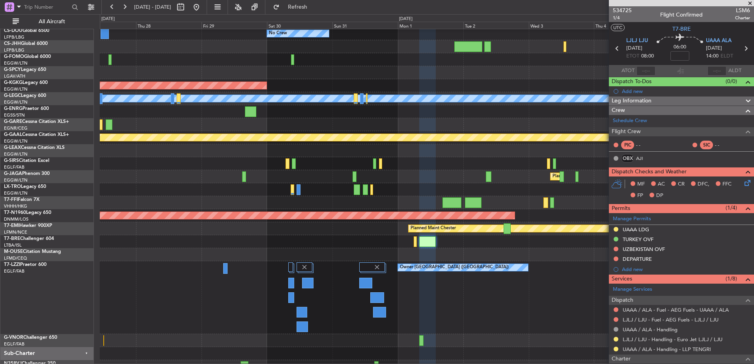
click at [345, 265] on div "Owner [GEOGRAPHIC_DATA] ([GEOGRAPHIC_DATA])" at bounding box center [427, 297] width 654 height 73
click at [749, 2] on span at bounding box center [750, 3] width 8 height 7
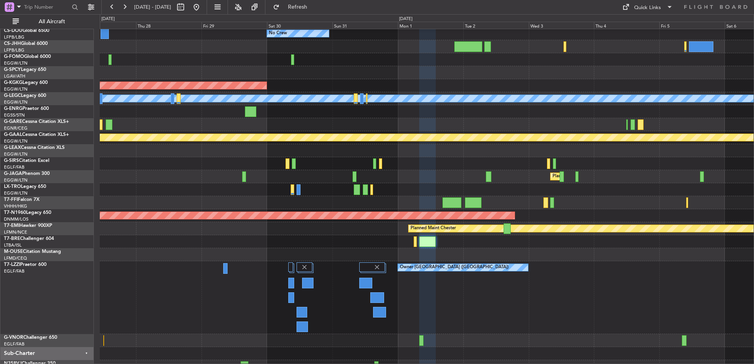
type input "0"
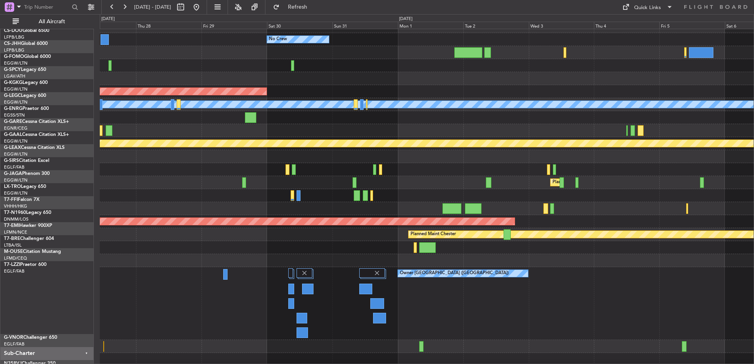
scroll to position [9, 0]
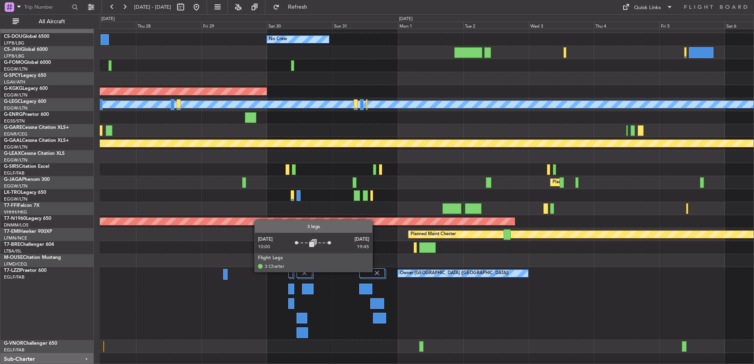
click at [376, 272] on img at bounding box center [376, 273] width 7 height 7
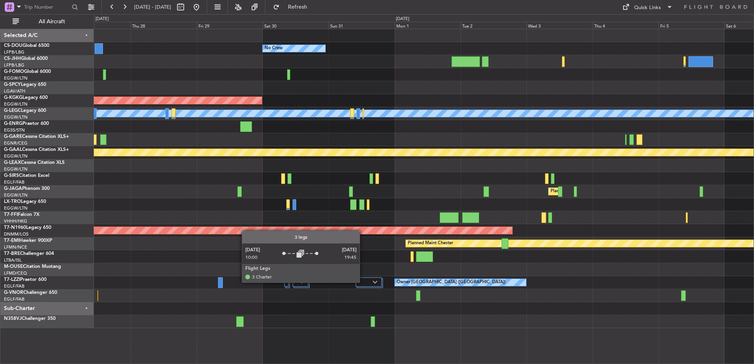
click at [363, 282] on div at bounding box center [369, 282] width 26 height 9
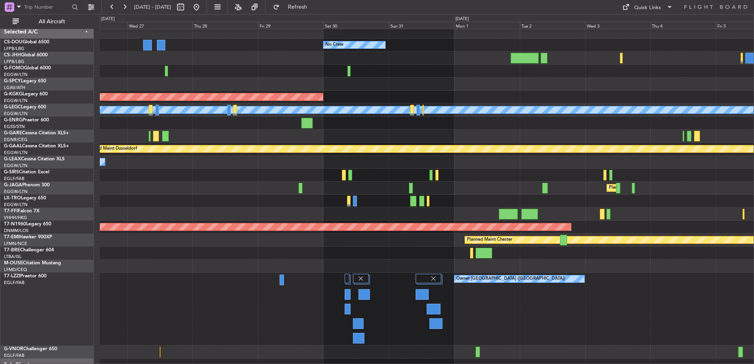
click at [421, 276] on div "Owner [GEOGRAPHIC_DATA] ([GEOGRAPHIC_DATA])" at bounding box center [427, 309] width 654 height 73
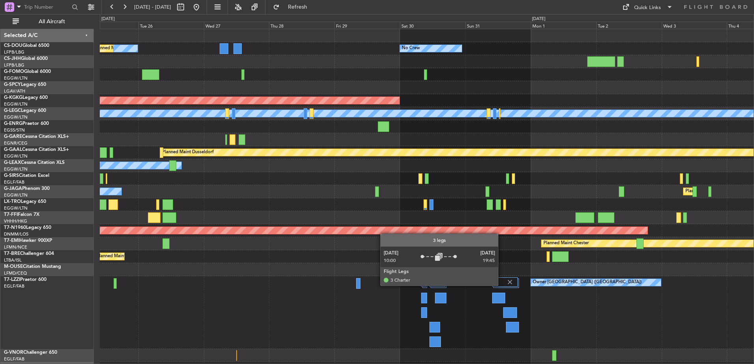
click at [502, 286] on div at bounding box center [505, 282] width 26 height 9
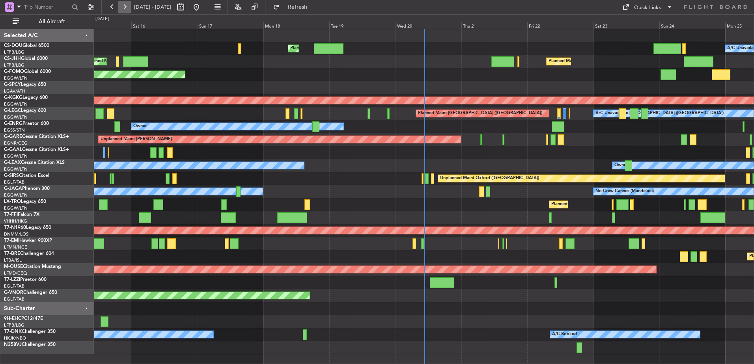
click at [127, 8] on button at bounding box center [124, 7] width 13 height 13
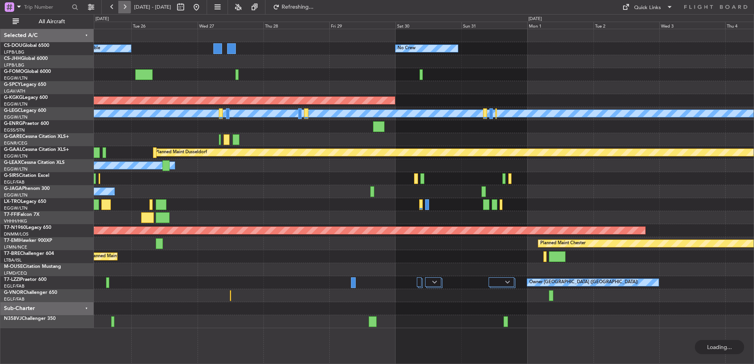
click at [127, 8] on button at bounding box center [124, 7] width 13 height 13
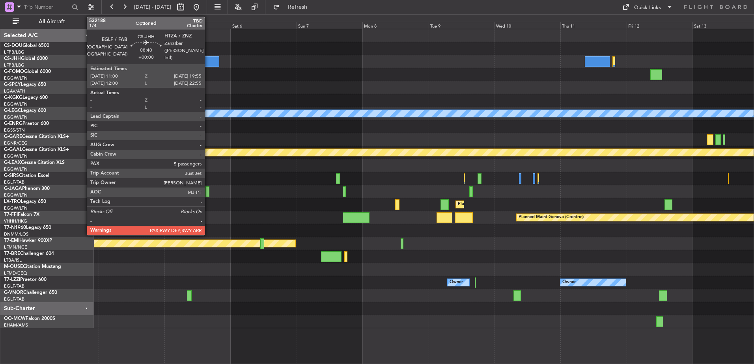
click at [208, 59] on div at bounding box center [206, 61] width 25 height 11
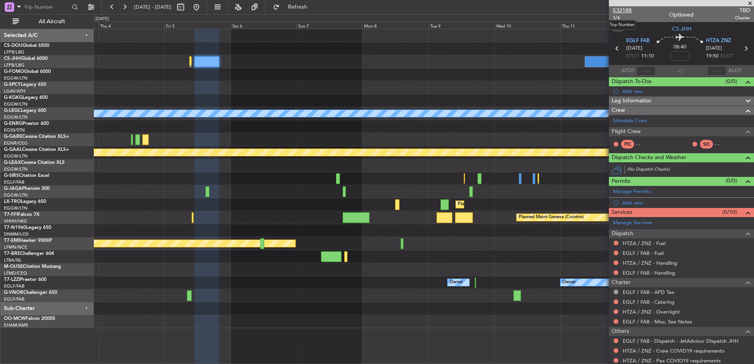
click at [629, 8] on span "532188" at bounding box center [622, 10] width 19 height 8
click at [314, 7] on span "Refresh" at bounding box center [297, 7] width 33 height 6
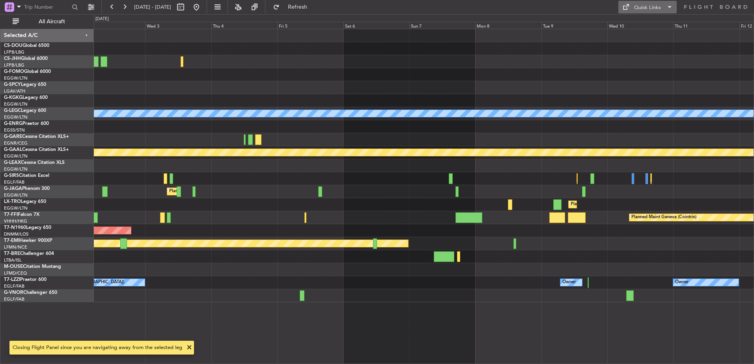
click at [662, 11] on button "Quick Links" at bounding box center [647, 7] width 58 height 13
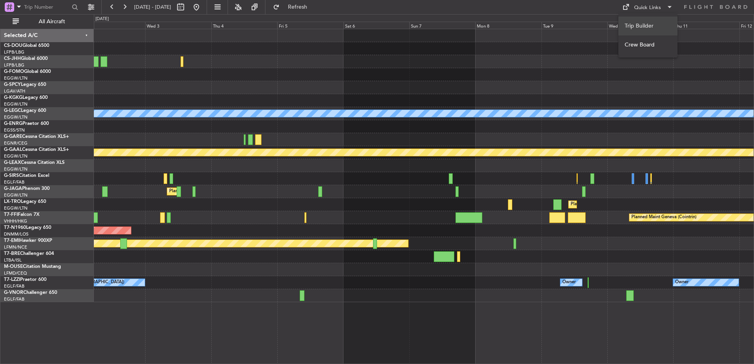
click at [656, 25] on button "Trip Builder" at bounding box center [647, 26] width 59 height 19
click at [203, 9] on button at bounding box center [196, 7] width 13 height 13
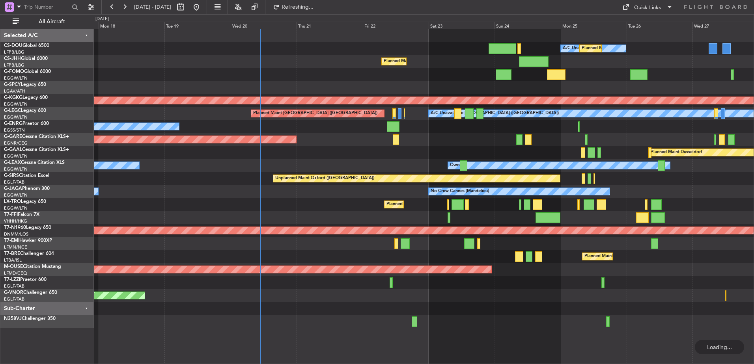
click at [293, 160] on div "A/C Unavailable Planned Maint Paris (Le Bourget) No Crew Planned Maint London (…" at bounding box center [424, 178] width 660 height 299
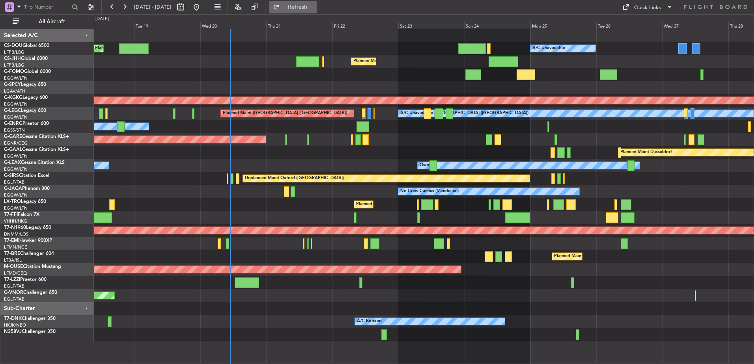
click at [314, 5] on span "Refresh" at bounding box center [297, 7] width 33 height 6
click at [323, 270] on div "Planned Maint Paris (Le Bourget) A/C Unavailable Planned Maint London (Luton) N…" at bounding box center [424, 185] width 660 height 312
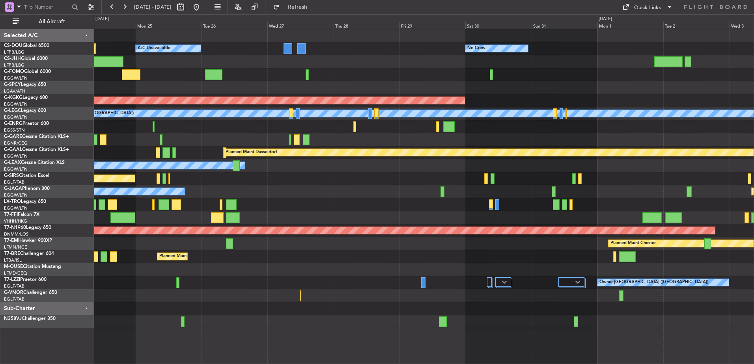
click at [310, 203] on div "Planned Maint Paris (Le Bourget) A/C Unavailable No Crew Planned Maint London (…" at bounding box center [424, 178] width 660 height 299
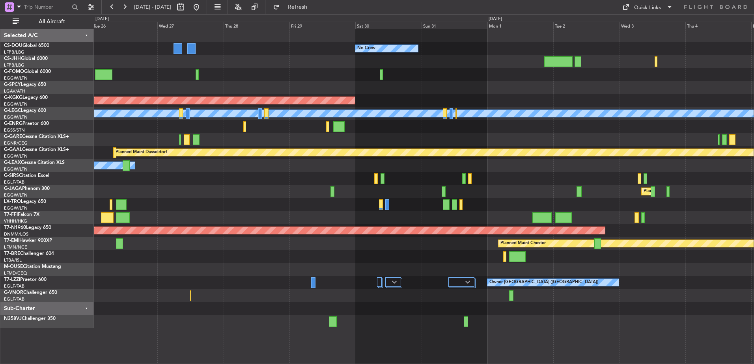
click at [112, 172] on div "No Crew A/C Unavailable Planned Maint [GEOGRAPHIC_DATA] ([GEOGRAPHIC_DATA]) AOG…" at bounding box center [424, 178] width 660 height 299
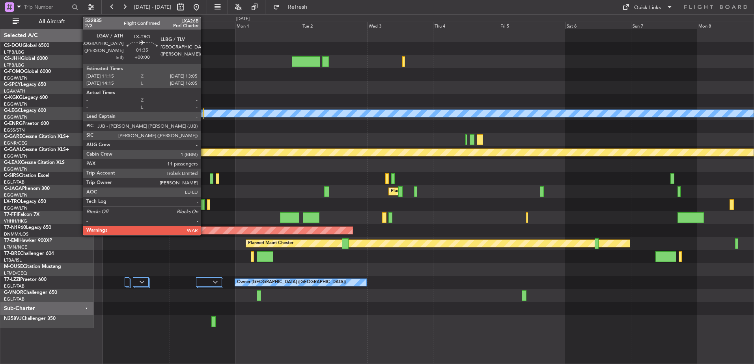
click at [204, 203] on div at bounding box center [202, 205] width 5 height 11
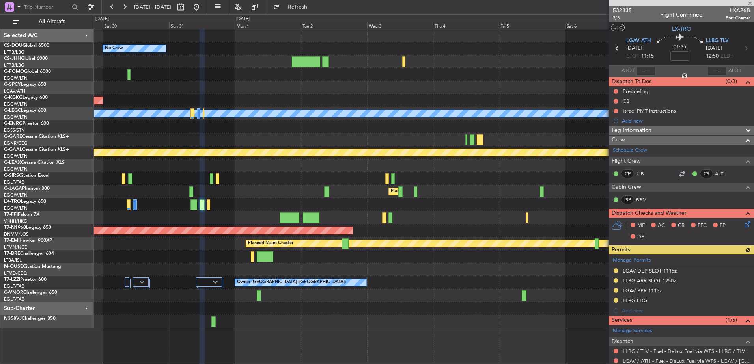
scroll to position [278, 0]
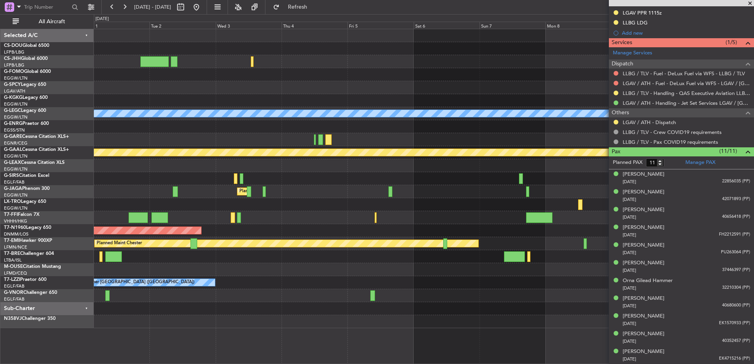
click at [354, 263] on div at bounding box center [424, 256] width 660 height 13
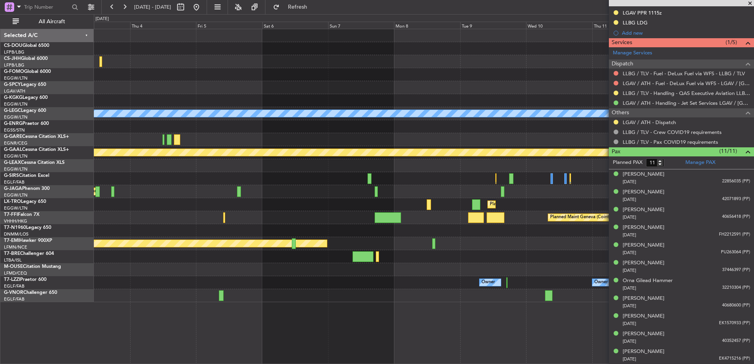
click at [248, 207] on div "Planned Maint Dusseldorf" at bounding box center [424, 204] width 660 height 13
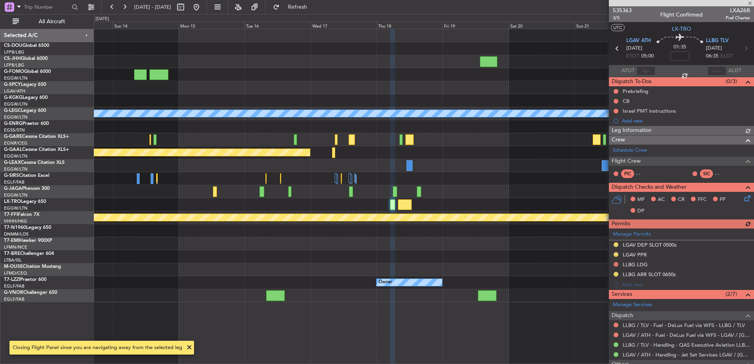
scroll to position [92, 0]
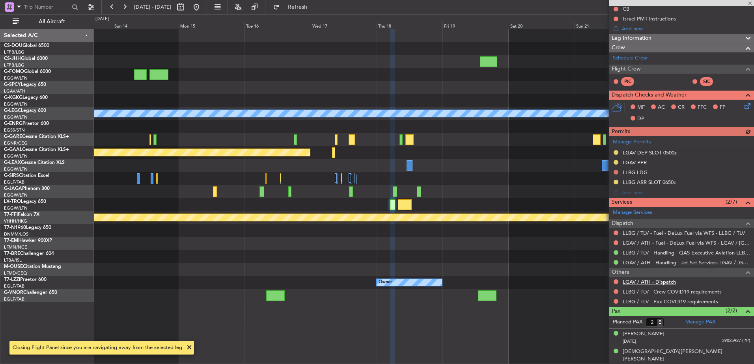
click at [658, 281] on link "LGAV / ATH - Dispatch" at bounding box center [649, 282] width 53 height 7
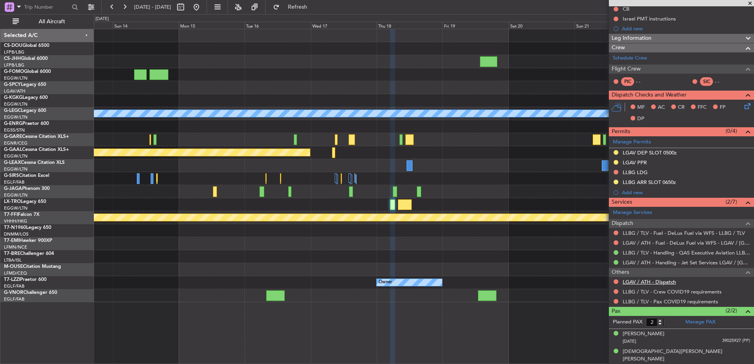
scroll to position [91, 0]
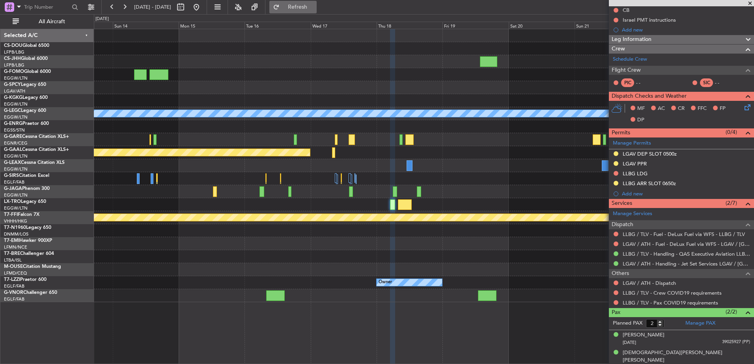
click at [314, 7] on span "Refresh" at bounding box center [297, 7] width 33 height 6
click at [607, 256] on div "A/C Unavailable London (Luton) Planned Maint Dusseldorf Planned Maint Geneva (C…" at bounding box center [424, 165] width 660 height 273
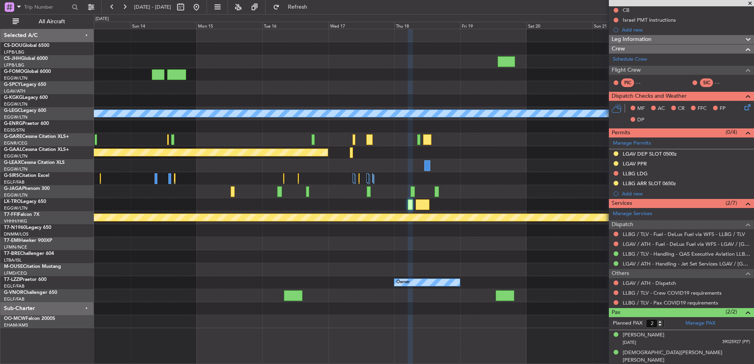
click at [609, 295] on fb-app "11 Sep 2025 - 21 Sep 2025 Refresh Quick Links All Aircraft A/C Unavailable Lond…" at bounding box center [377, 185] width 754 height 358
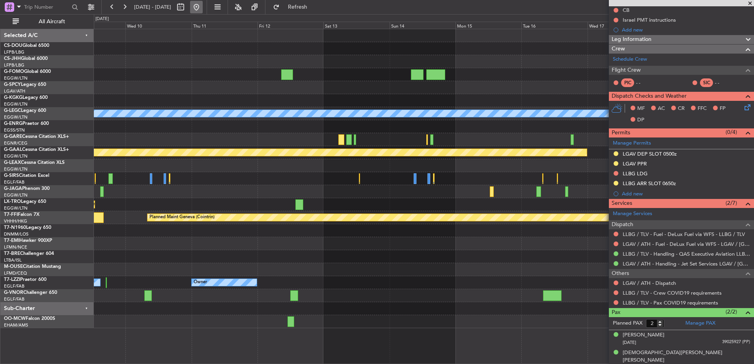
click at [203, 6] on button at bounding box center [196, 7] width 13 height 13
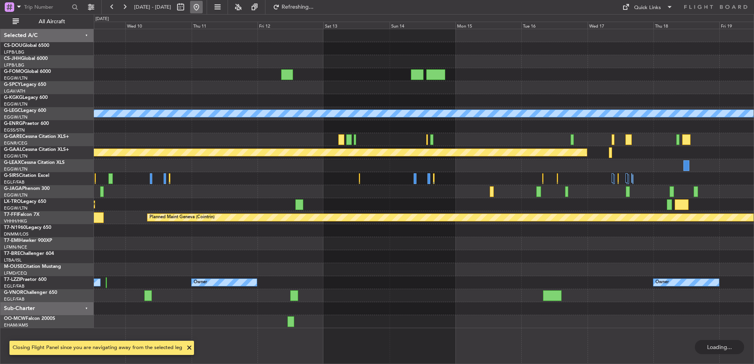
scroll to position [0, 0]
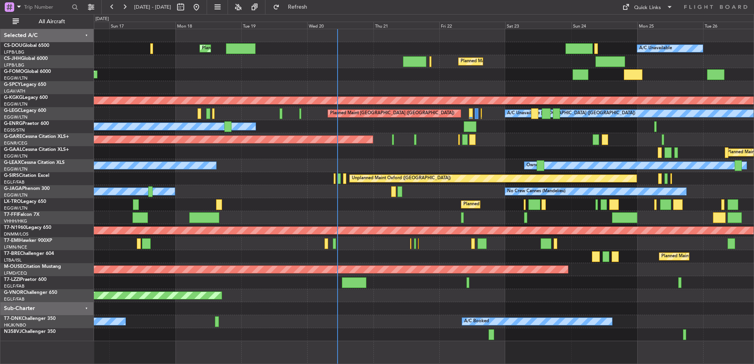
click at [494, 130] on div "Owner" at bounding box center [424, 126] width 660 height 13
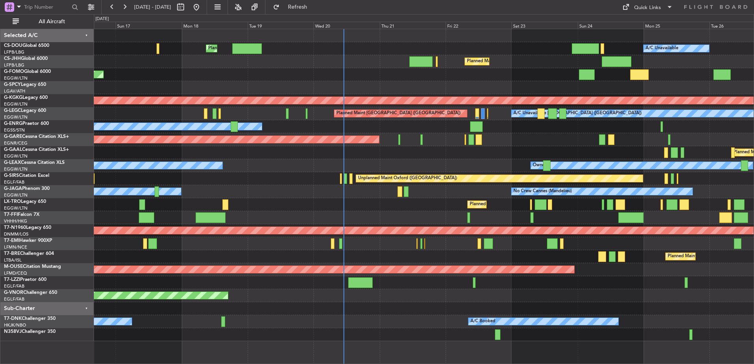
click at [467, 118] on div "A/C Unavailable London (Luton) Planned Maint London (Luton) No Crew" at bounding box center [424, 113] width 660 height 13
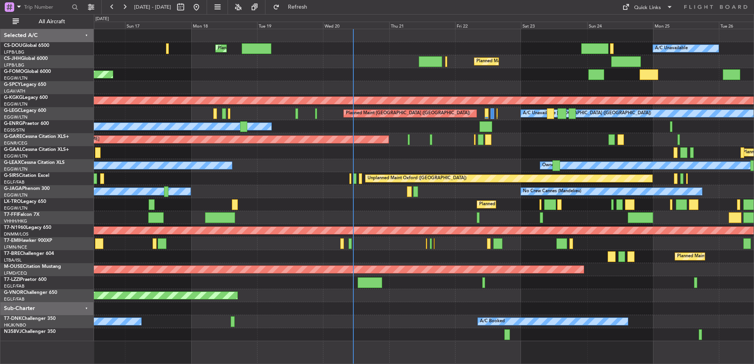
click at [500, 118] on div "A/C Unavailable London (Luton) Planned Maint London (Luton) No Crew" at bounding box center [424, 113] width 660 height 13
click at [655, 10] on div "Quick Links" at bounding box center [647, 8] width 27 height 8
click at [640, 43] on button "Crew Board" at bounding box center [647, 44] width 59 height 19
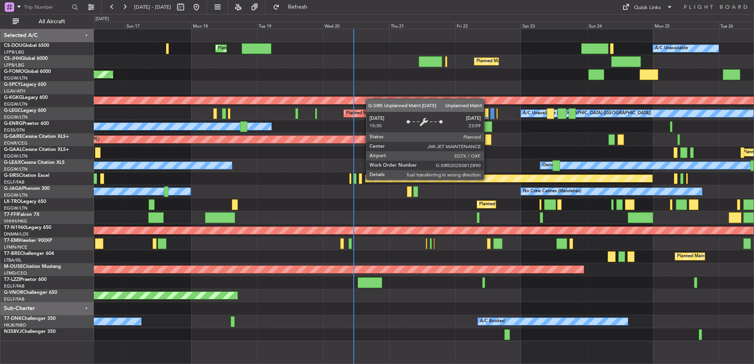
click at [205, 160] on div "Planned Maint Paris (Le Bourget) A/C Unavailable Planned Maint London (Luton) U…" at bounding box center [424, 185] width 660 height 312
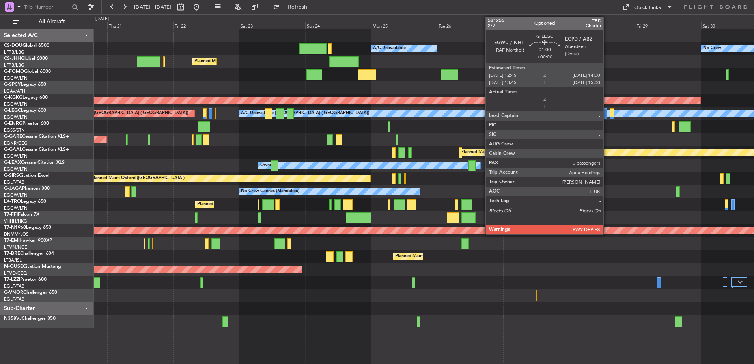
click at [607, 111] on div at bounding box center [606, 113] width 4 height 11
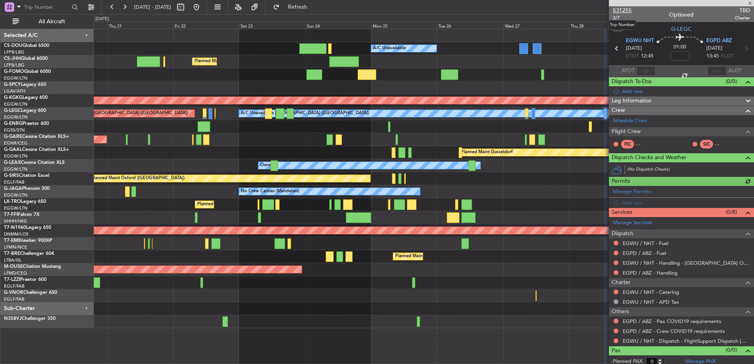
click at [626, 10] on span "531255" at bounding box center [622, 10] width 19 height 8
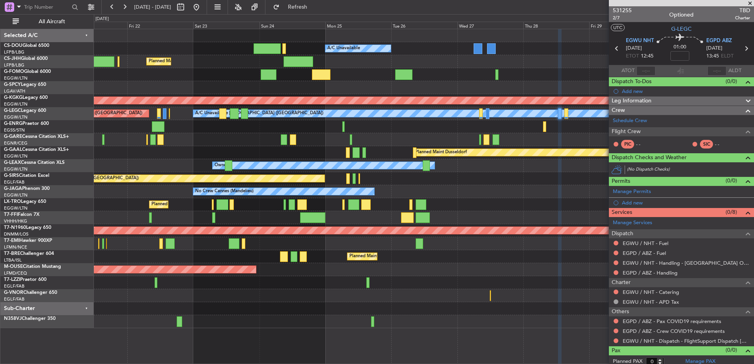
click at [384, 140] on div "Unplanned Maint [PERSON_NAME]" at bounding box center [424, 139] width 660 height 13
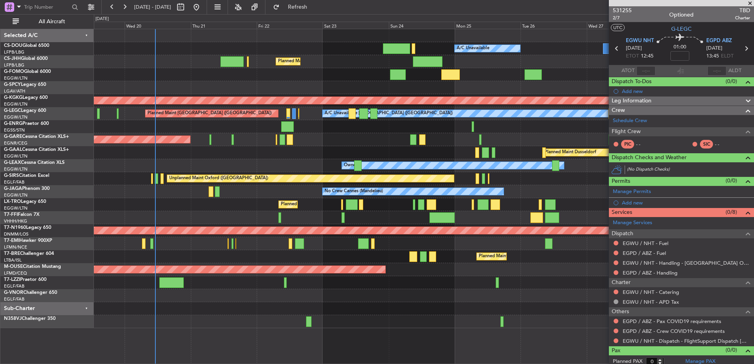
click at [534, 181] on div "Planned Maint Paris (Le Bourget) A/C Unavailable Planned Maint London (Luton) N…" at bounding box center [424, 178] width 660 height 299
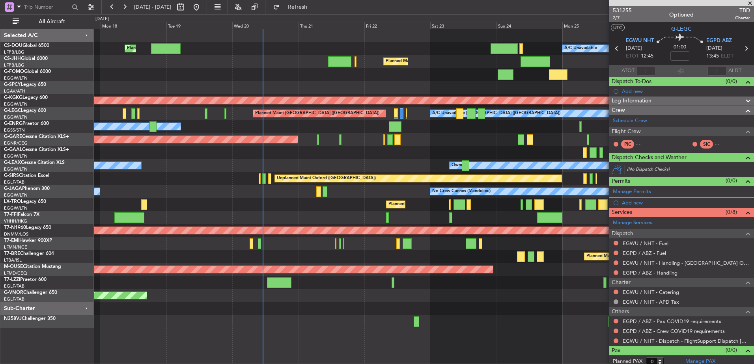
click at [481, 257] on div "Planned Maint Paris (Le Bourget) A/C Unavailable Planned Maint London (Luton) N…" at bounding box center [424, 178] width 660 height 299
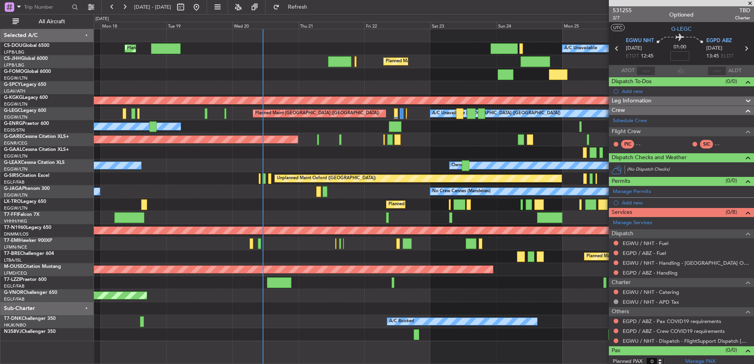
click at [299, 306] on div "Planned Maint Paris (Le Bourget) A/C Unavailable Planned Maint London (Luton) N…" at bounding box center [424, 185] width 660 height 312
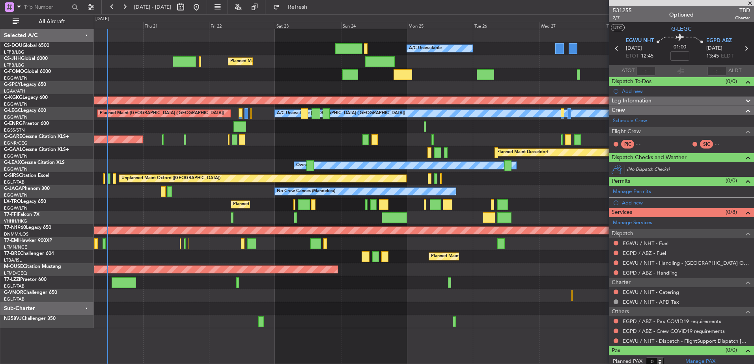
click at [355, 145] on div "Planned Maint Paris (Le Bourget) A/C Unavailable No Crew Planned Maint London (…" at bounding box center [424, 178] width 660 height 299
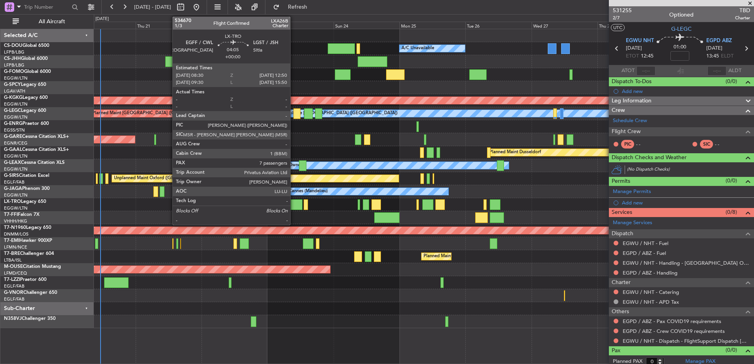
click at [294, 205] on div at bounding box center [297, 205] width 12 height 11
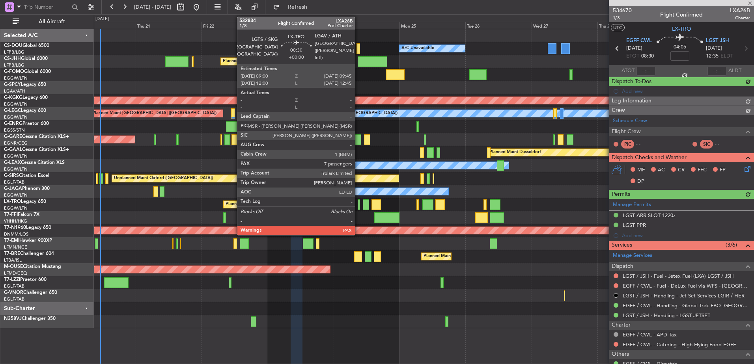
click at [358, 203] on div at bounding box center [359, 205] width 2 height 11
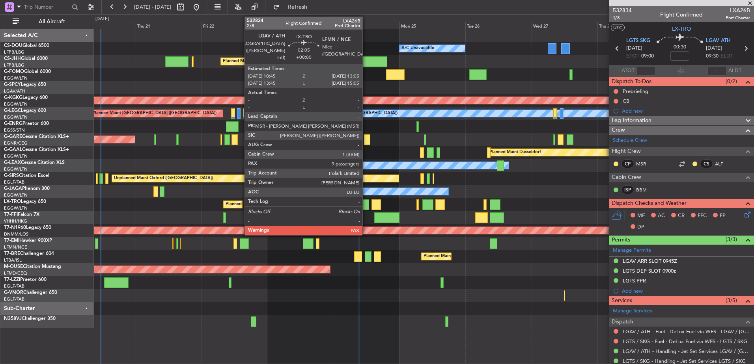
click at [366, 203] on div at bounding box center [366, 205] width 7 height 11
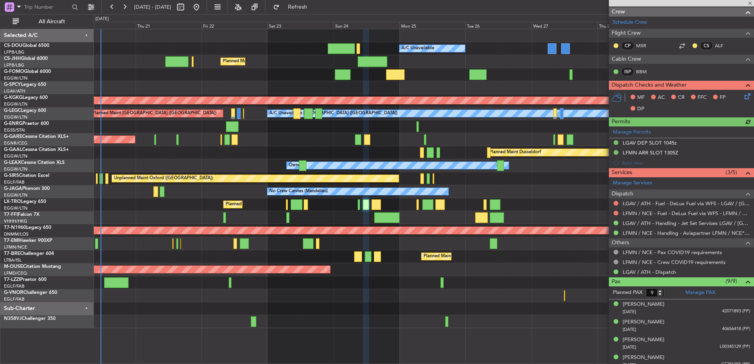
scroll to position [118, 0]
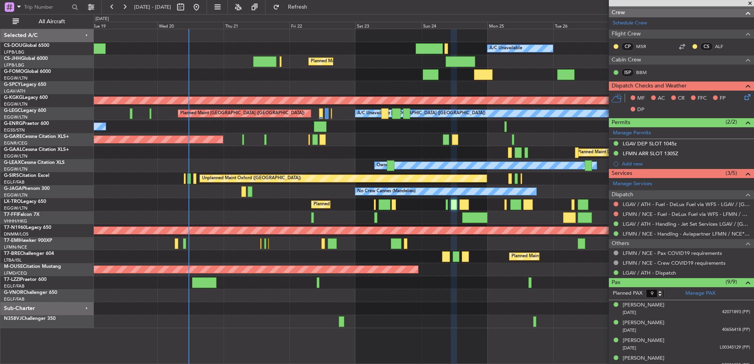
click at [396, 161] on div "Planned Maint Paris (Le Bourget) A/C Unavailable Planned Maint London (Luton) N…" at bounding box center [424, 178] width 660 height 299
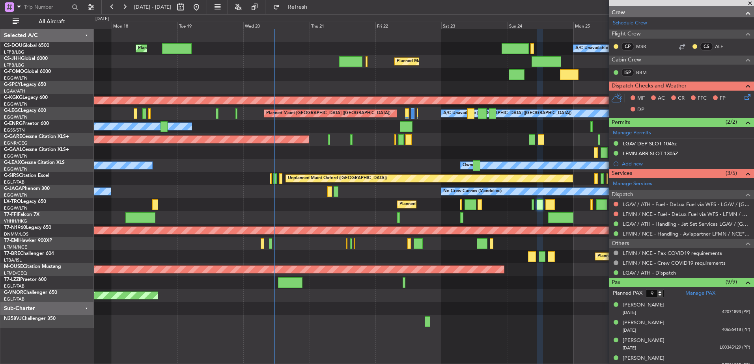
click at [428, 146] on div "Planned Maint Paris (Le Bourget) A/C Unavailable Planned Maint London (Luton) N…" at bounding box center [424, 178] width 660 height 299
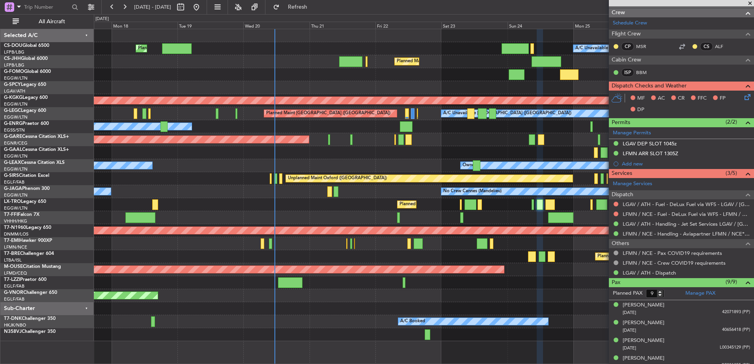
click at [388, 269] on div "Planned Maint London (Luton) Planned Maint Paris (Le Bourget) A/C Unavailable N…" at bounding box center [424, 185] width 660 height 312
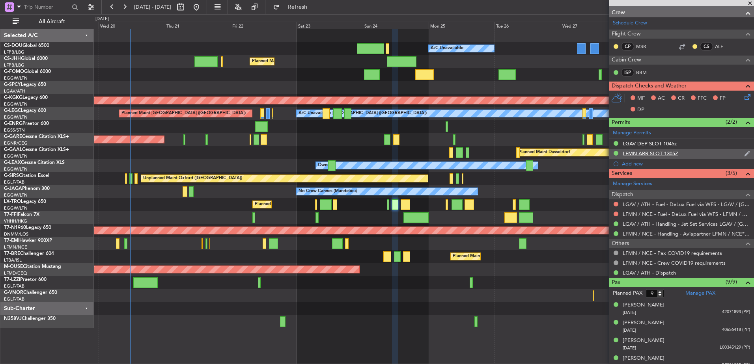
click at [654, 153] on div "LFMN ARR SLOT 1305Z" at bounding box center [651, 153] width 56 height 7
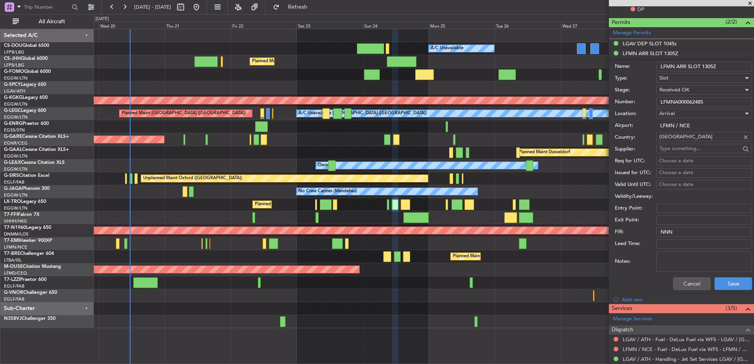
scroll to position [225, 0]
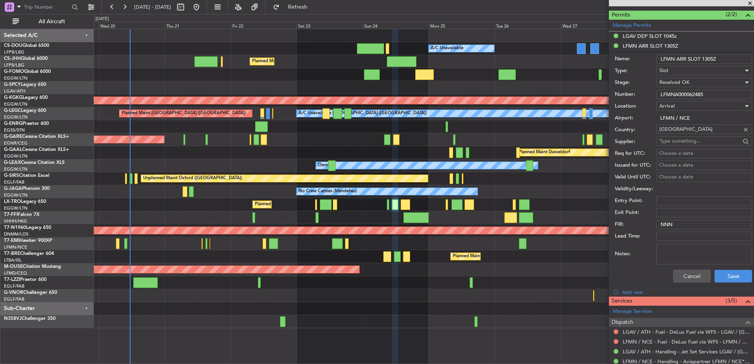
click at [709, 91] on input "LFMNA000062485" at bounding box center [704, 94] width 96 height 9
click at [692, 276] on button "Cancel" at bounding box center [691, 276] width 37 height 13
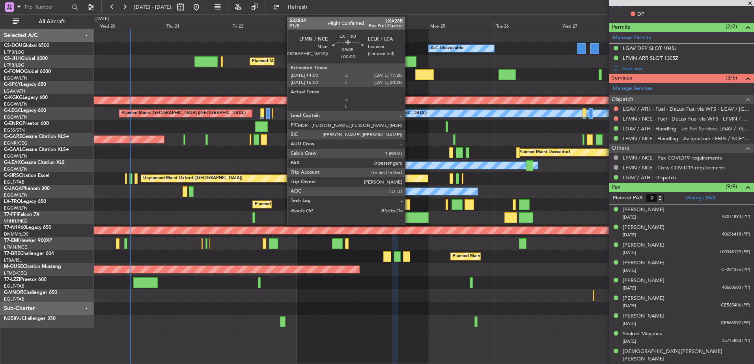
click at [409, 207] on div at bounding box center [405, 205] width 9 height 11
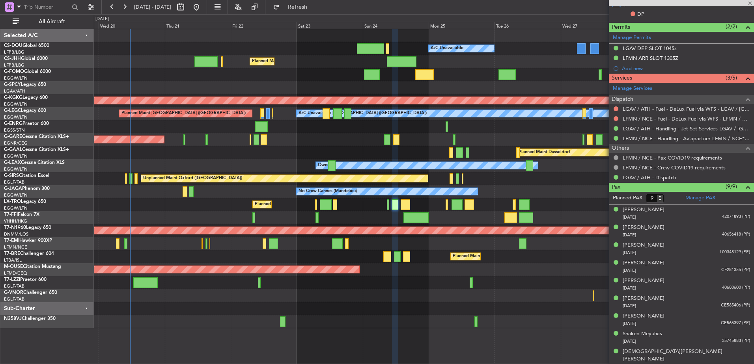
type input "0"
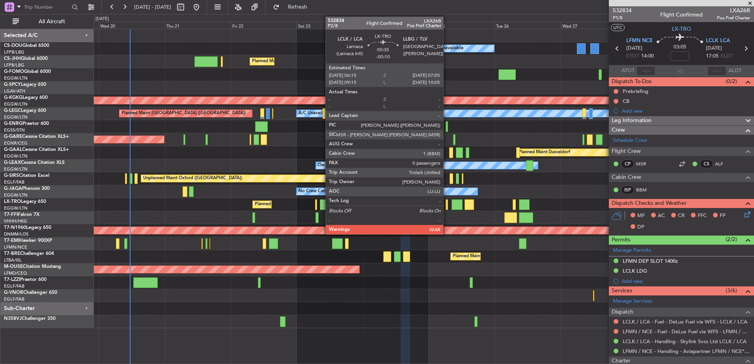
click at [447, 206] on div at bounding box center [447, 205] width 2 height 11
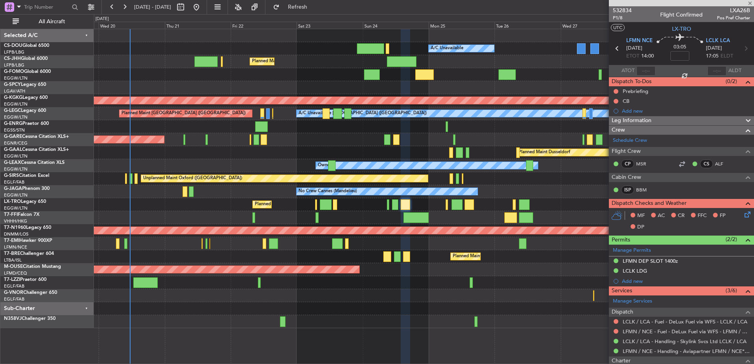
type input "-00:10"
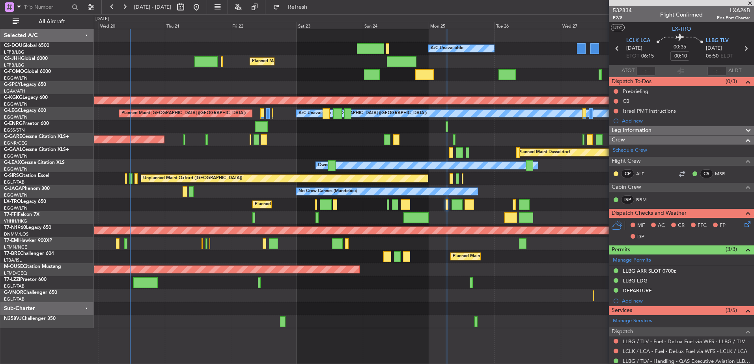
click at [590, 278] on div "Owner [GEOGRAPHIC_DATA] ([GEOGRAPHIC_DATA])" at bounding box center [424, 282] width 660 height 13
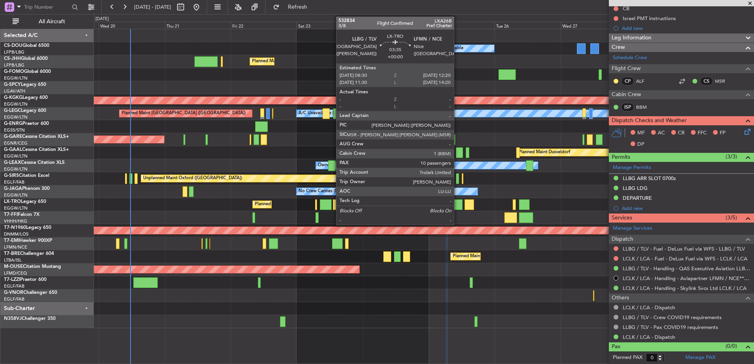
click at [457, 205] on div at bounding box center [457, 205] width 11 height 11
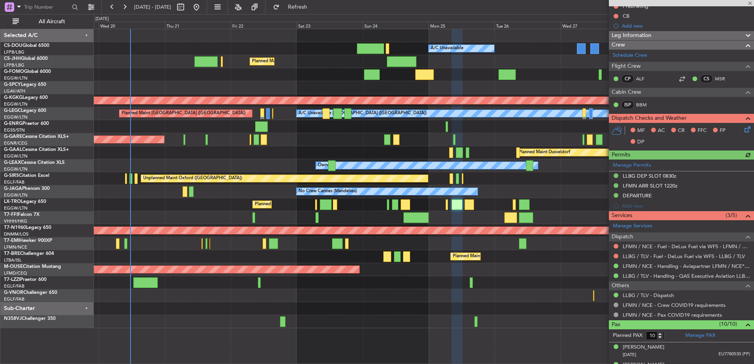
scroll to position [91, 0]
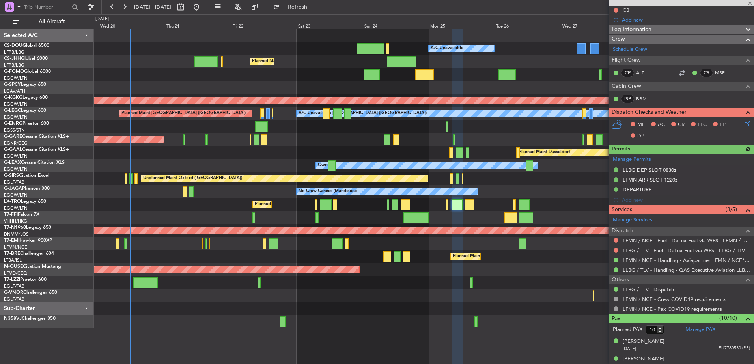
click at [654, 171] on div "Manage Permits LLBG DEP SLOT 0830z LFMN ARR SLOT 1220z DEPARTURE Add new" at bounding box center [681, 180] width 145 height 52
click at [641, 169] on div "LLBG DEP SLOT 0830z" at bounding box center [650, 170] width 54 height 7
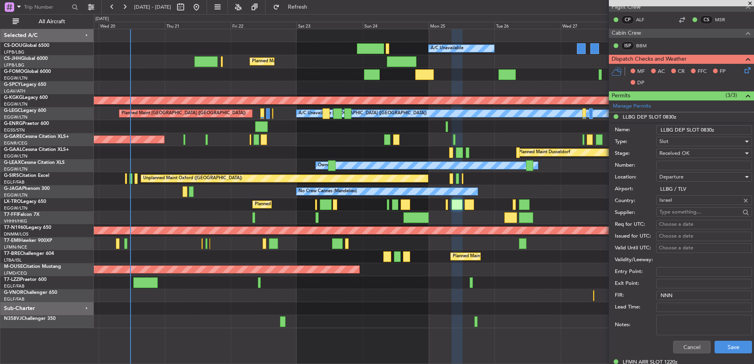
scroll to position [144, 0]
click at [683, 347] on button "Cancel" at bounding box center [691, 347] width 37 height 13
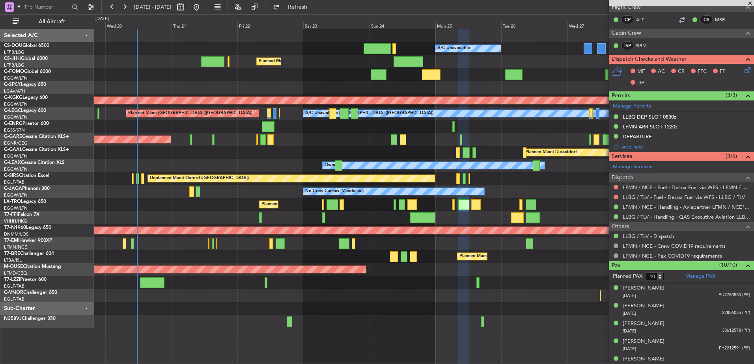
click at [389, 272] on div "Planned Maint Bournemouth" at bounding box center [424, 269] width 660 height 13
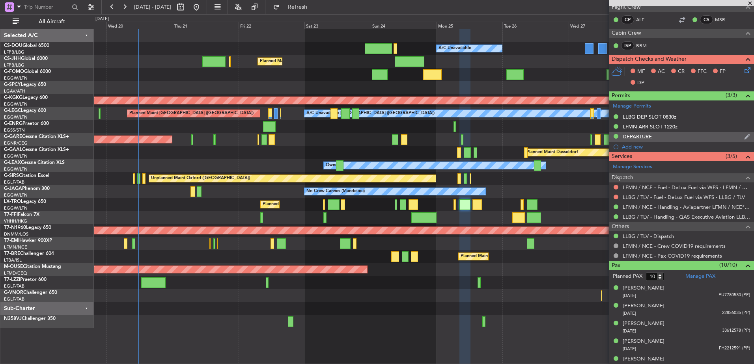
click at [636, 136] on div "DEPARTURE" at bounding box center [637, 136] width 29 height 7
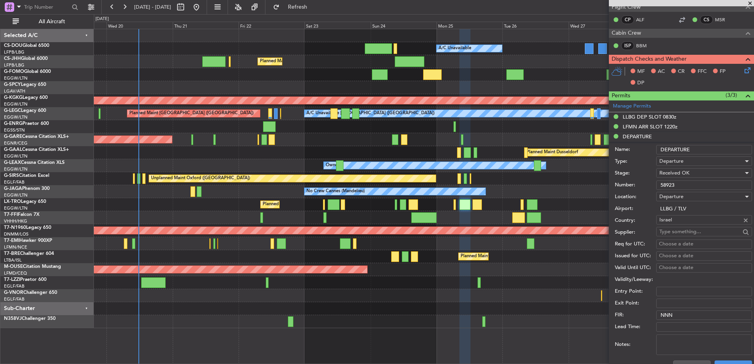
click at [668, 182] on input "58923" at bounding box center [704, 185] width 96 height 9
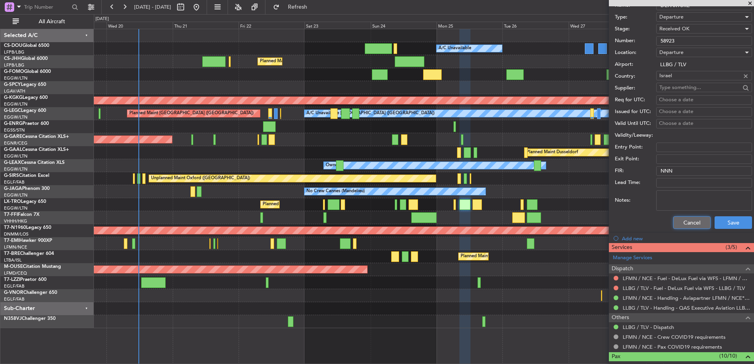
click at [695, 224] on button "Cancel" at bounding box center [691, 222] width 37 height 13
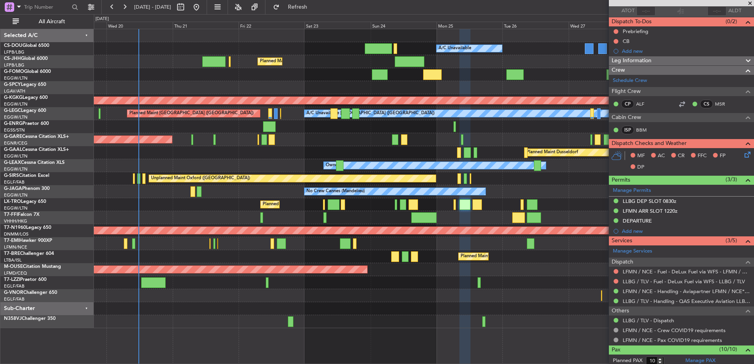
scroll to position [60, 0]
click at [212, 290] on div "Planned Maint London ([GEOGRAPHIC_DATA])" at bounding box center [424, 295] width 660 height 13
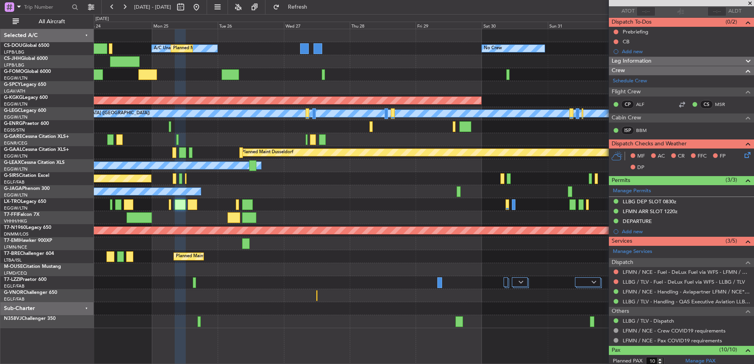
click at [754, 226] on html "25 Aug 2025 - 04 Sep 2025 Refresh Quick Links All Aircraft A/C Unavailable No C…" at bounding box center [377, 182] width 754 height 364
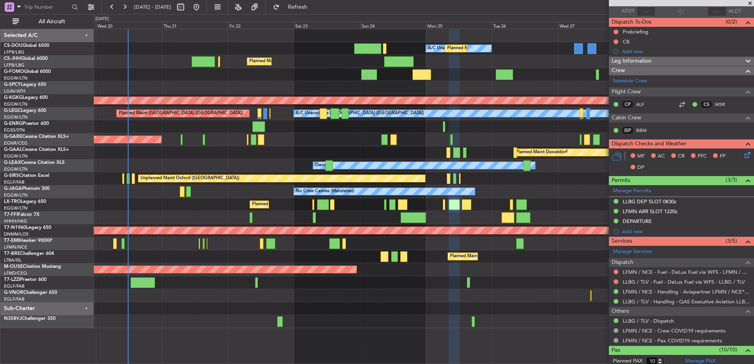
click at [486, 265] on div "Planned Maint Bournemouth" at bounding box center [424, 269] width 660 height 13
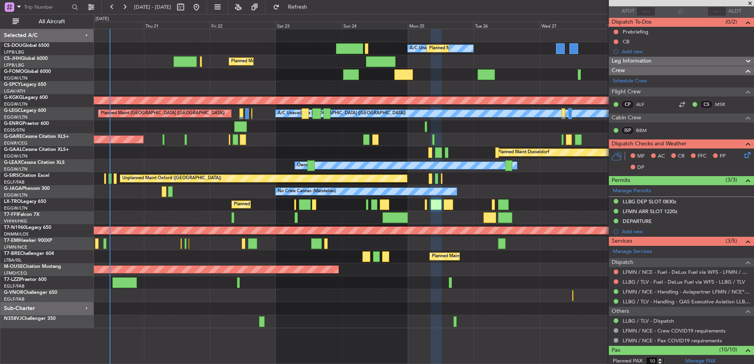
click at [528, 207] on div "Planned Maint [GEOGRAPHIC_DATA] ([GEOGRAPHIC_DATA])" at bounding box center [424, 204] width 660 height 13
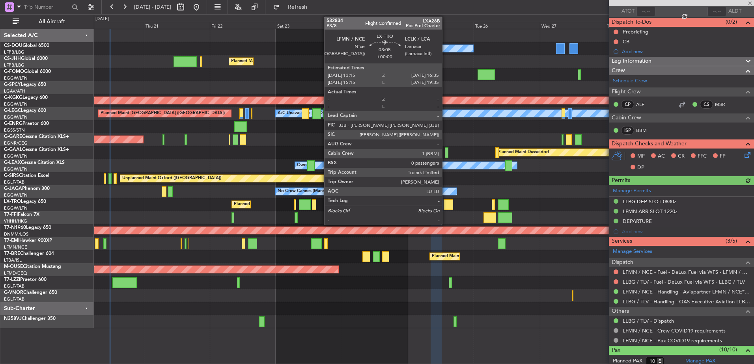
click at [446, 203] on div at bounding box center [448, 205] width 9 height 11
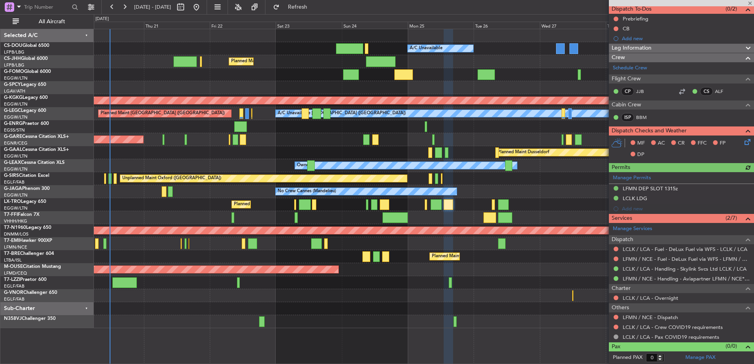
scroll to position [72, 0]
click at [636, 199] on div "LCLK LDG" at bounding box center [635, 199] width 24 height 7
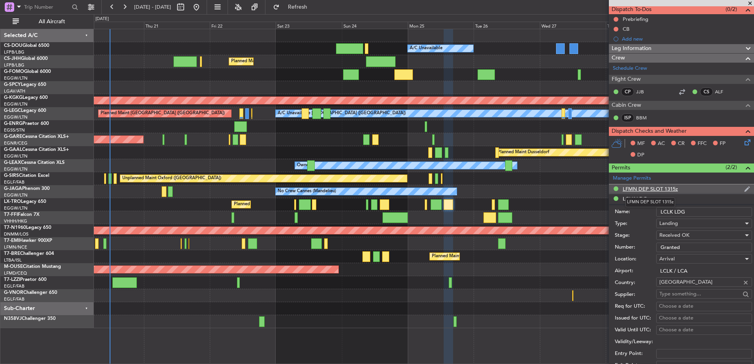
scroll to position [170, 0]
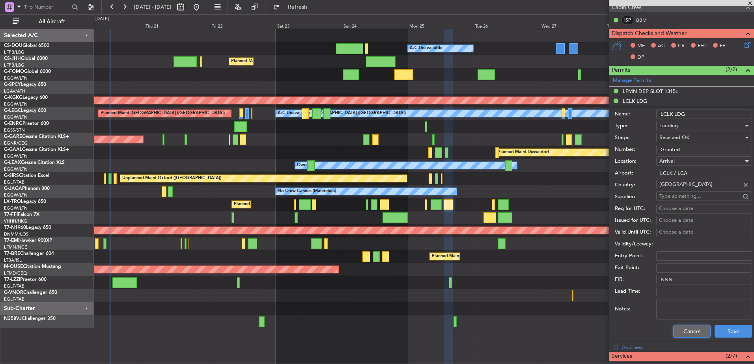
click at [680, 330] on button "Cancel" at bounding box center [691, 331] width 37 height 13
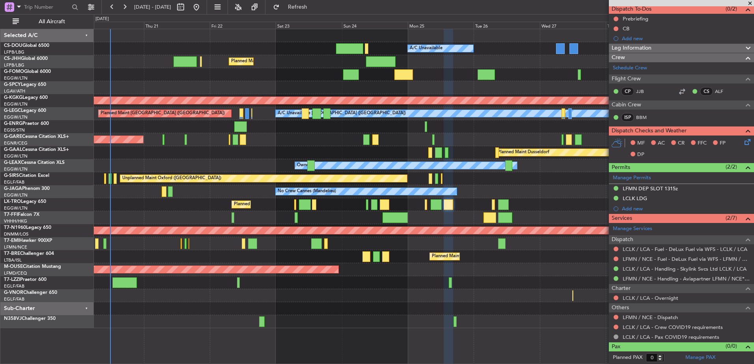
click at [532, 293] on div "Planned Maint Paris (Le Bourget) A/C Unavailable No Crew Planned Maint London (…" at bounding box center [424, 178] width 660 height 299
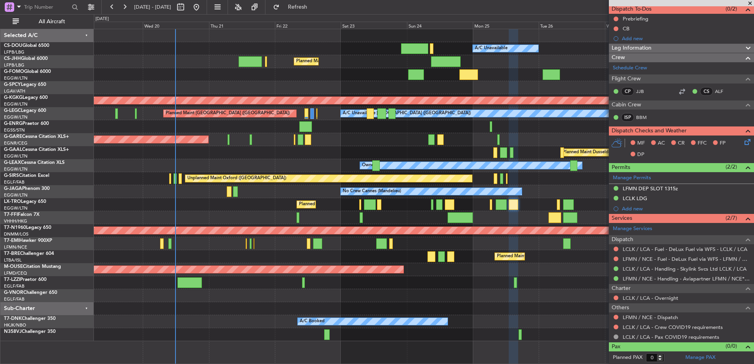
click at [324, 256] on div "Planned Maint [GEOGRAPHIC_DATA] ([GEOGRAPHIC_DATA])" at bounding box center [424, 256] width 660 height 13
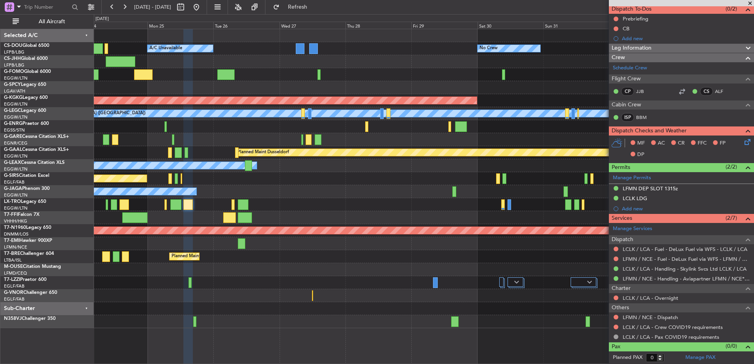
click at [534, 279] on div "Planned Maint Paris (Le Bourget) A/C Unavailable No Crew Planned Maint London (…" at bounding box center [424, 178] width 660 height 299
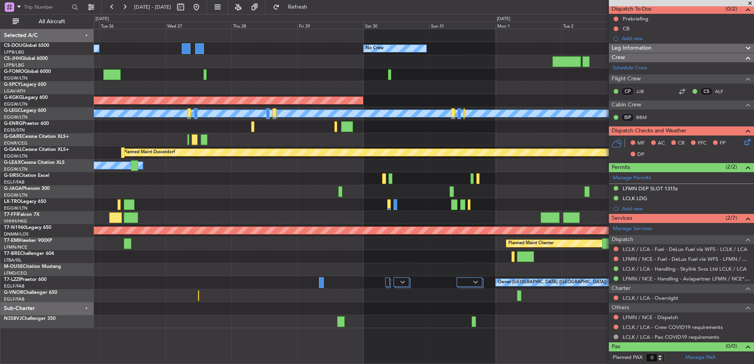
click at [121, 273] on div "A/C Unavailable No Crew Planned Maint Paris (Le Bourget) AOG Maint Istanbul (At…" at bounding box center [424, 178] width 660 height 299
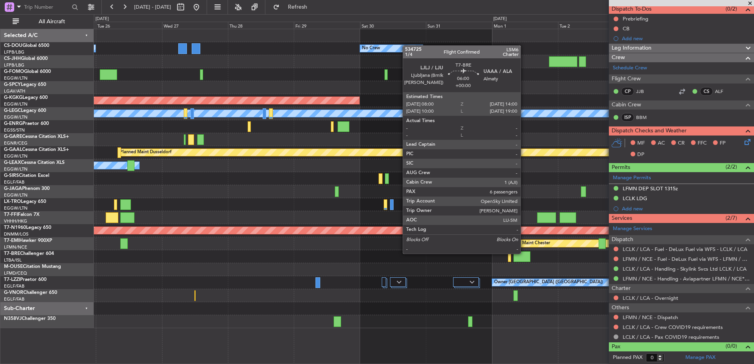
click at [524, 254] on div at bounding box center [521, 257] width 17 height 11
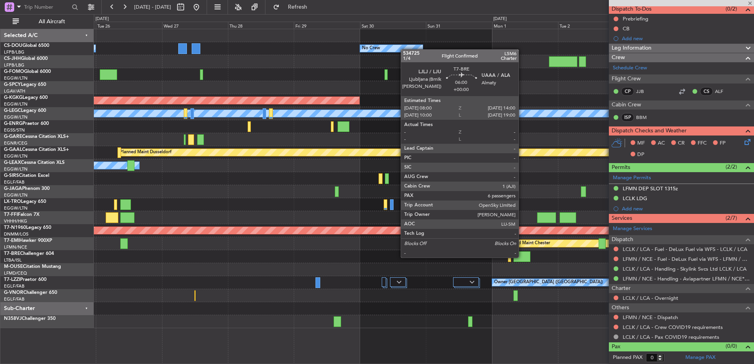
type input "6"
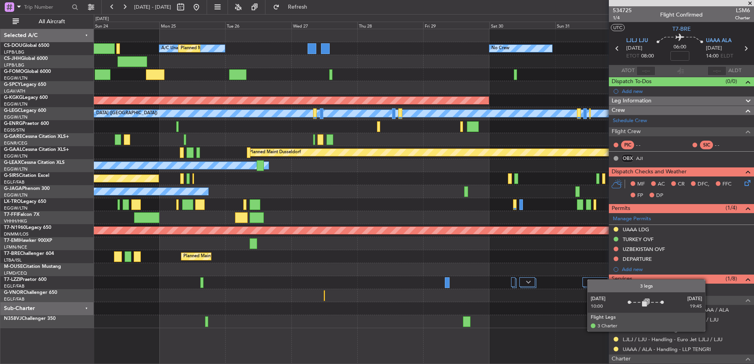
click at [407, 196] on div "A/C Unavailable No Crew Planned Maint Paris (Le Bourget) Planned Maint London (…" at bounding box center [424, 178] width 660 height 299
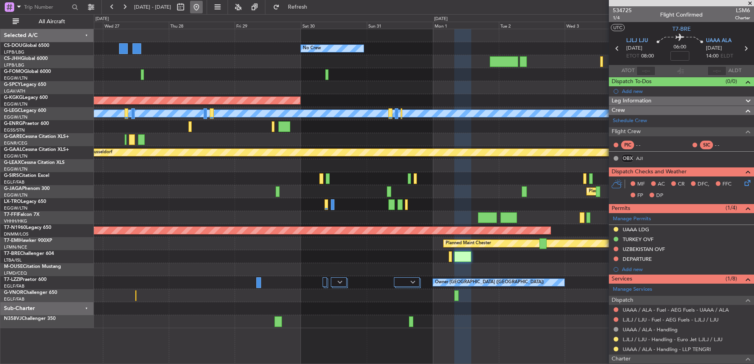
click at [203, 4] on button at bounding box center [196, 7] width 13 height 13
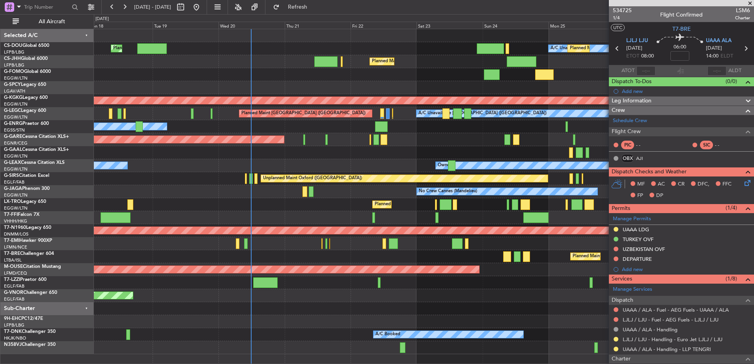
click at [192, 237] on div "A/C Unavailable Planned Maint Paris (Le Bourget) Planned Maint London (Luton) N…" at bounding box center [424, 191] width 660 height 325
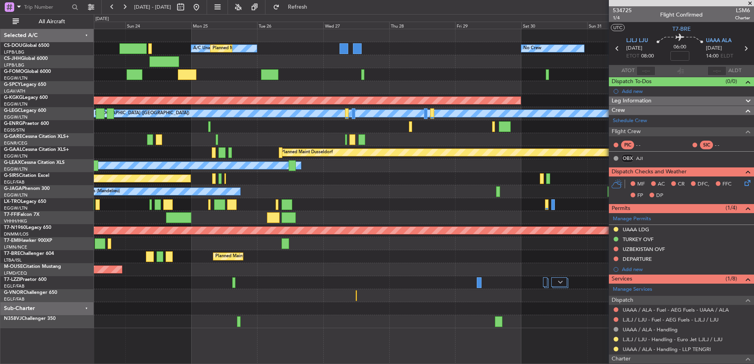
click at [403, 207] on div "Planned Maint [GEOGRAPHIC_DATA] ([GEOGRAPHIC_DATA])" at bounding box center [424, 204] width 660 height 13
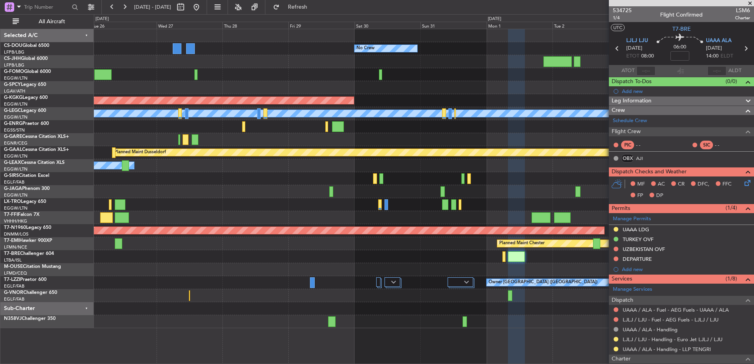
click at [202, 218] on div "No Crew A/C Unavailable Planned Maint [GEOGRAPHIC_DATA] ([GEOGRAPHIC_DATA]) AOG…" at bounding box center [424, 178] width 660 height 299
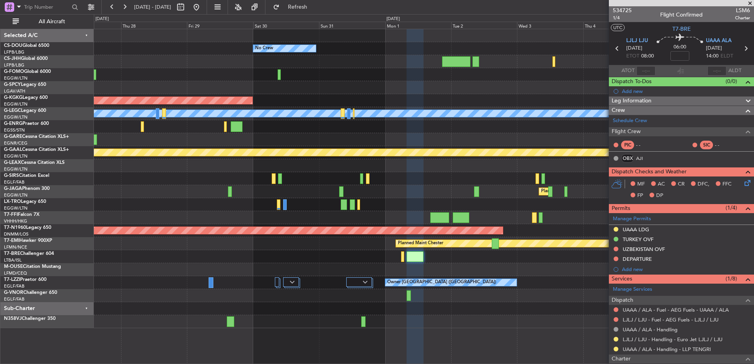
click at [205, 65] on div at bounding box center [424, 61] width 660 height 13
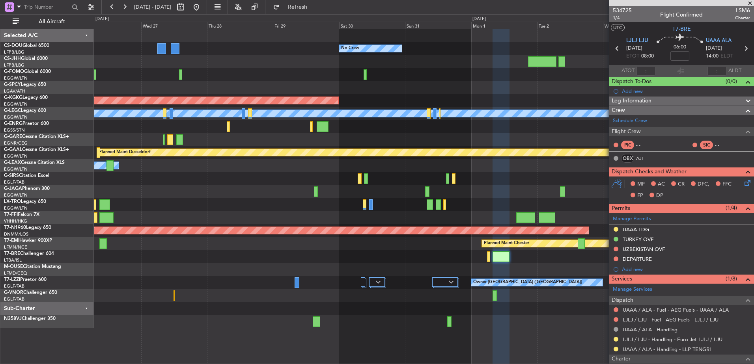
click at [135, 98] on div "No Crew A/C Unavailable Planned Maint [GEOGRAPHIC_DATA] ([GEOGRAPHIC_DATA]) AOG…" at bounding box center [424, 178] width 660 height 299
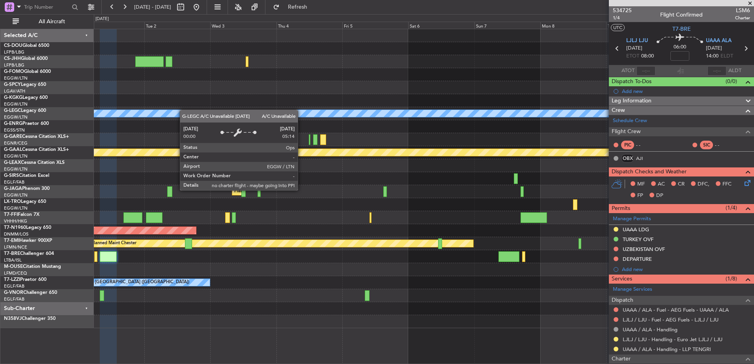
click at [180, 110] on div "No Crew AOG Maint [GEOGRAPHIC_DATA] ([GEOGRAPHIC_DATA]) A/C Unavailable [GEOGRA…" at bounding box center [424, 178] width 660 height 299
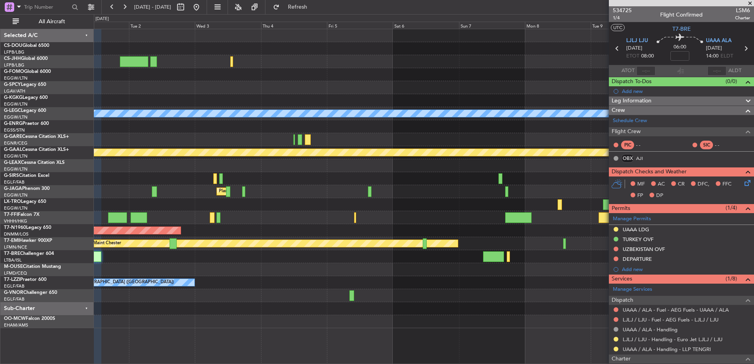
click at [298, 106] on div "No Crew AOG Maint [GEOGRAPHIC_DATA] ([GEOGRAPHIC_DATA]) A/C Unavailable [GEOGRA…" at bounding box center [424, 178] width 660 height 299
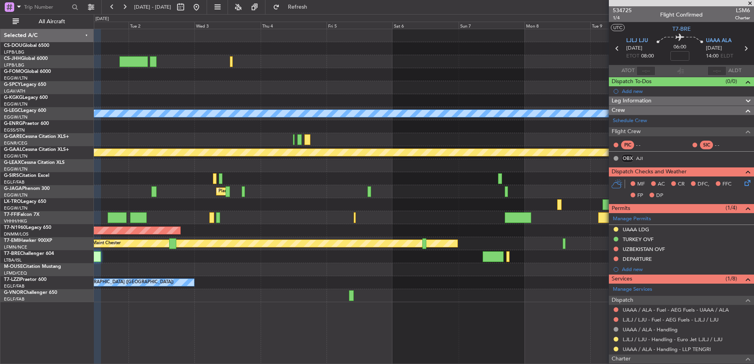
click at [174, 82] on div at bounding box center [424, 87] width 660 height 13
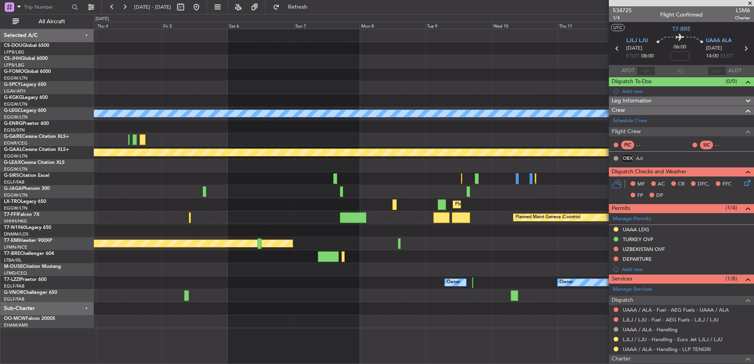
click at [520, 251] on div at bounding box center [424, 256] width 660 height 13
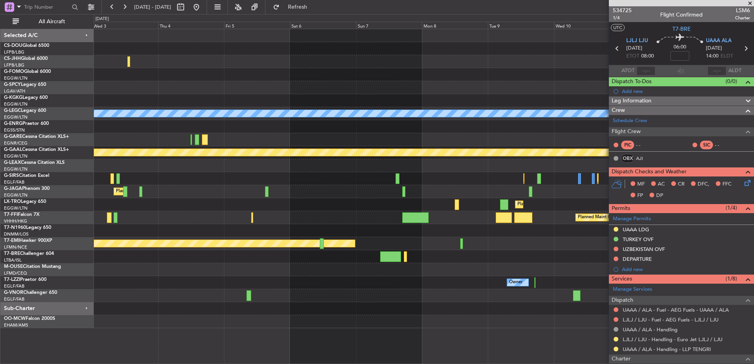
click at [444, 255] on div "A/C Unavailable [GEOGRAPHIC_DATA] ([GEOGRAPHIC_DATA]) Planned [GEOGRAPHIC_DATA]…" at bounding box center [424, 178] width 660 height 299
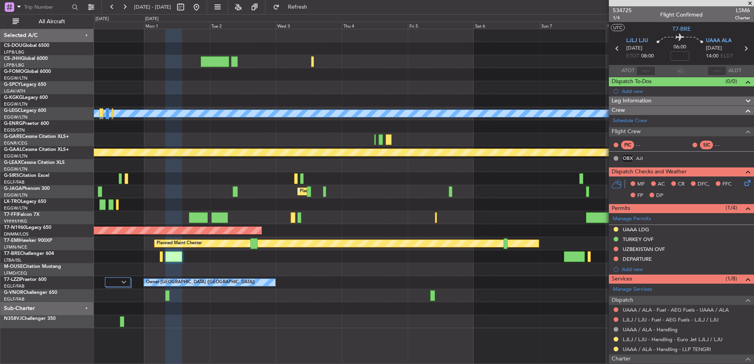
click at [631, 10] on div "534725 1/4 Flight Confirmed LSM6 Charter" at bounding box center [681, 14] width 145 height 16
click at [627, 10] on span "534725" at bounding box center [622, 10] width 19 height 8
click at [314, 4] on span "Refresh" at bounding box center [297, 7] width 33 height 6
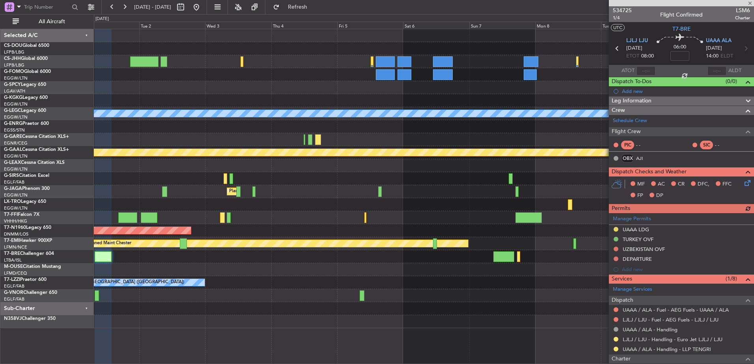
click at [280, 169] on div at bounding box center [424, 165] width 660 height 13
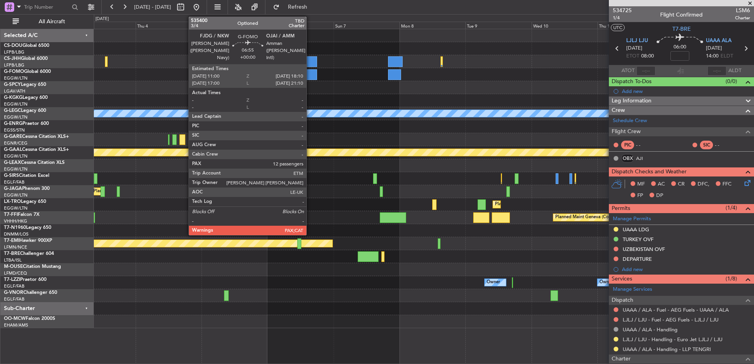
click at [310, 77] on div at bounding box center [307, 74] width 20 height 11
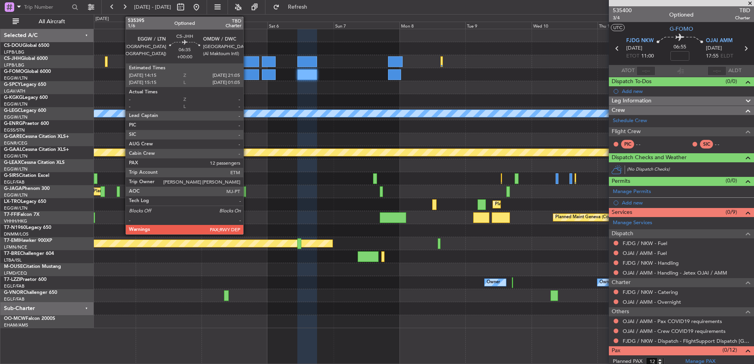
click at [249, 61] on div at bounding box center [249, 61] width 19 height 11
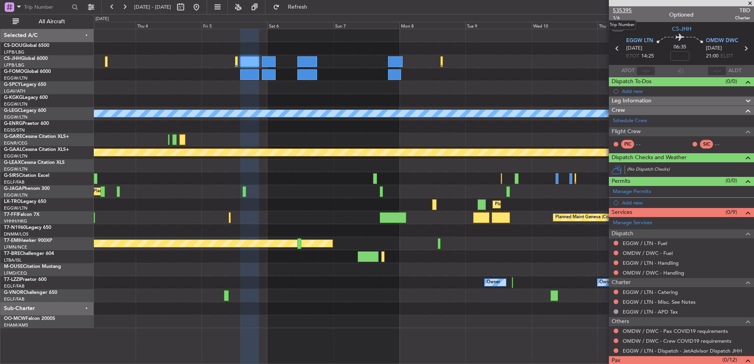
click at [627, 9] on span "535395" at bounding box center [622, 10] width 19 height 8
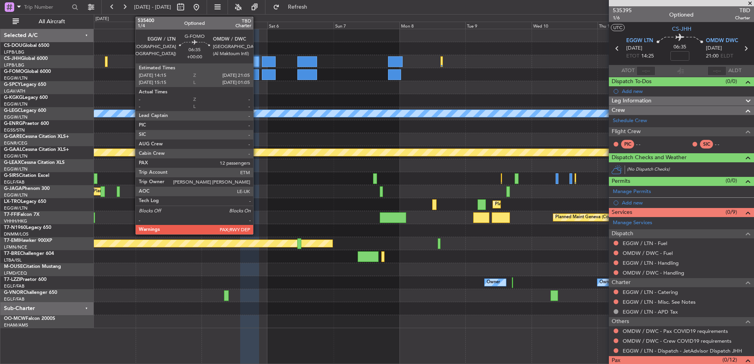
click at [256, 73] on div at bounding box center [249, 74] width 19 height 11
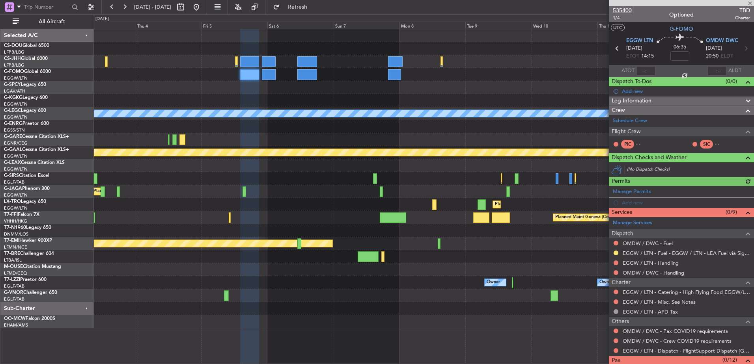
click at [627, 9] on span "535400" at bounding box center [622, 10] width 19 height 8
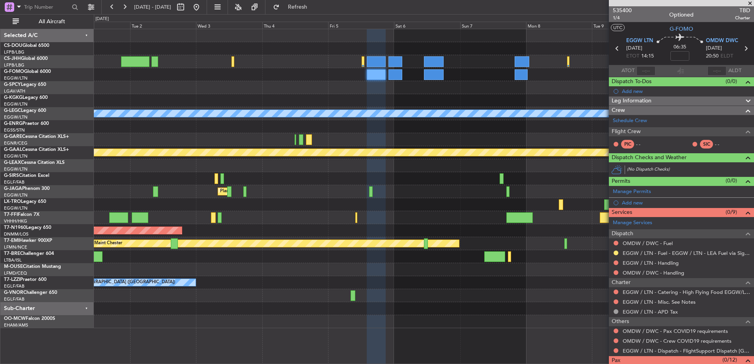
click at [641, 280] on fb-app "[DATE] - [DATE] Refresh Quick Links All Aircraft No Crew AOG Maint [GEOGRAPHIC_…" at bounding box center [377, 185] width 754 height 358
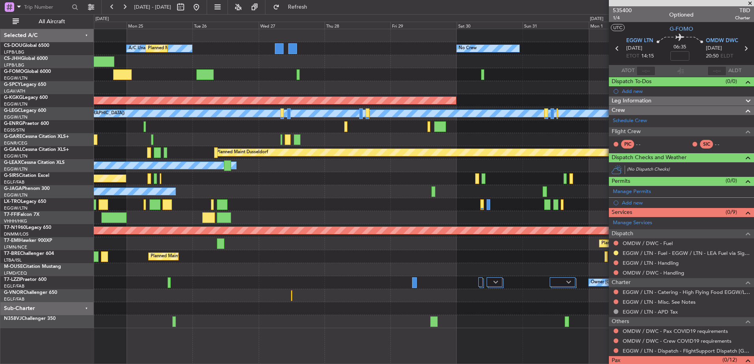
click at [446, 262] on div "No Crew A/C Unavailable Planned Maint [GEOGRAPHIC_DATA] ([GEOGRAPHIC_DATA]) Pla…" at bounding box center [424, 178] width 660 height 299
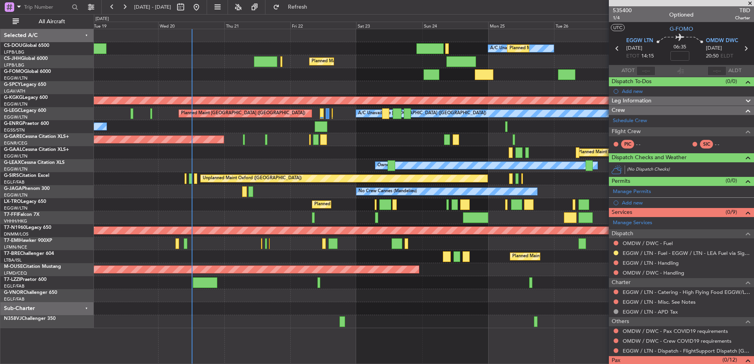
click at [528, 272] on div "A/C Unavailable Planned Maint [GEOGRAPHIC_DATA] ([GEOGRAPHIC_DATA]) Planned Mai…" at bounding box center [424, 178] width 660 height 299
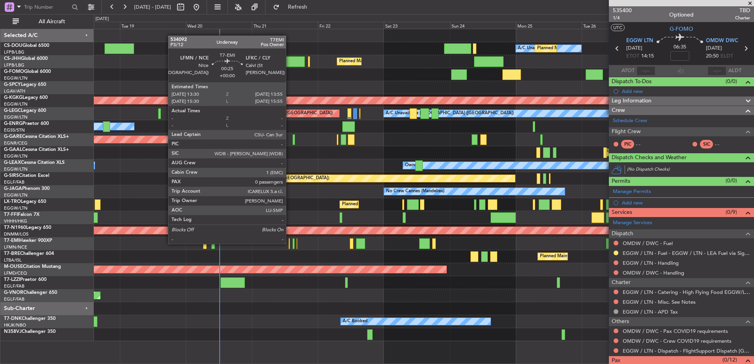
click at [289, 243] on div at bounding box center [289, 244] width 1 height 11
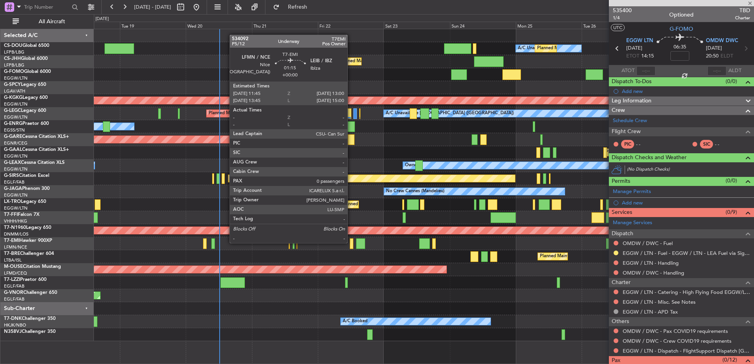
click at [351, 243] on div at bounding box center [352, 244] width 4 height 11
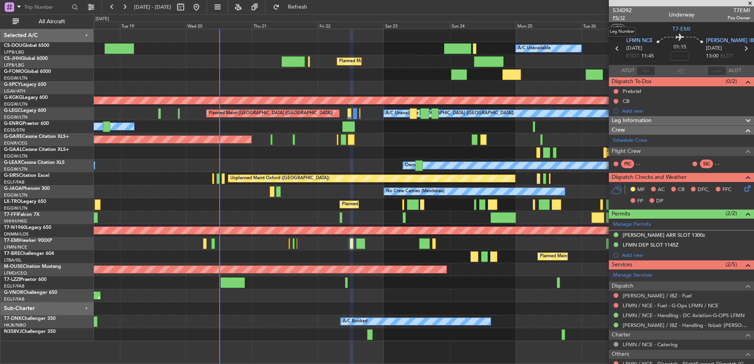
click at [620, 20] on span "P5/12" at bounding box center [622, 18] width 19 height 7
click at [639, 137] on link "Schedule Crew" at bounding box center [630, 141] width 34 height 8
click at [314, 7] on span "Refresh" at bounding box center [297, 7] width 33 height 6
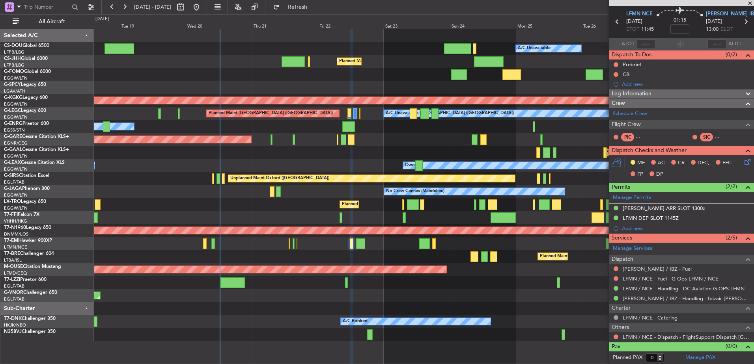
scroll to position [27, 0]
click at [652, 109] on div "Schedule Crew" at bounding box center [681, 114] width 145 height 12
click at [317, 3] on button "Refresh" at bounding box center [292, 7] width 47 height 13
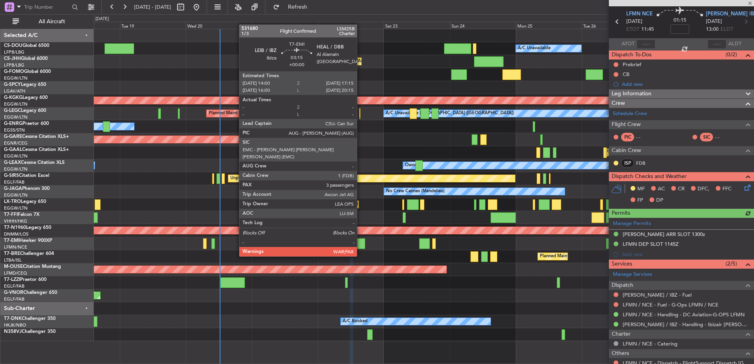
click at [360, 242] on div at bounding box center [360, 244] width 9 height 11
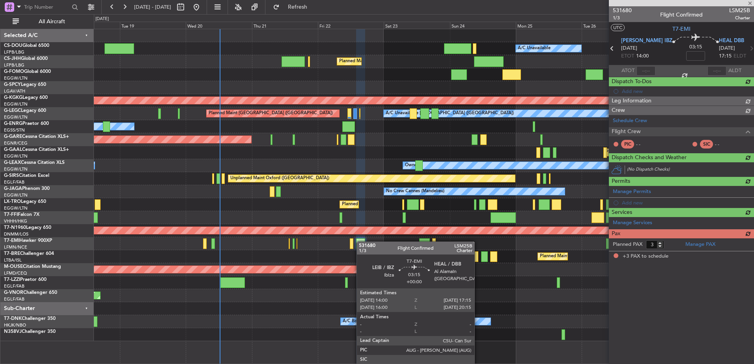
scroll to position [0, 0]
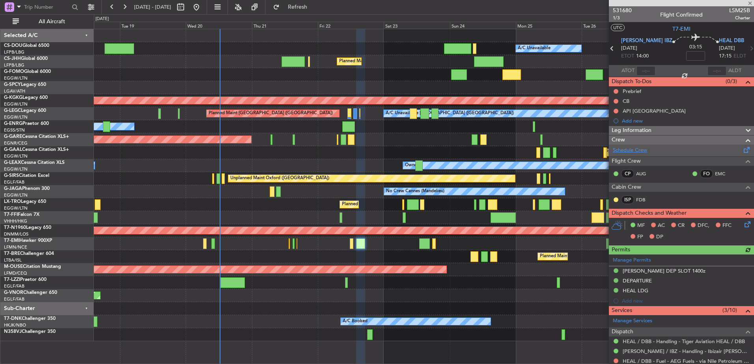
click at [641, 148] on link "Schedule Crew" at bounding box center [630, 151] width 34 height 8
click at [615, 15] on span "1/3" at bounding box center [622, 18] width 19 height 7
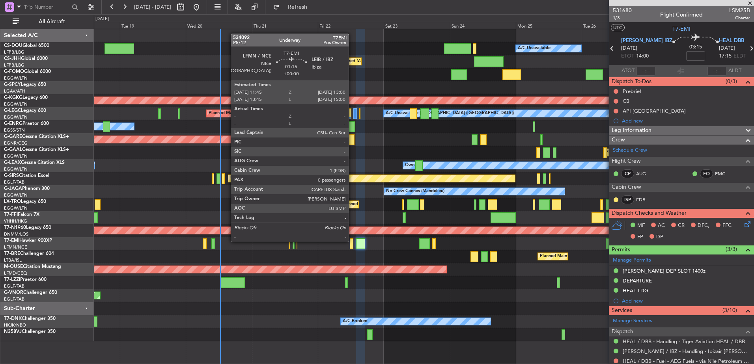
click at [353, 241] on div at bounding box center [352, 244] width 4 height 11
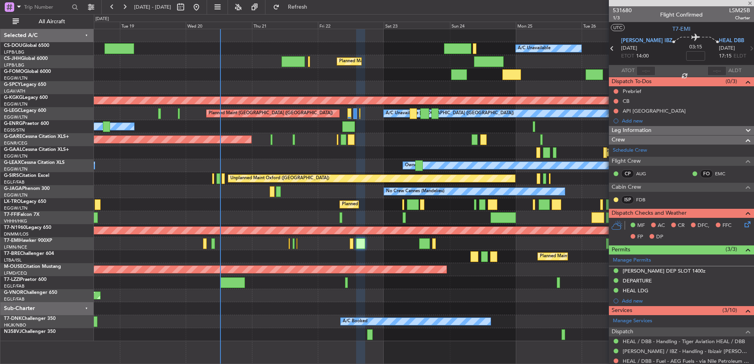
type input "0"
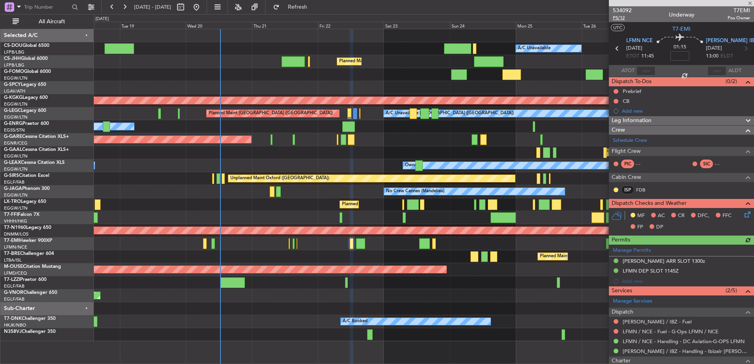
click at [619, 17] on span "P5/12" at bounding box center [622, 18] width 19 height 7
click at [650, 135] on div "Schedule Crew" at bounding box center [681, 141] width 145 height 12
click at [620, 15] on span "P5/12" at bounding box center [622, 18] width 19 height 7
